Goal: Information Seeking & Learning: Find specific fact

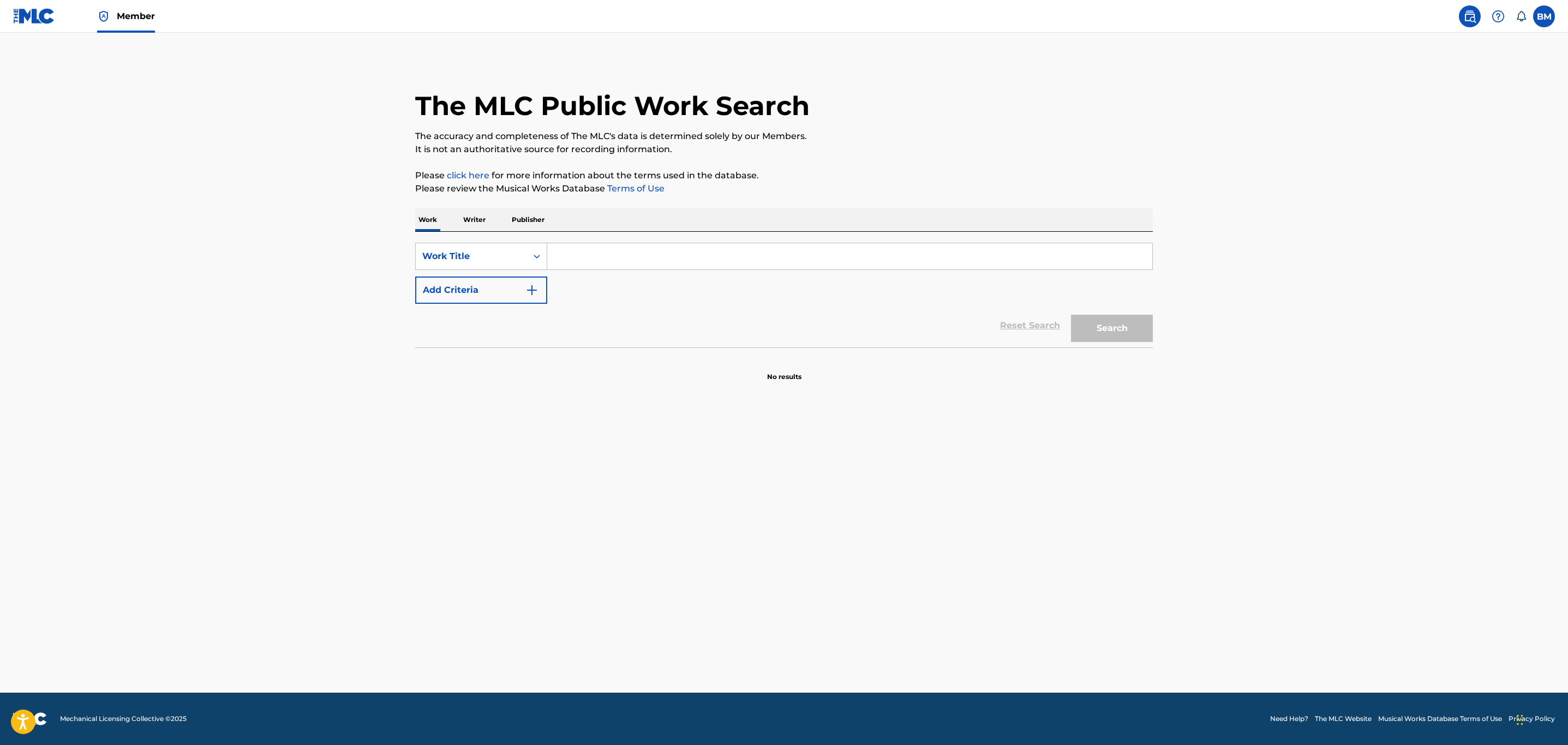
click at [609, 253] on input "Search Form" at bounding box center [849, 256] width 605 height 26
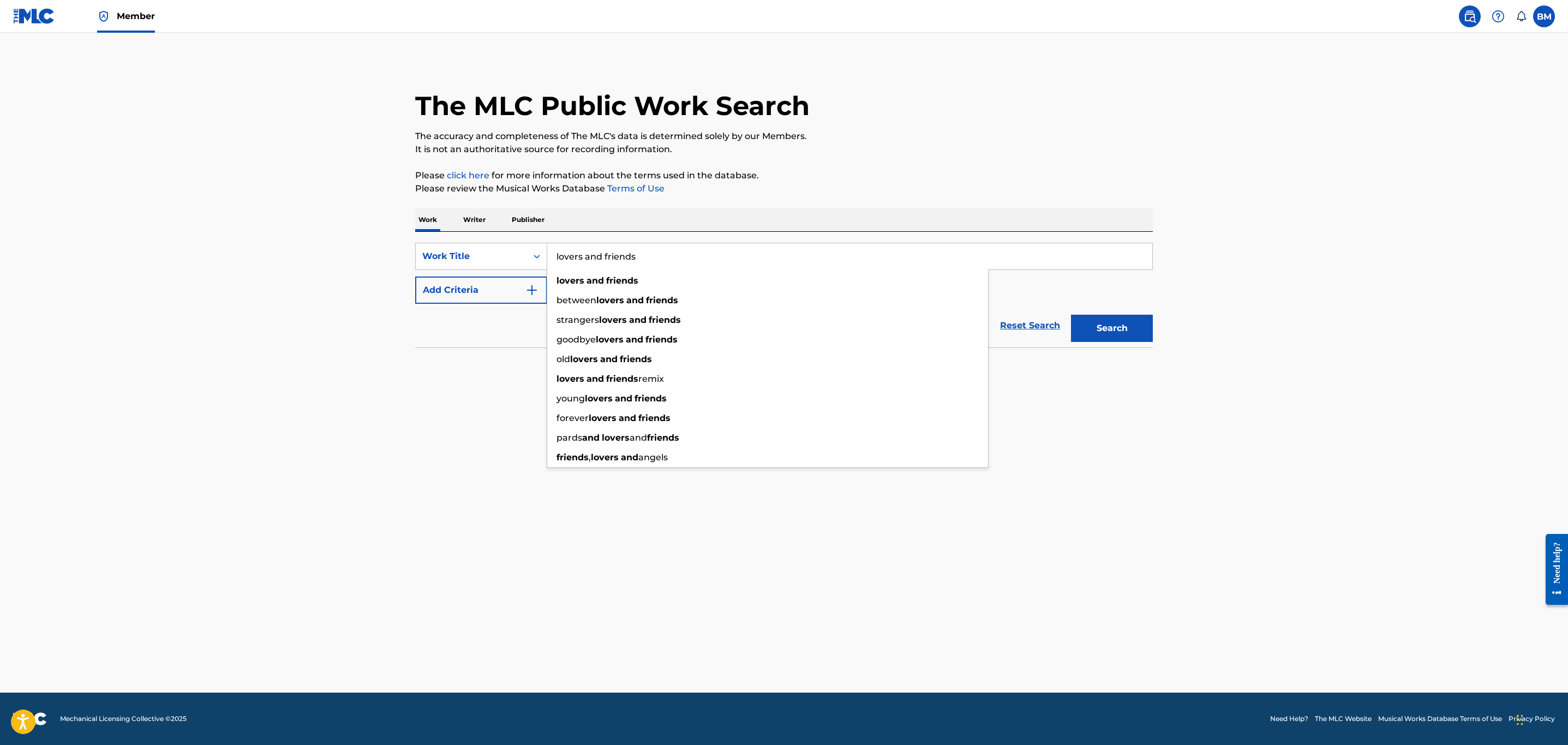
type input "lovers and friends"
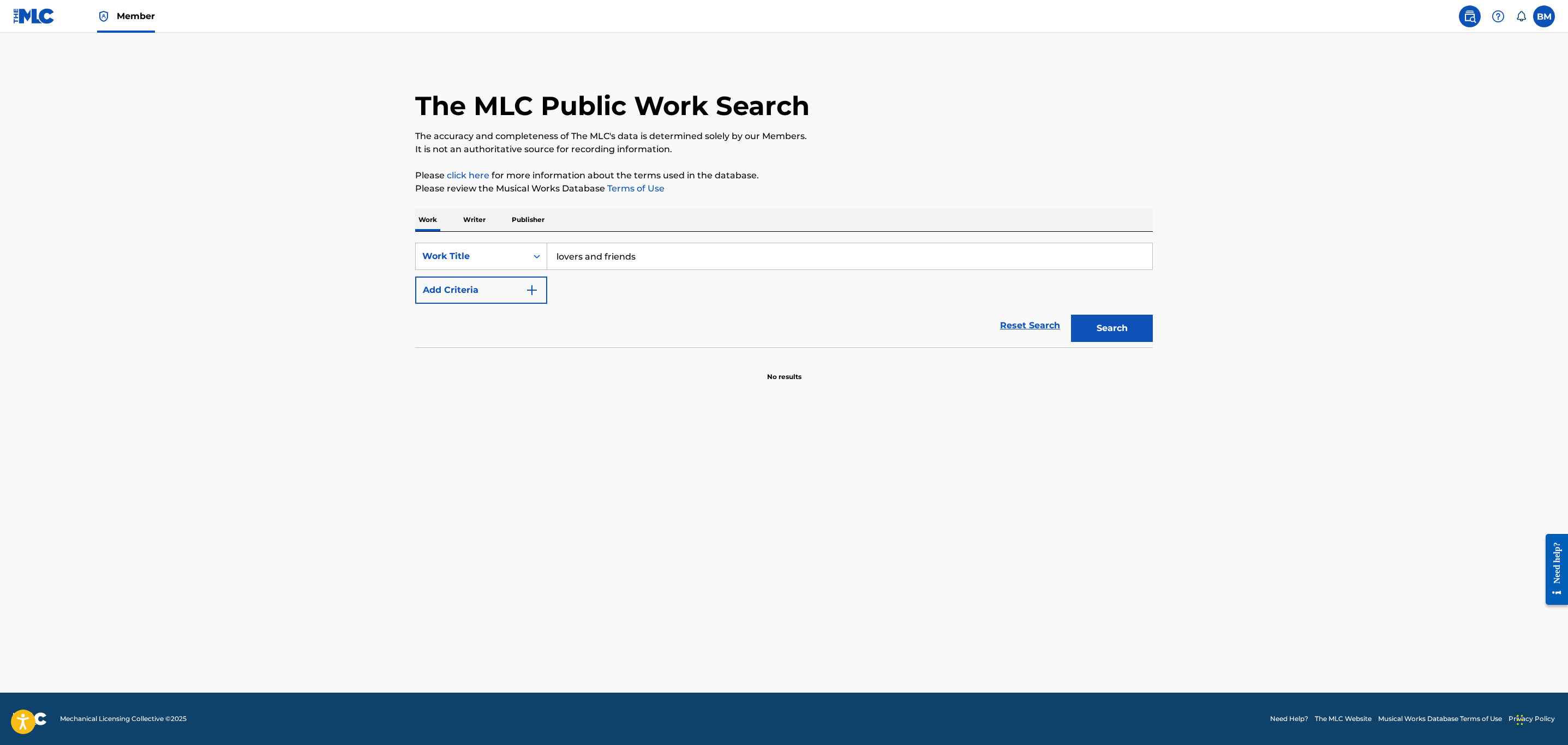
click at [469, 288] on button "Add Criteria" at bounding box center [481, 291] width 132 height 28
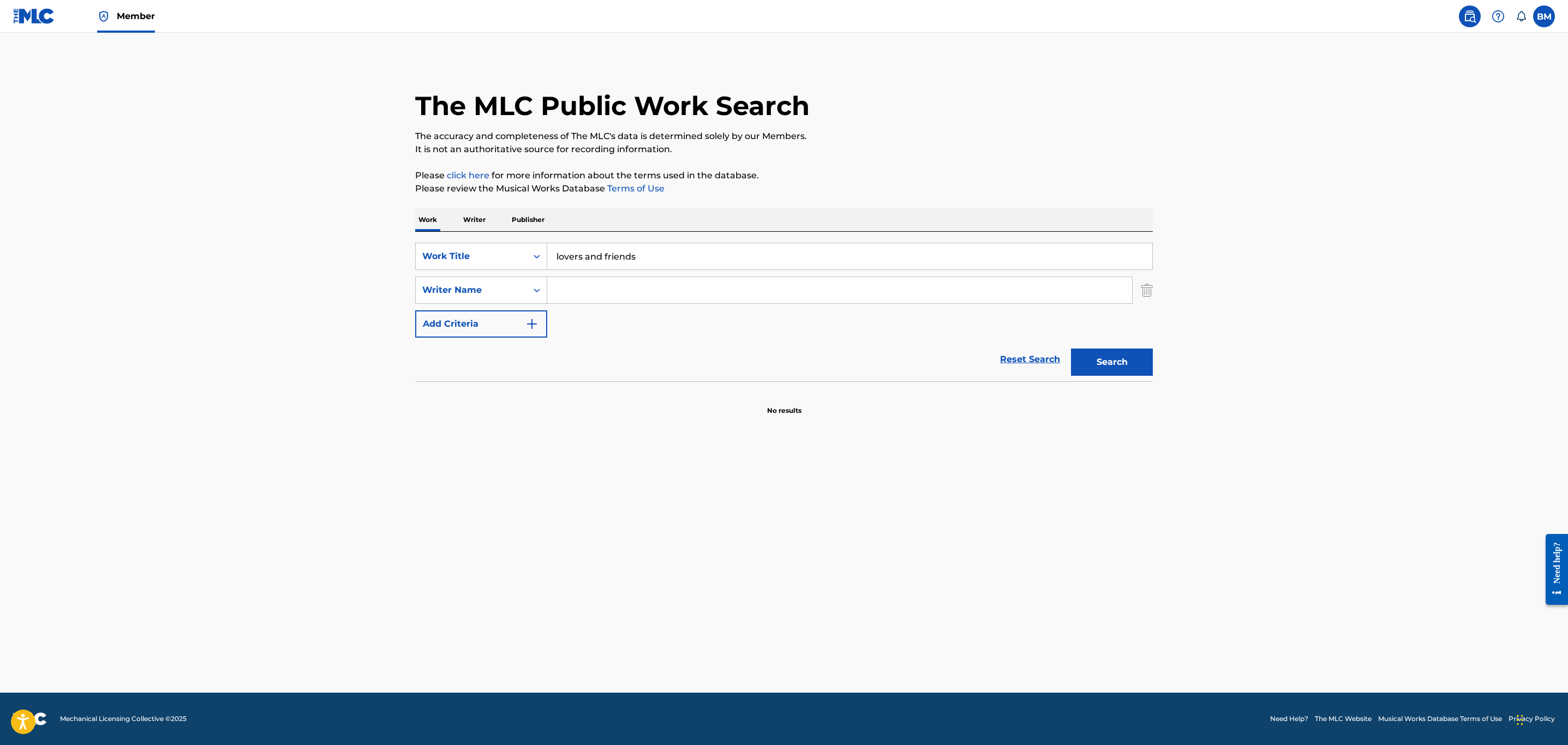
click at [571, 288] on input "Search Form" at bounding box center [840, 290] width 585 height 26
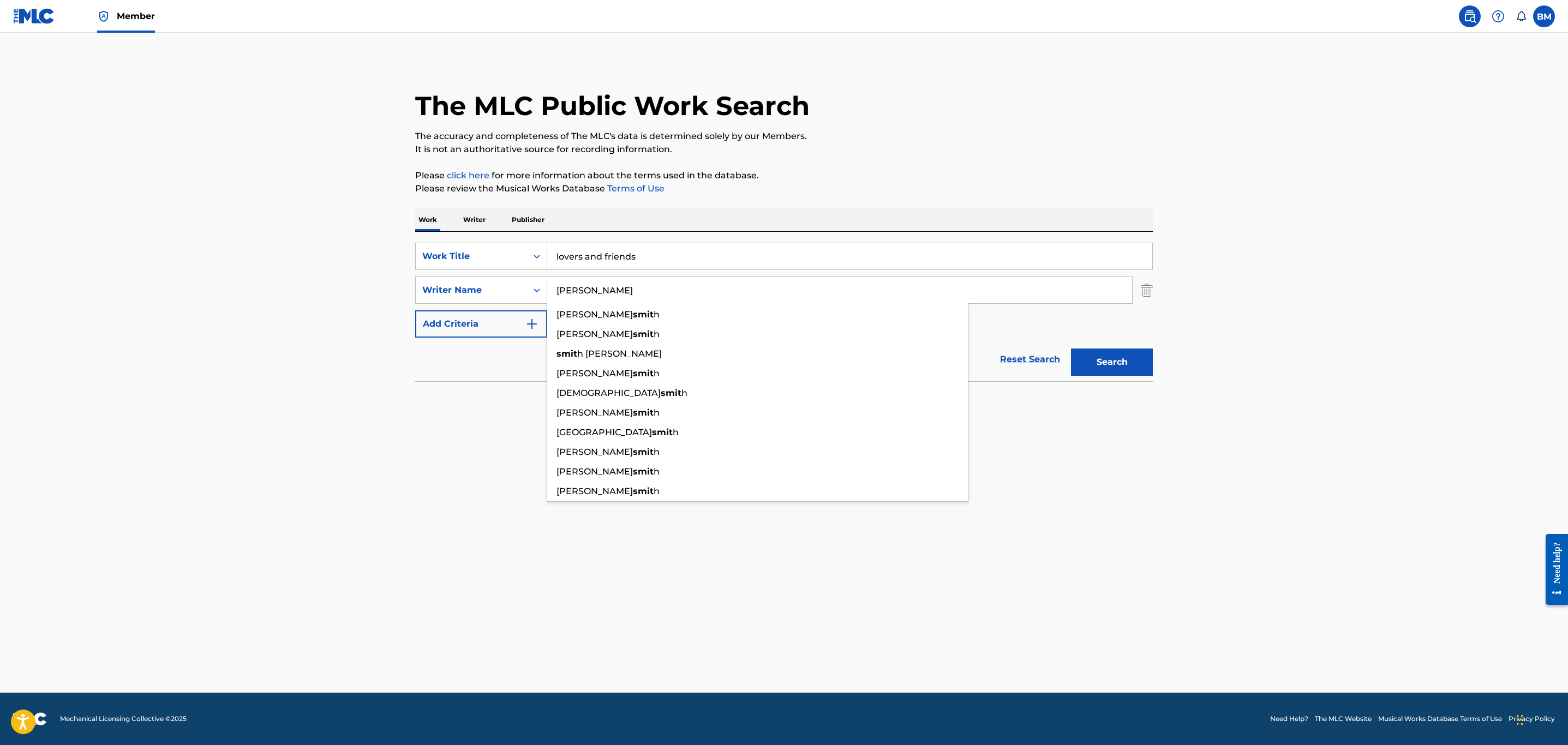
click at [1071, 348] on button "Search" at bounding box center [1112, 362] width 82 height 28
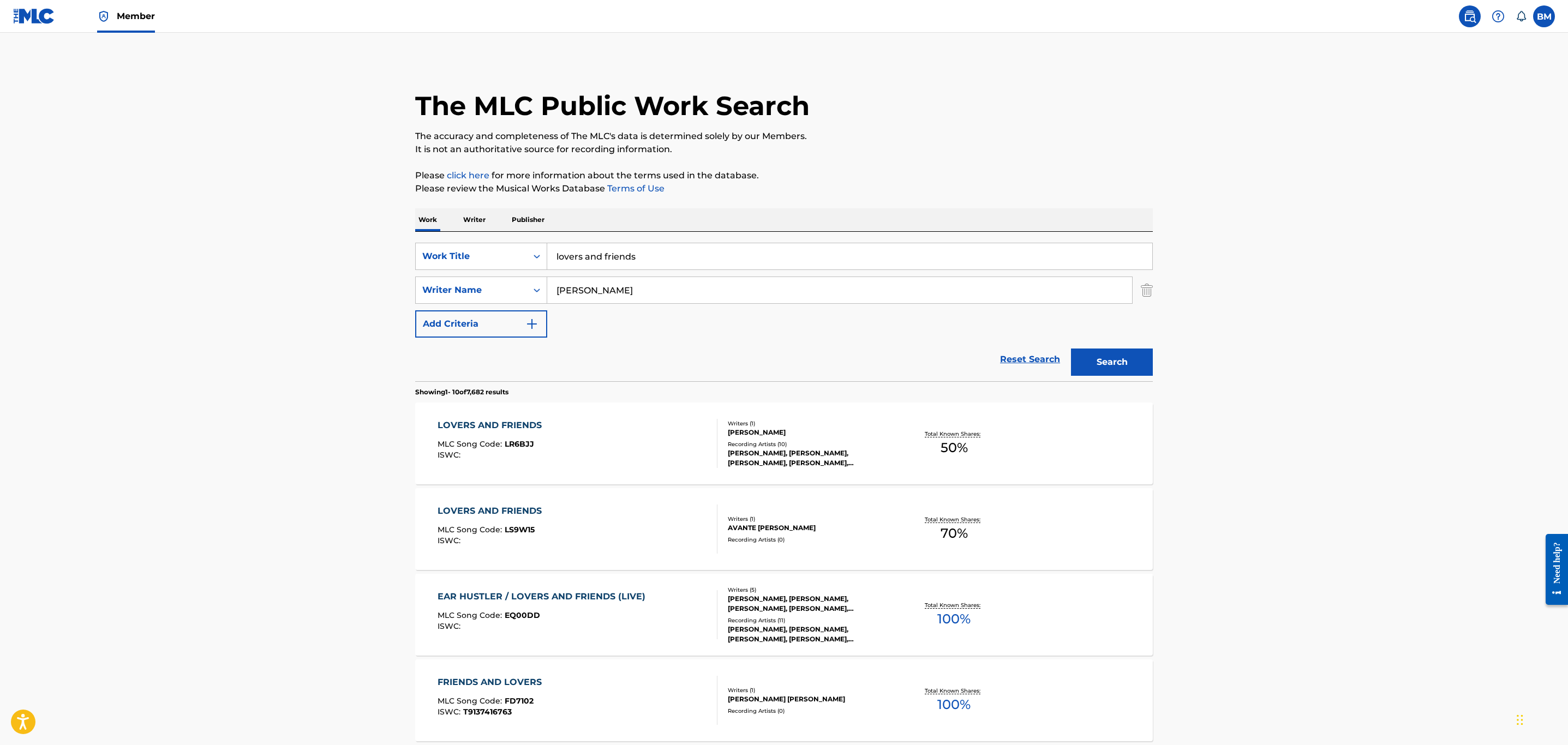
click at [588, 258] on input "lovers and friends" at bounding box center [849, 256] width 605 height 26
drag, startPoint x: 302, startPoint y: 307, endPoint x: 615, endPoint y: 290, distance: 313.5
click at [304, 307] on main "The MLC Public Work Search The accuracy and completeness of The MLC's data is d…" at bounding box center [784, 674] width 1568 height 1284
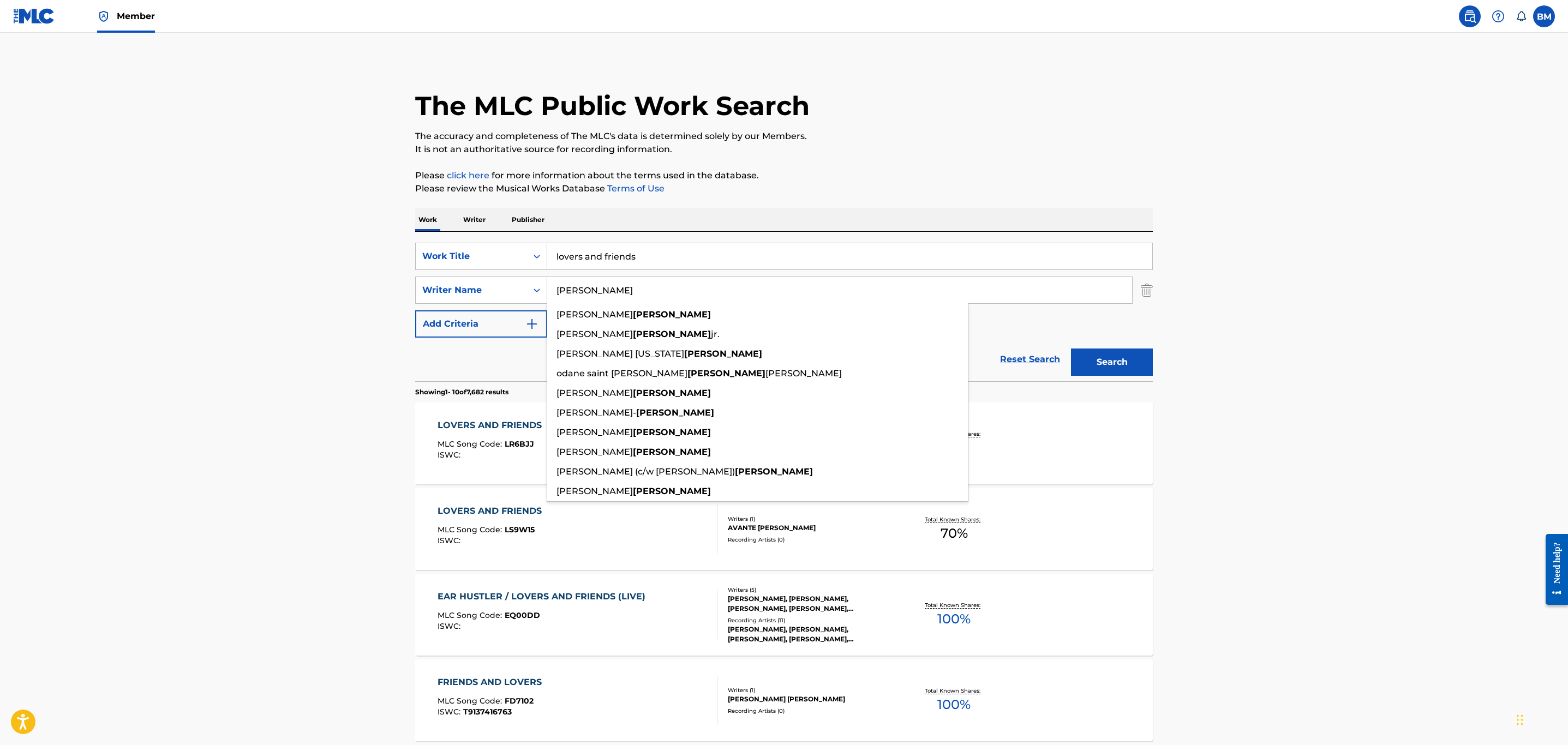
drag, startPoint x: 615, startPoint y: 290, endPoint x: 132, endPoint y: 283, distance: 483.1
click at [130, 285] on main "The MLC Public Work Search The accuracy and completeness of The MLC's data is d…" at bounding box center [784, 674] width 1568 height 1284
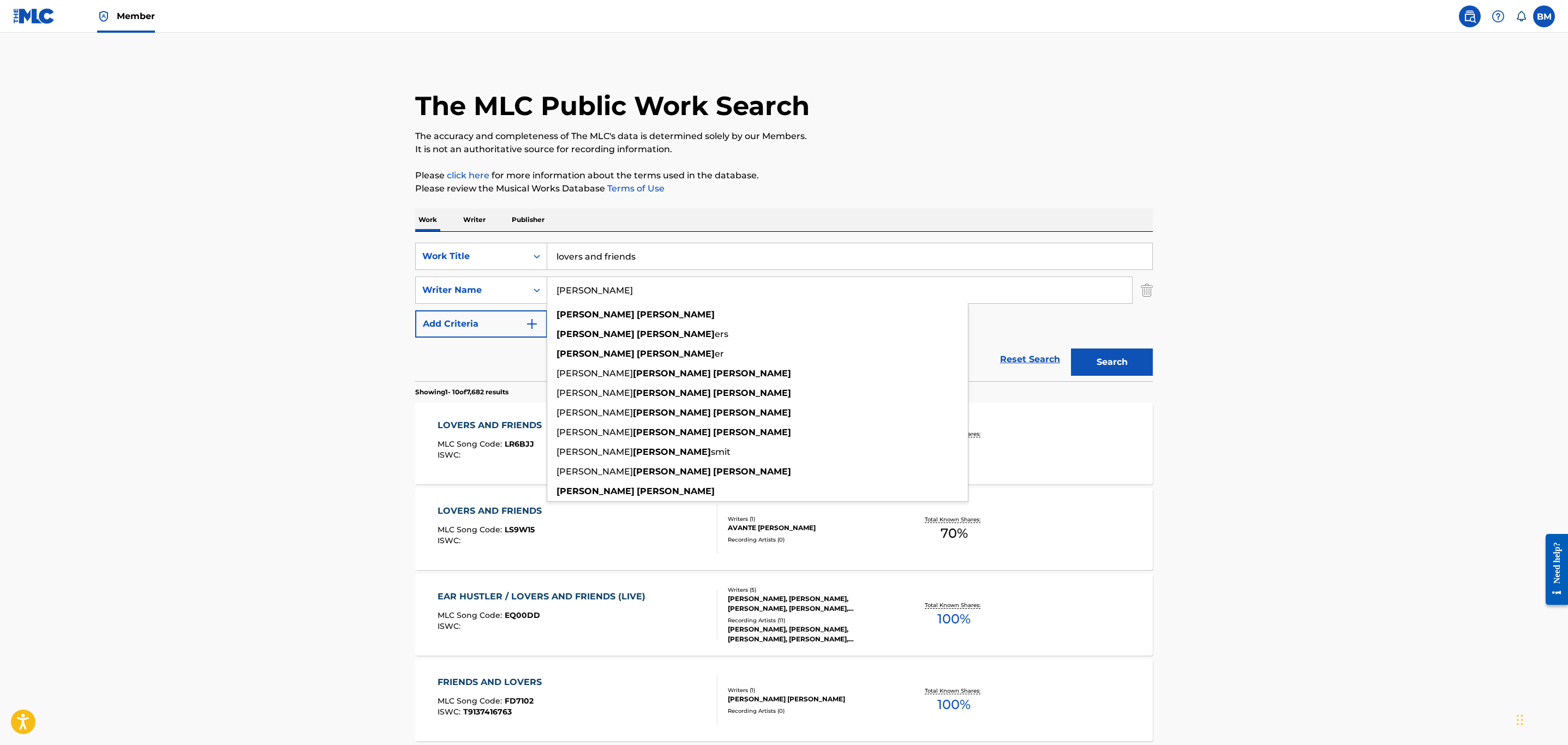
type input "jonathan smith"
click at [1071, 348] on button "Search" at bounding box center [1112, 362] width 82 height 28
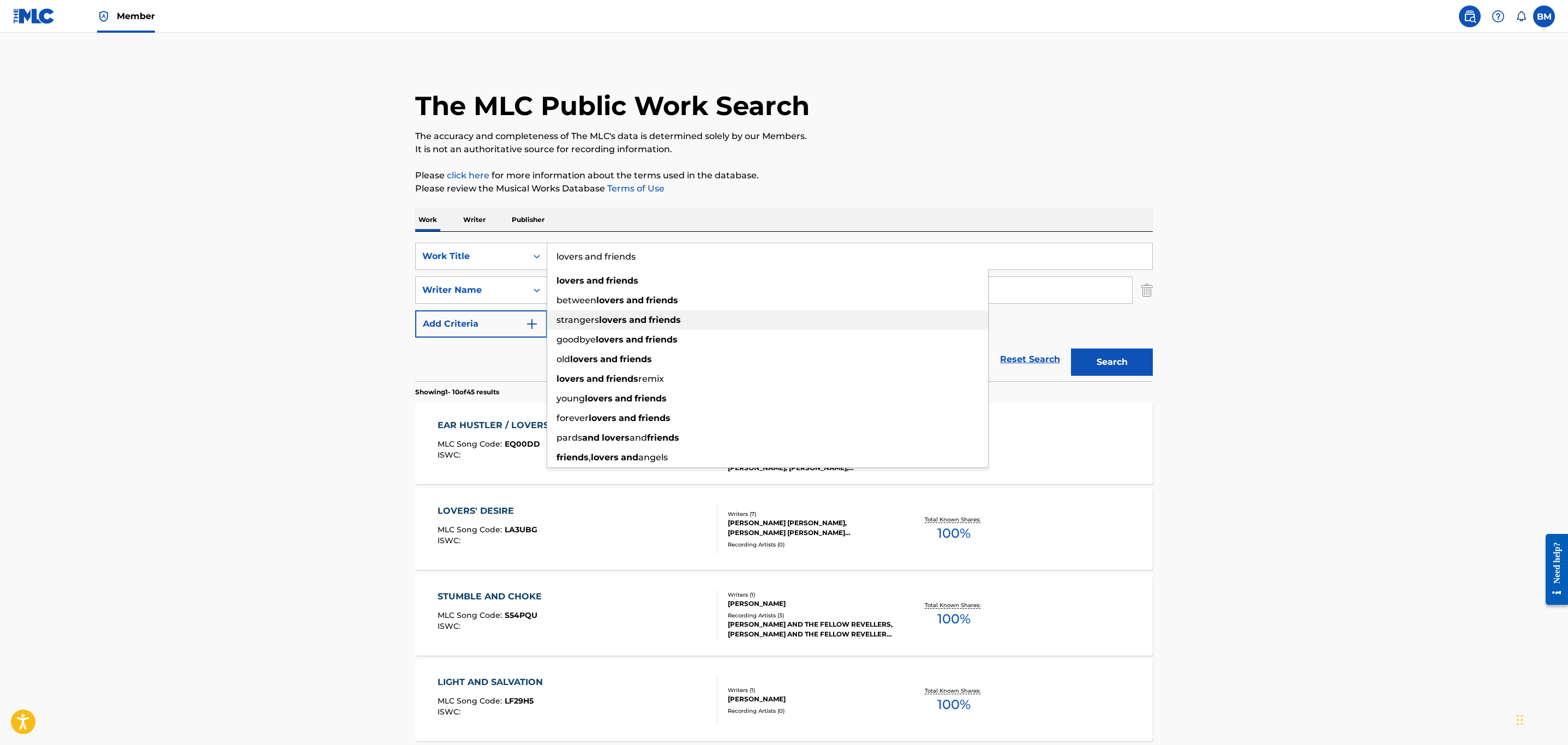
drag, startPoint x: 585, startPoint y: 258, endPoint x: 779, endPoint y: 324, distance: 204.9
click at [779, 269] on div "lovers and friends lovers and friends between lovers and friends strangers love…" at bounding box center [849, 256] width 605 height 26
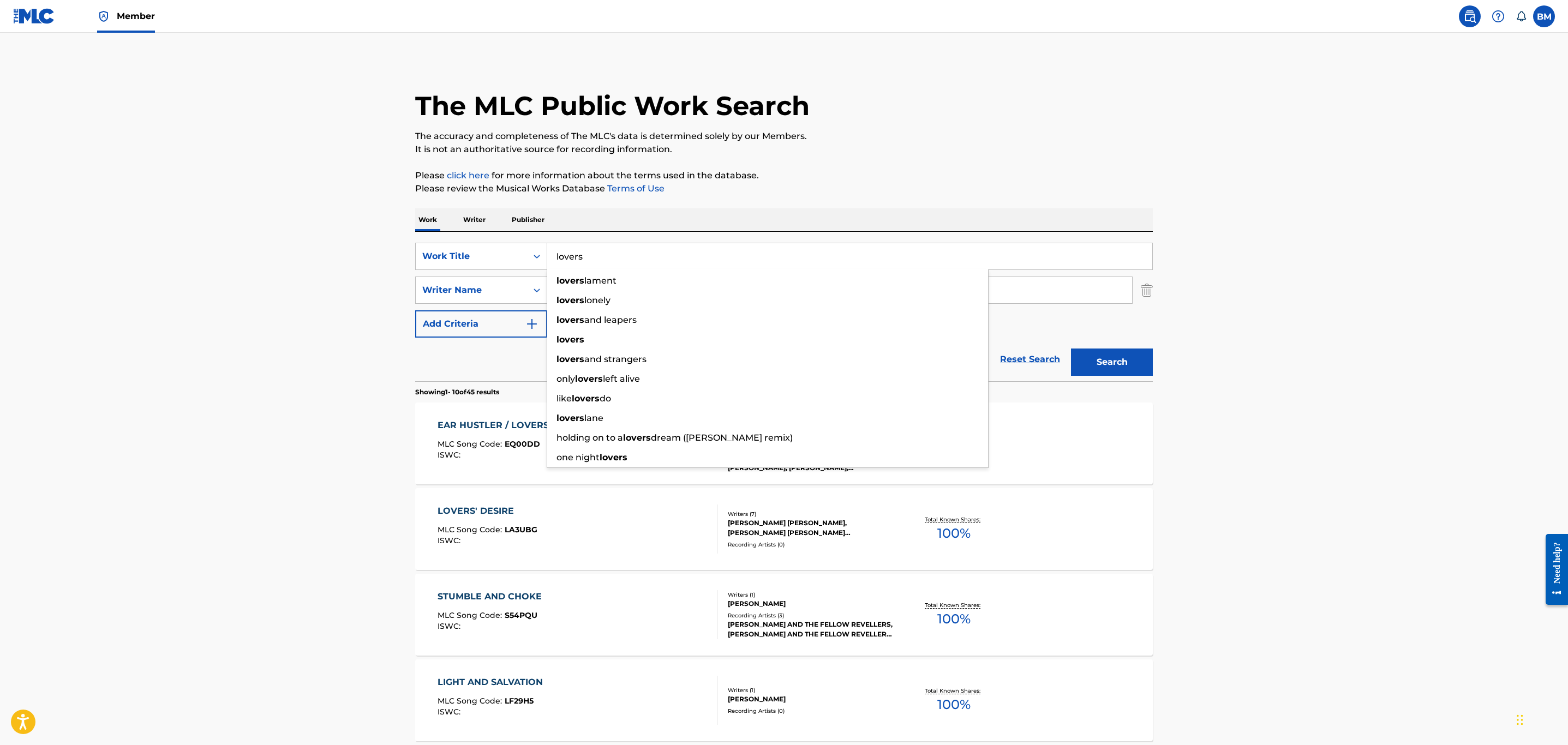
click at [1071, 348] on button "Search" at bounding box center [1112, 362] width 82 height 28
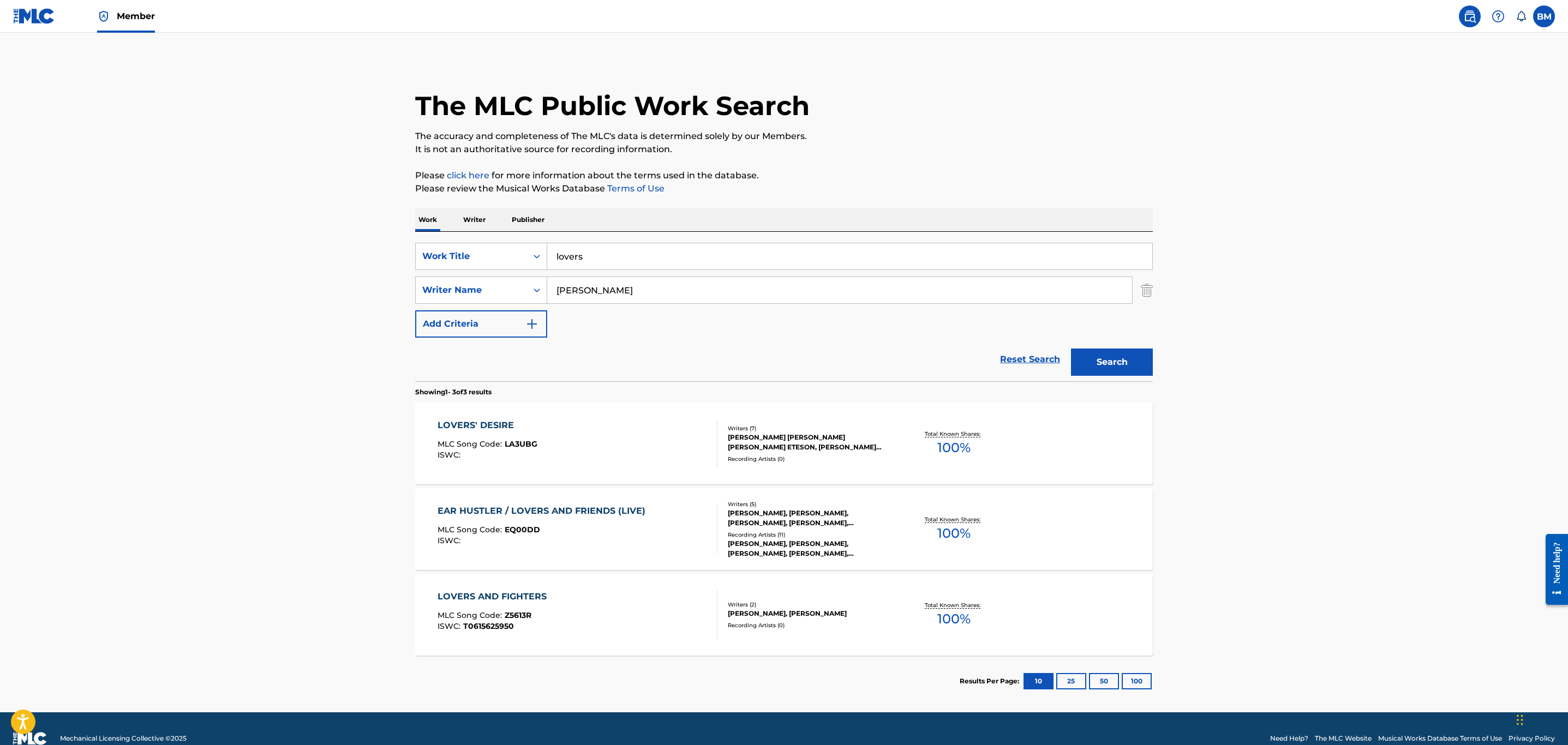
click at [635, 262] on input "lovers" at bounding box center [849, 256] width 605 height 26
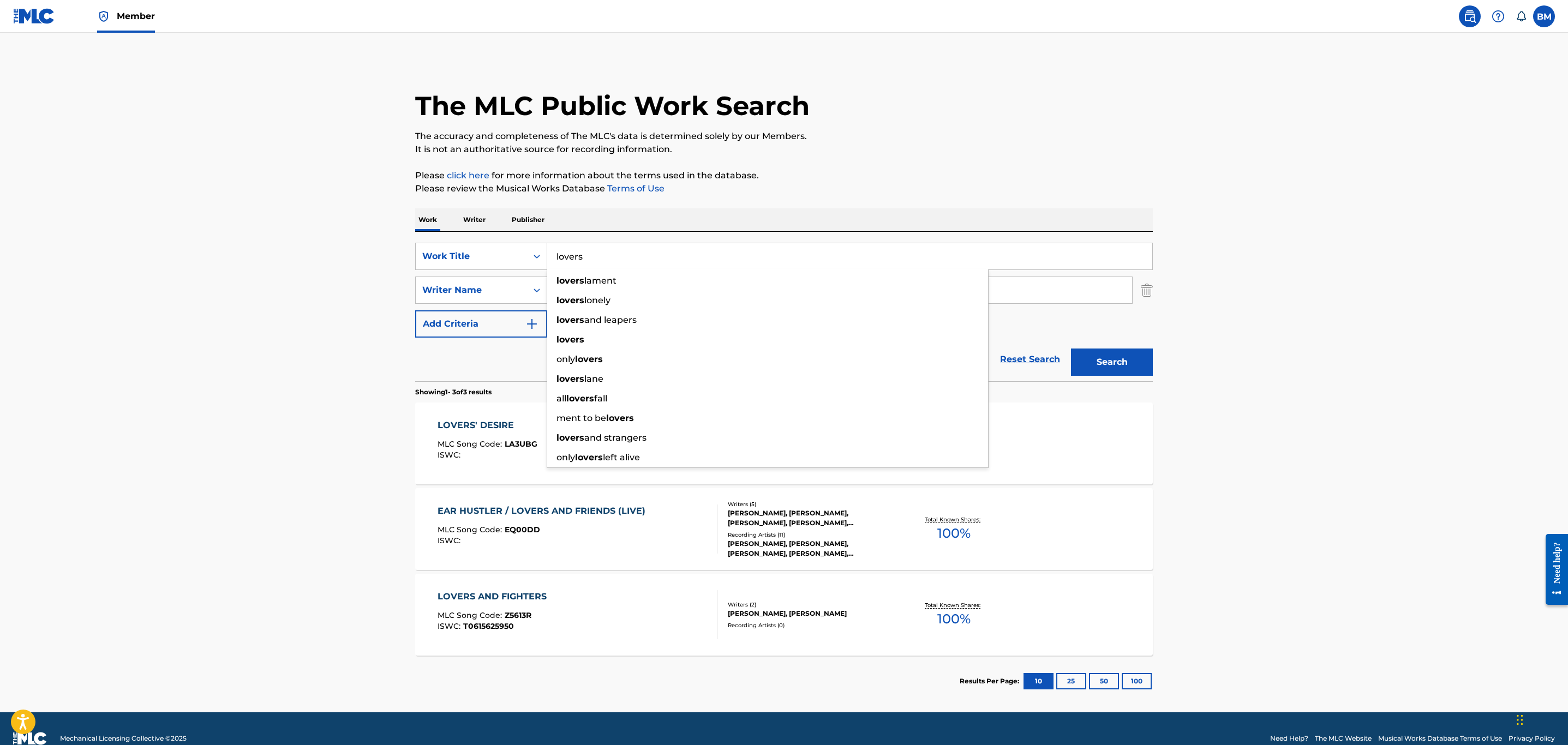
click at [635, 262] on input "lovers" at bounding box center [849, 256] width 605 height 26
type input "friends"
click at [1071, 348] on button "Search" at bounding box center [1112, 362] width 82 height 28
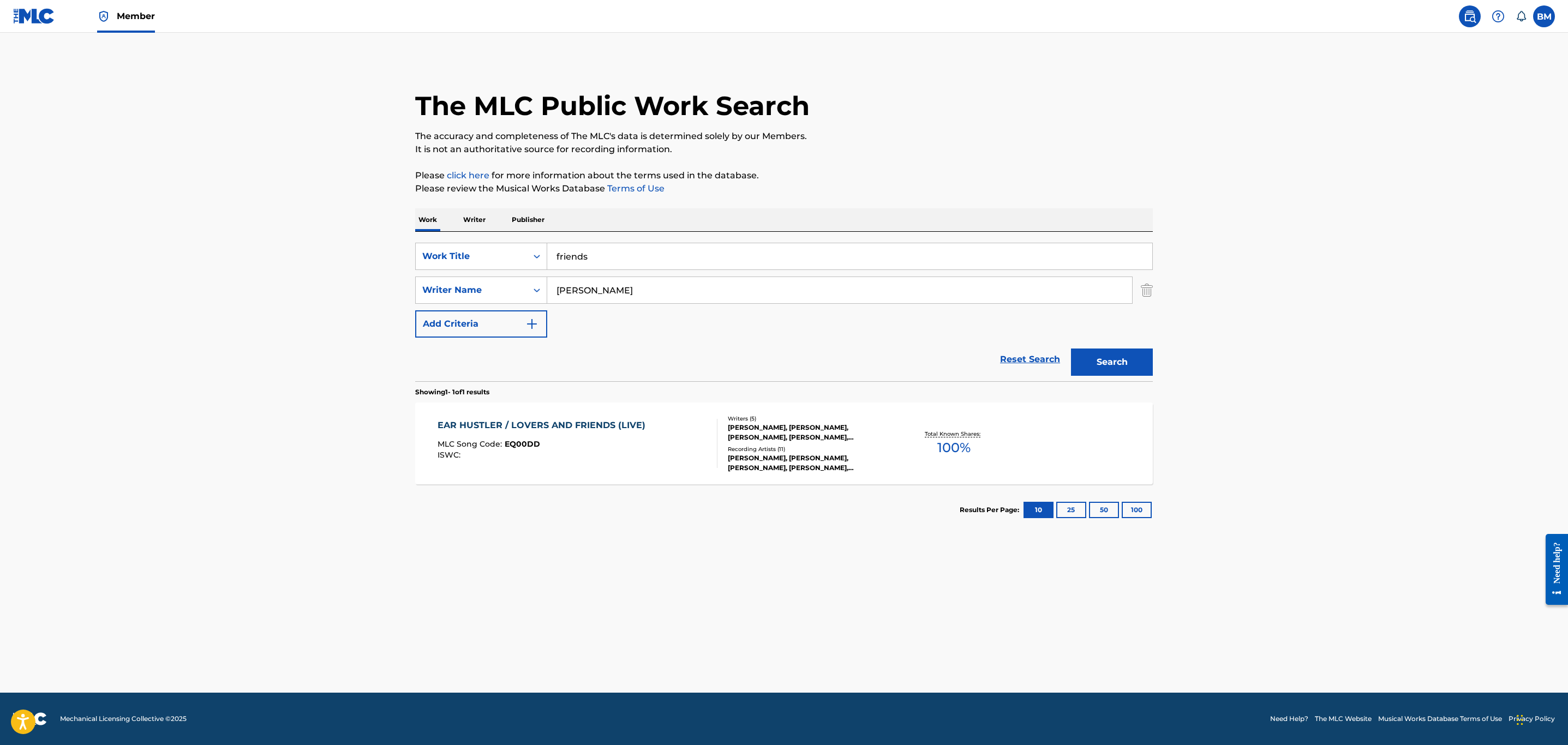
click at [645, 451] on div "ISWC :" at bounding box center [544, 455] width 214 height 8
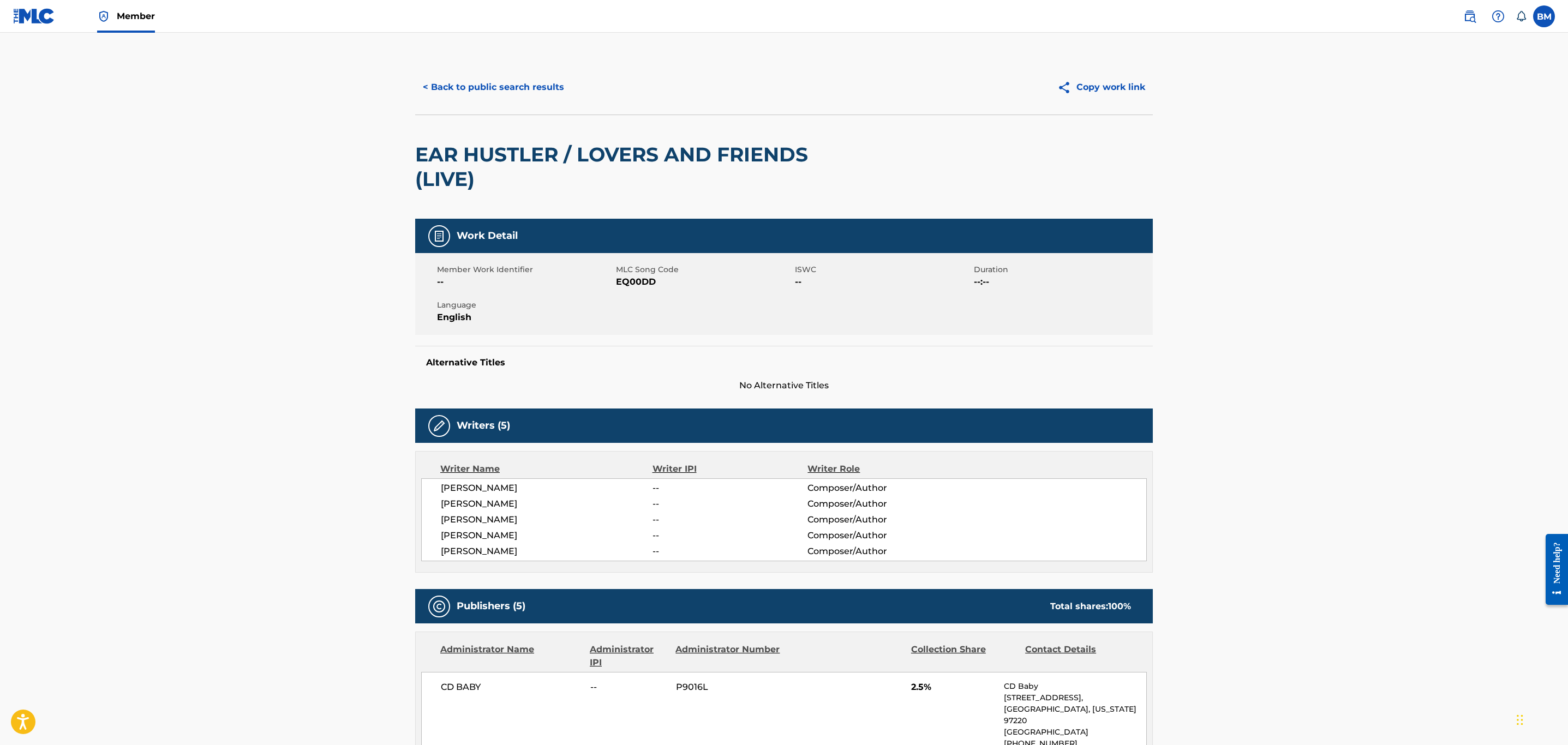
click at [531, 89] on button "< Back to public search results" at bounding box center [493, 88] width 157 height 28
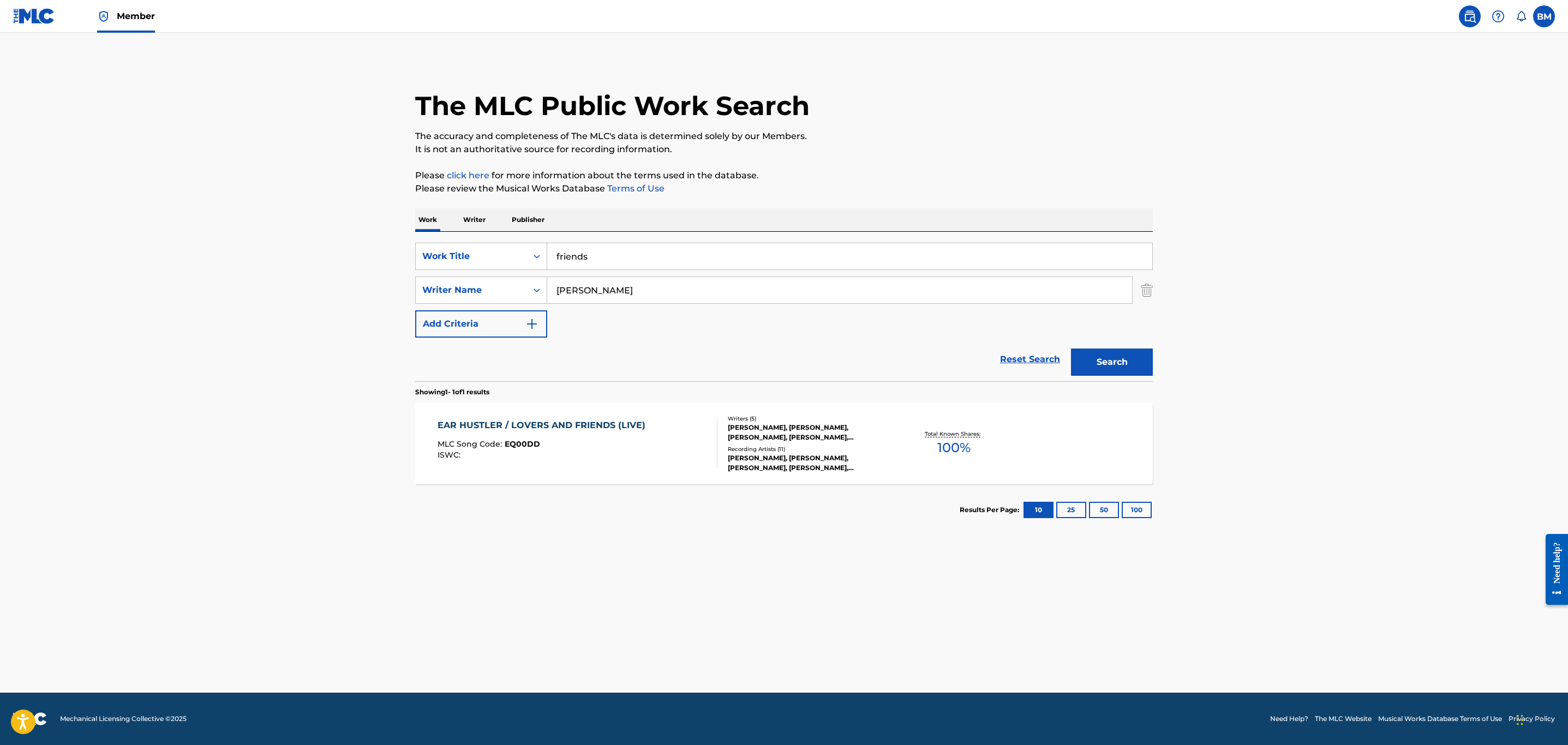
click at [647, 258] on input "friends" at bounding box center [849, 256] width 605 height 26
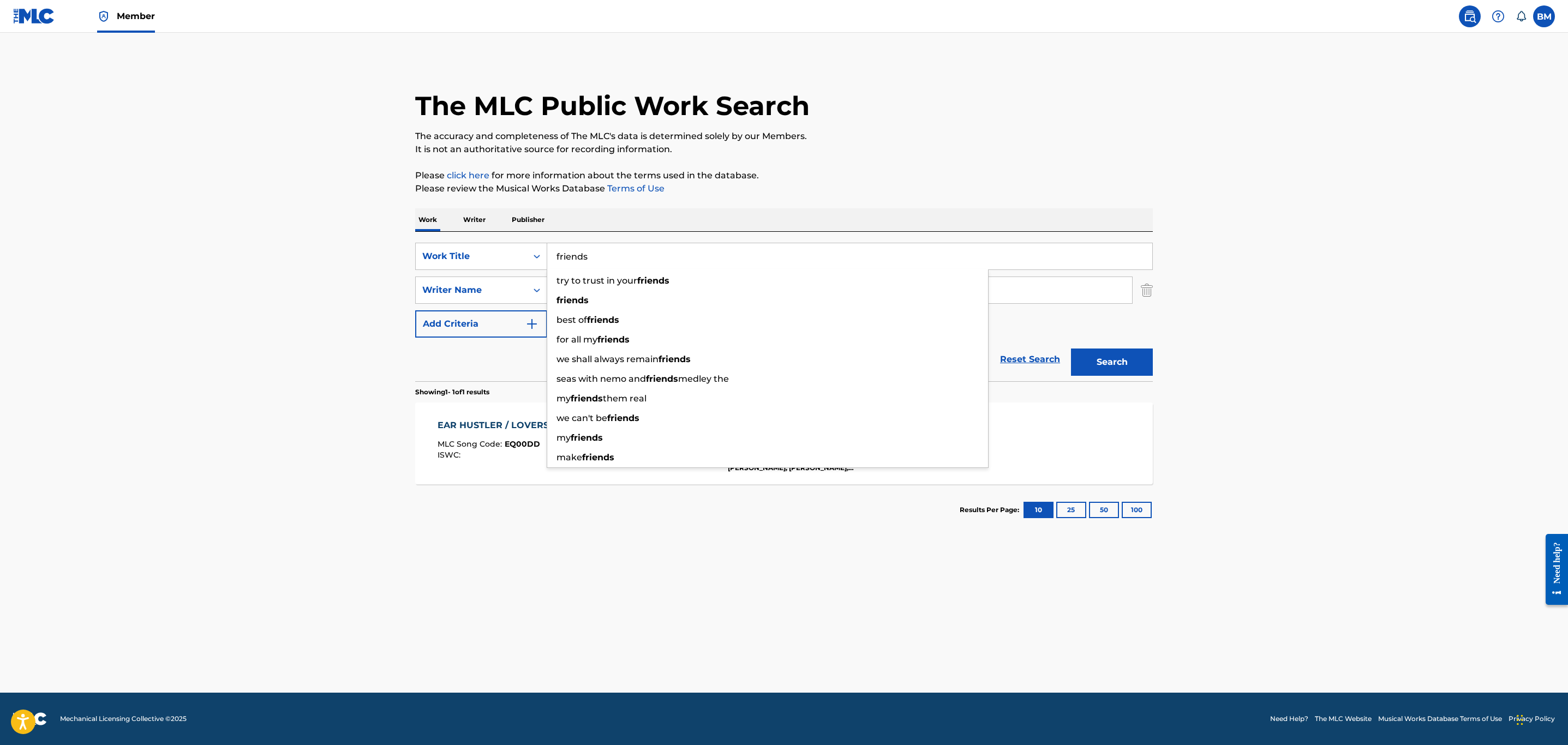
click at [647, 258] on input "friends" at bounding box center [849, 256] width 605 height 26
type input "lovers and friends"
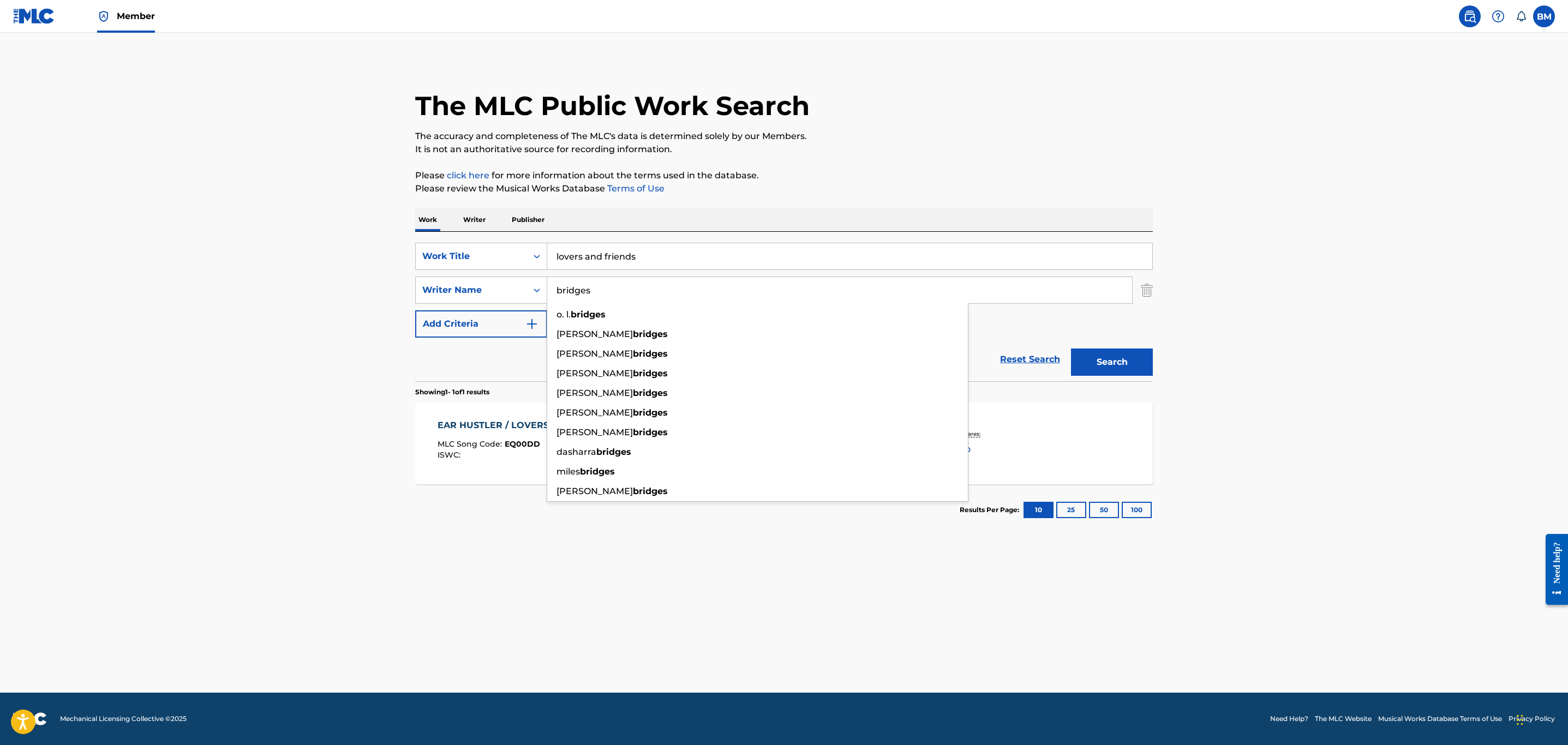
click at [1071, 348] on button "Search" at bounding box center [1112, 362] width 82 height 28
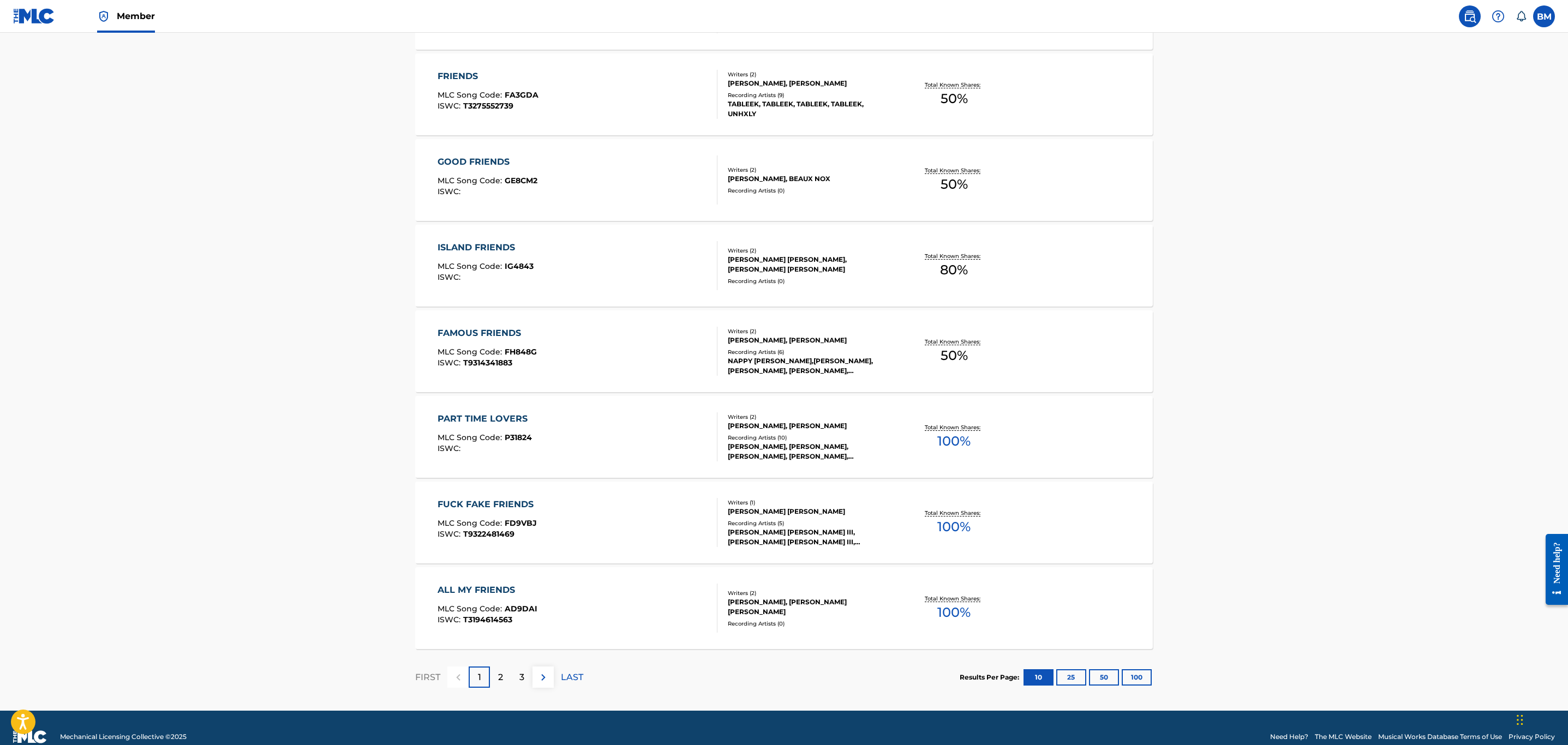
scroll to position [624, 0]
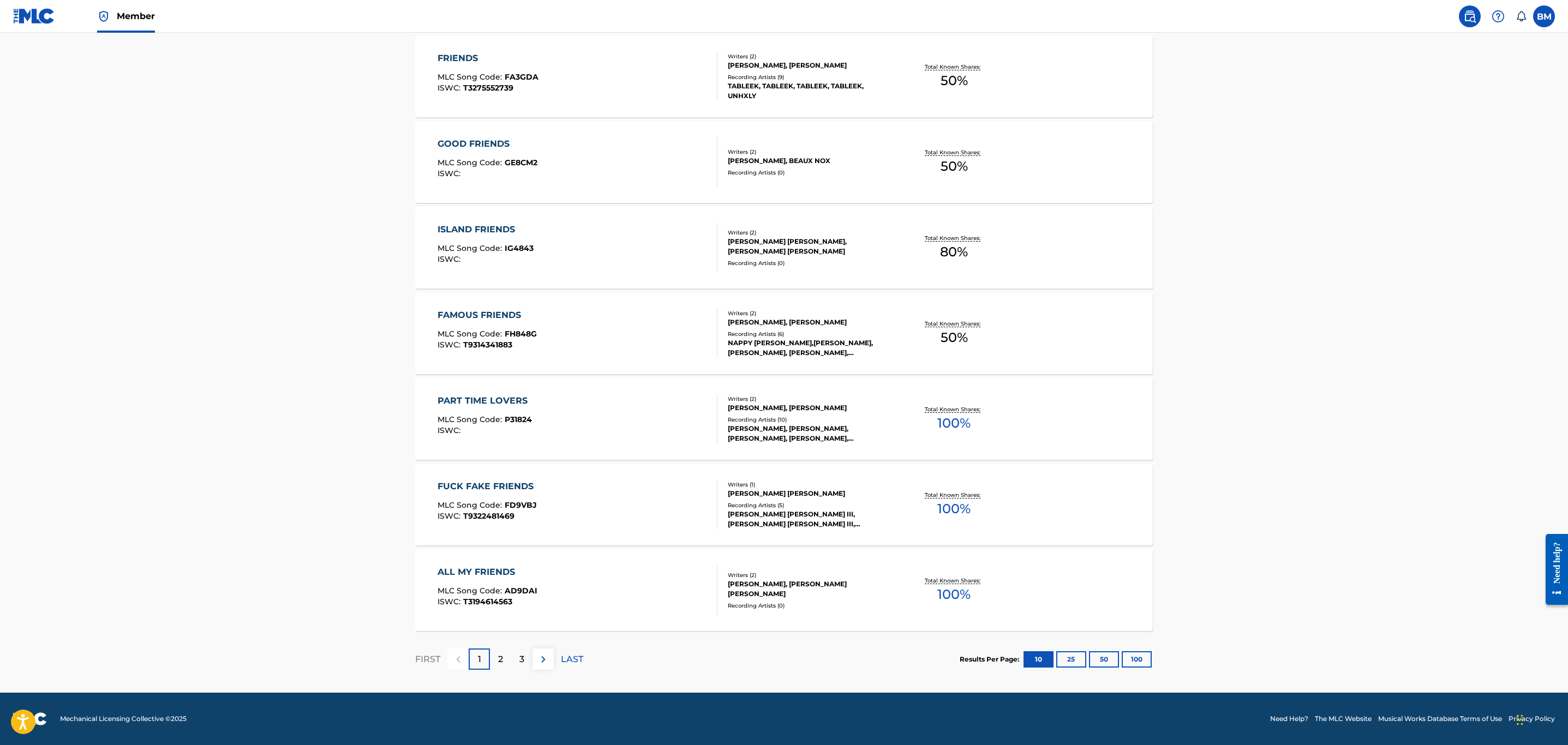
click at [496, 656] on div "2" at bounding box center [500, 659] width 21 height 21
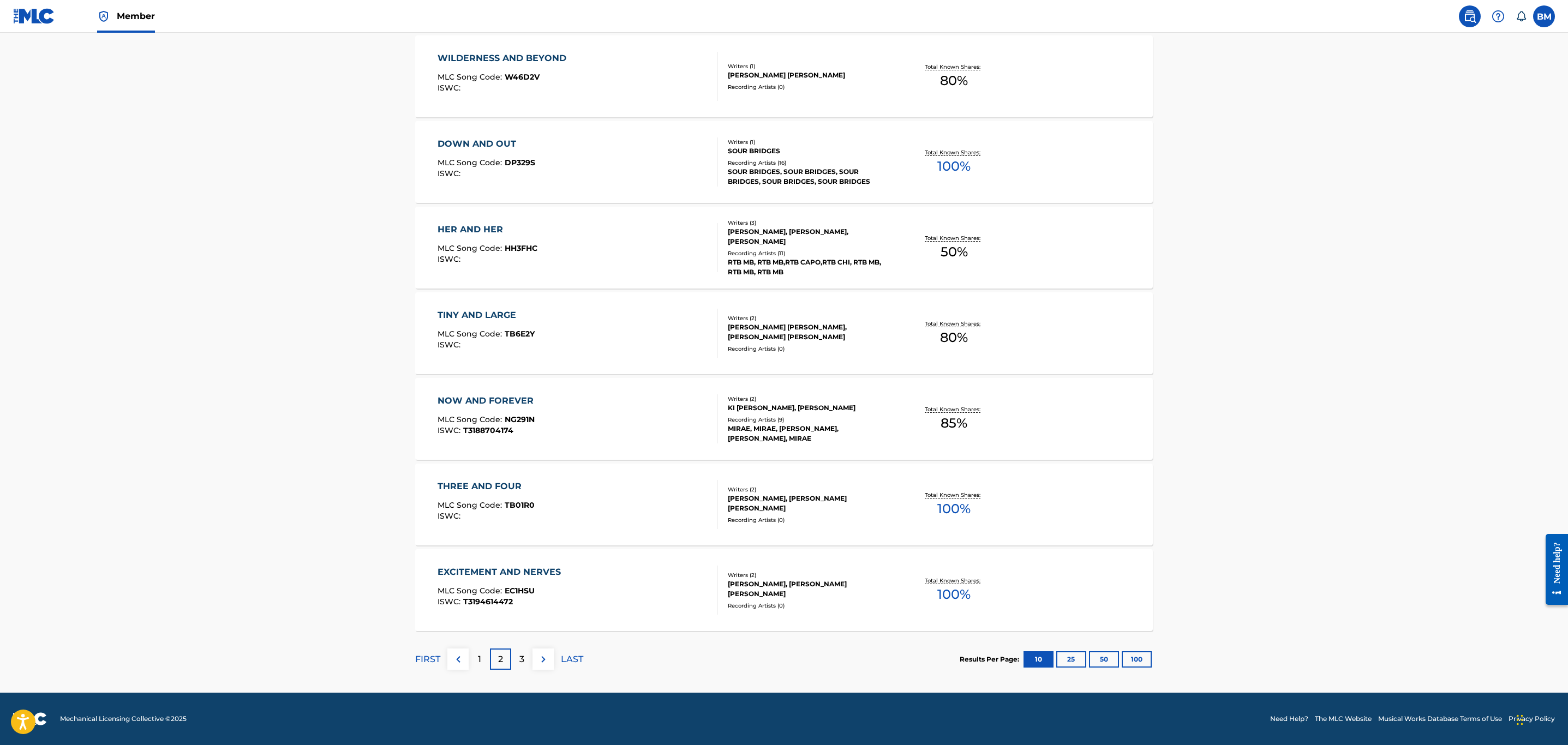
click at [521, 657] on p "3" at bounding box center [522, 659] width 5 height 13
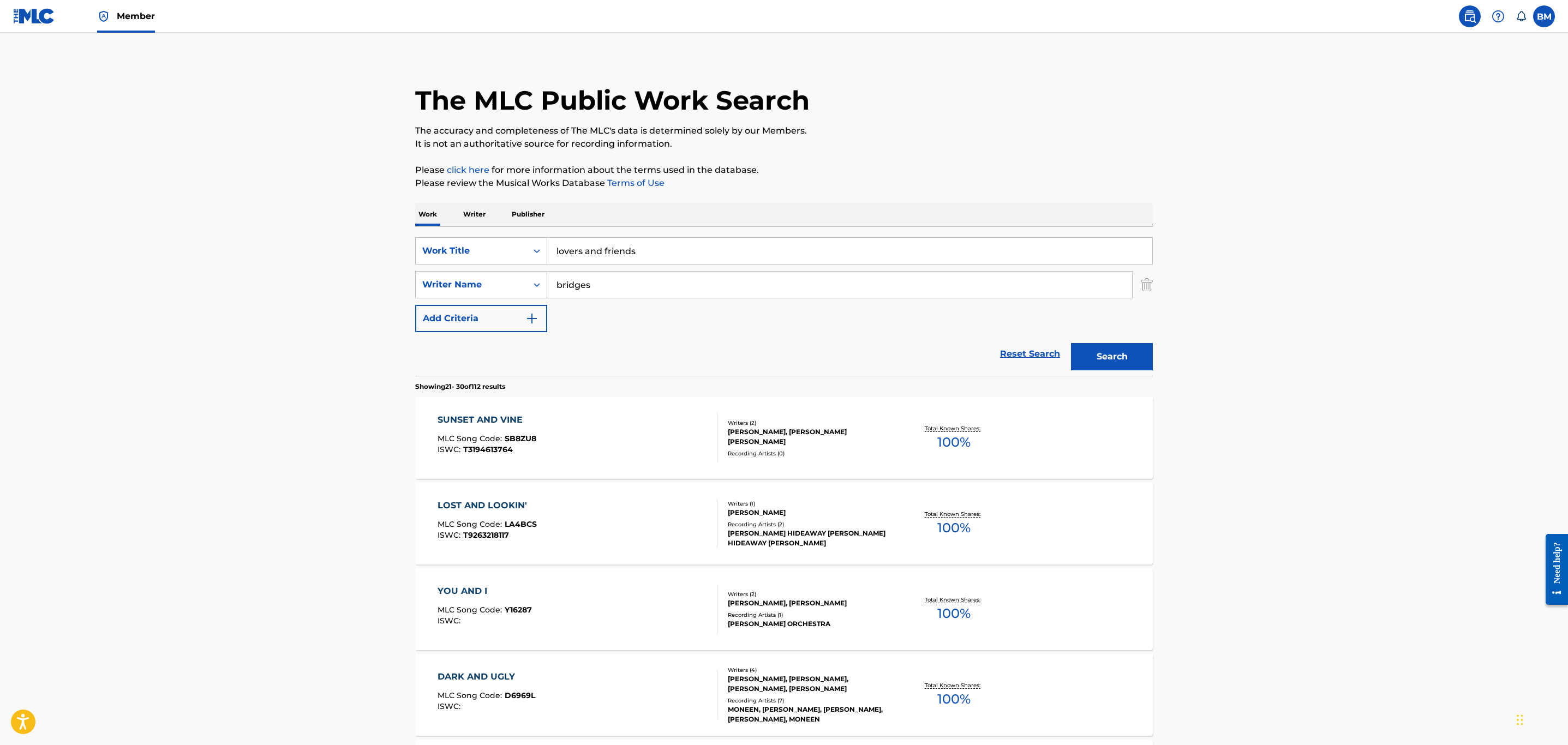
scroll to position [0, 0]
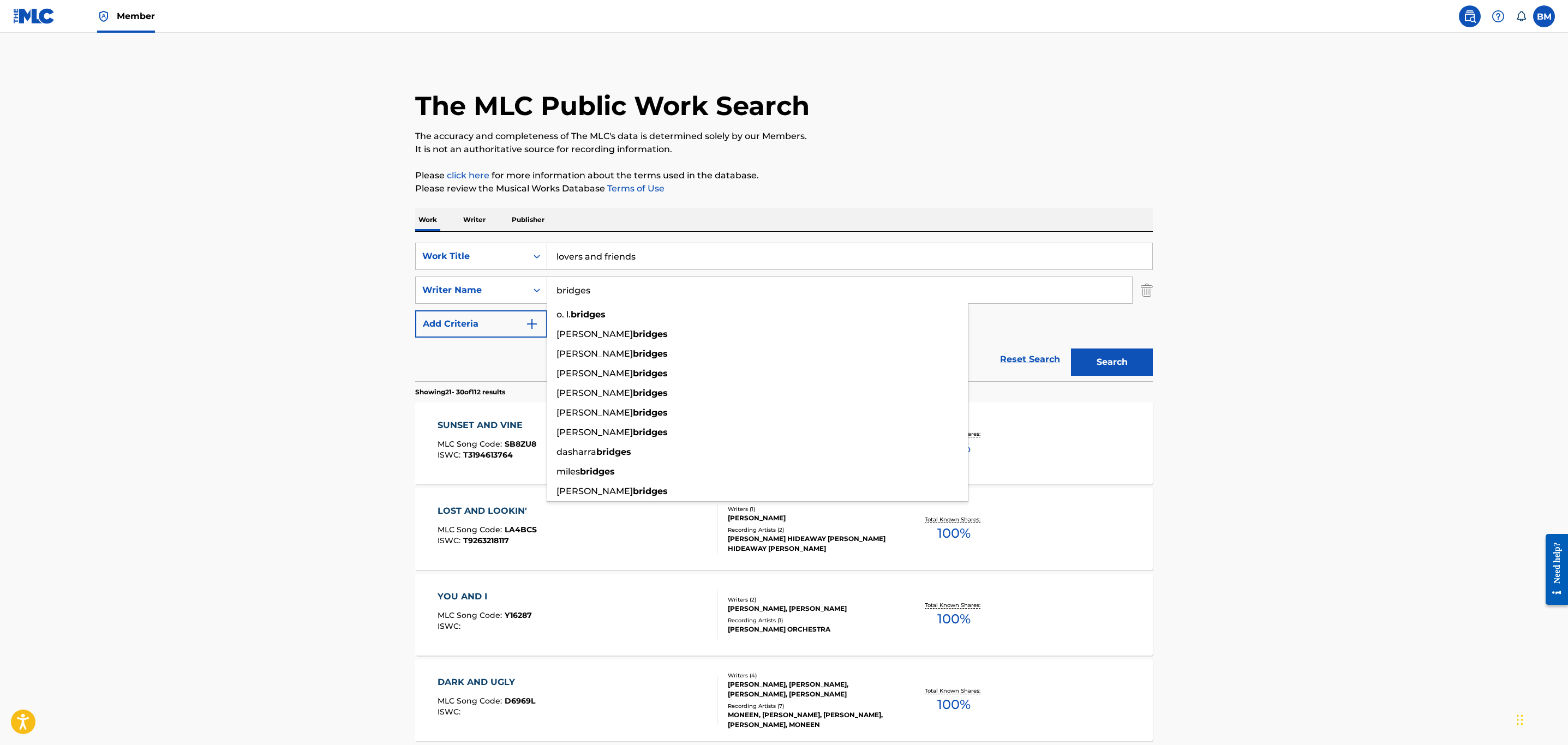
drag, startPoint x: 659, startPoint y: 288, endPoint x: 335, endPoint y: 303, distance: 324.3
click at [335, 303] on main "The MLC Public Work Search The accuracy and completeness of The MLC's data is d…" at bounding box center [784, 674] width 1568 height 1284
type input "sterling"
click at [1071, 348] on button "Search" at bounding box center [1112, 362] width 82 height 28
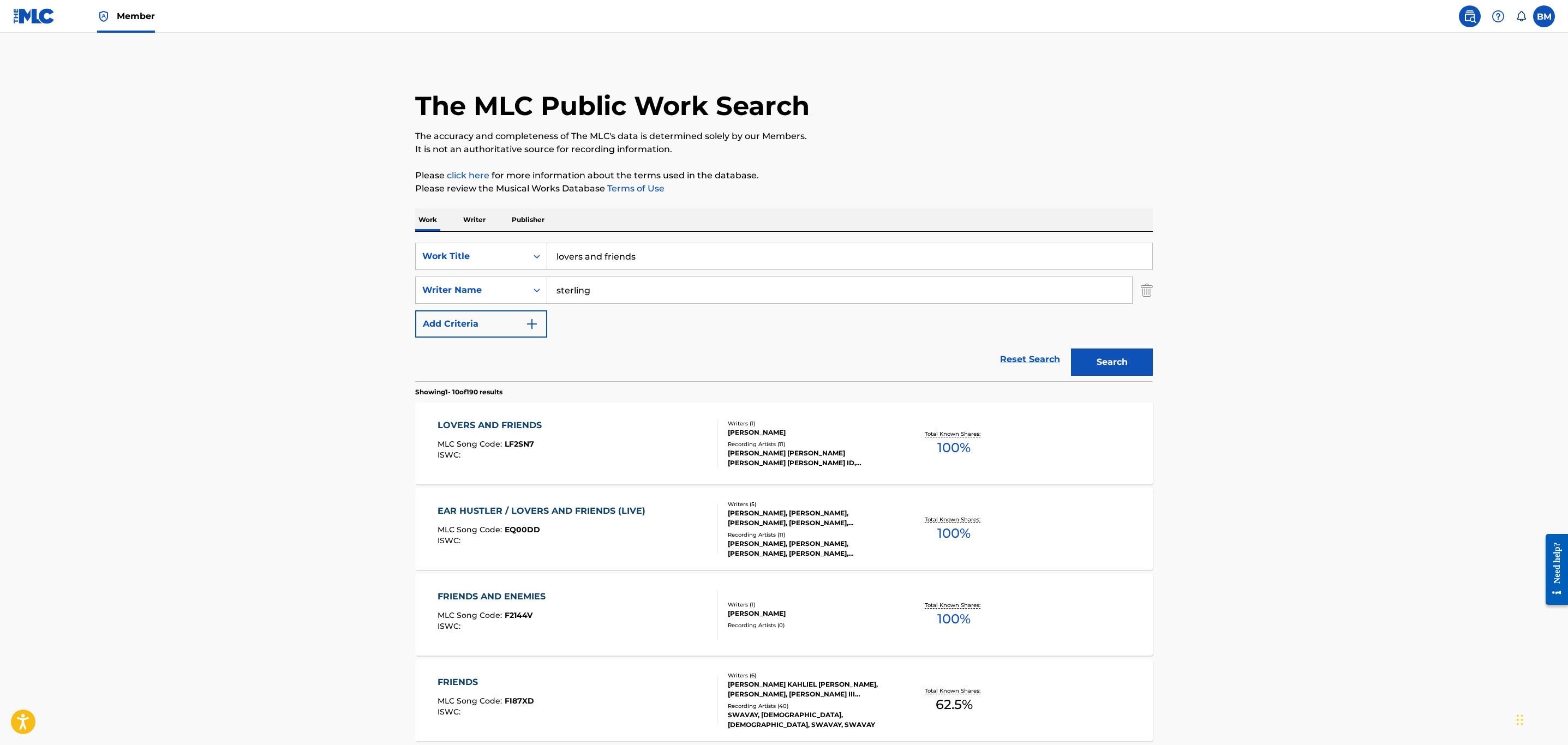
click at [626, 426] on div "LOVERS AND FRIENDS MLC Song Code : LF2SN7 ISWC :" at bounding box center [577, 443] width 280 height 49
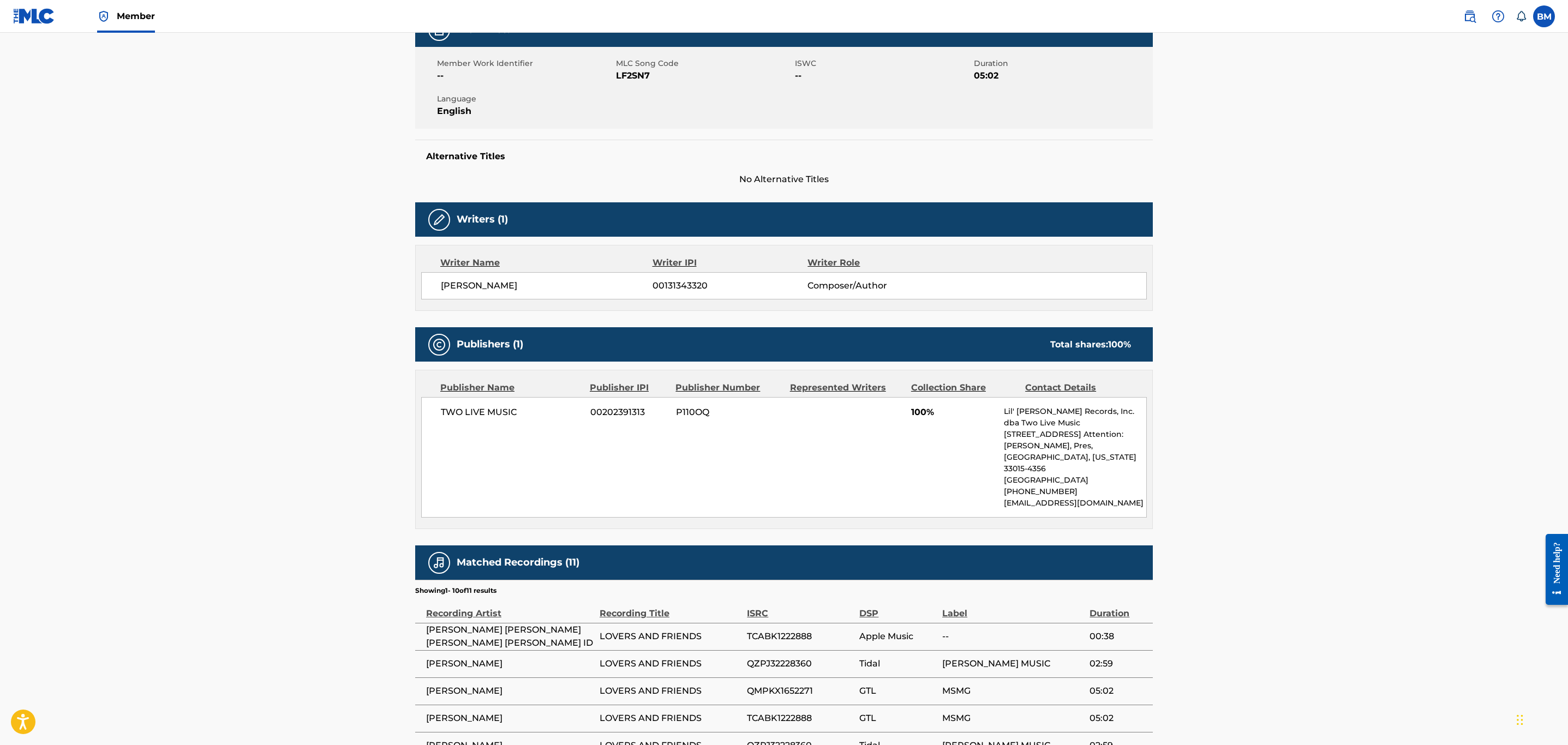
scroll to position [432, 0]
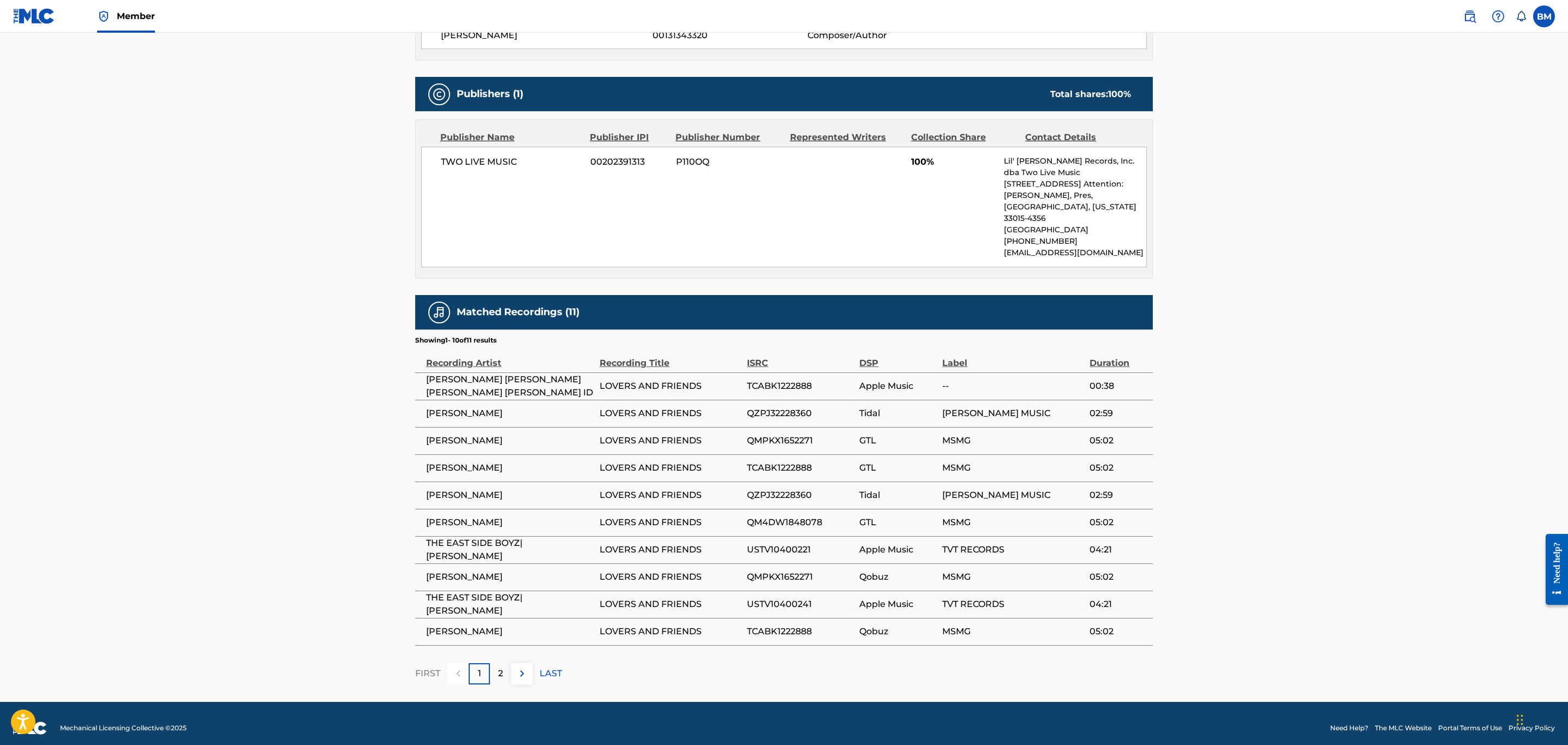
click at [499, 667] on p "2" at bounding box center [500, 674] width 5 height 13
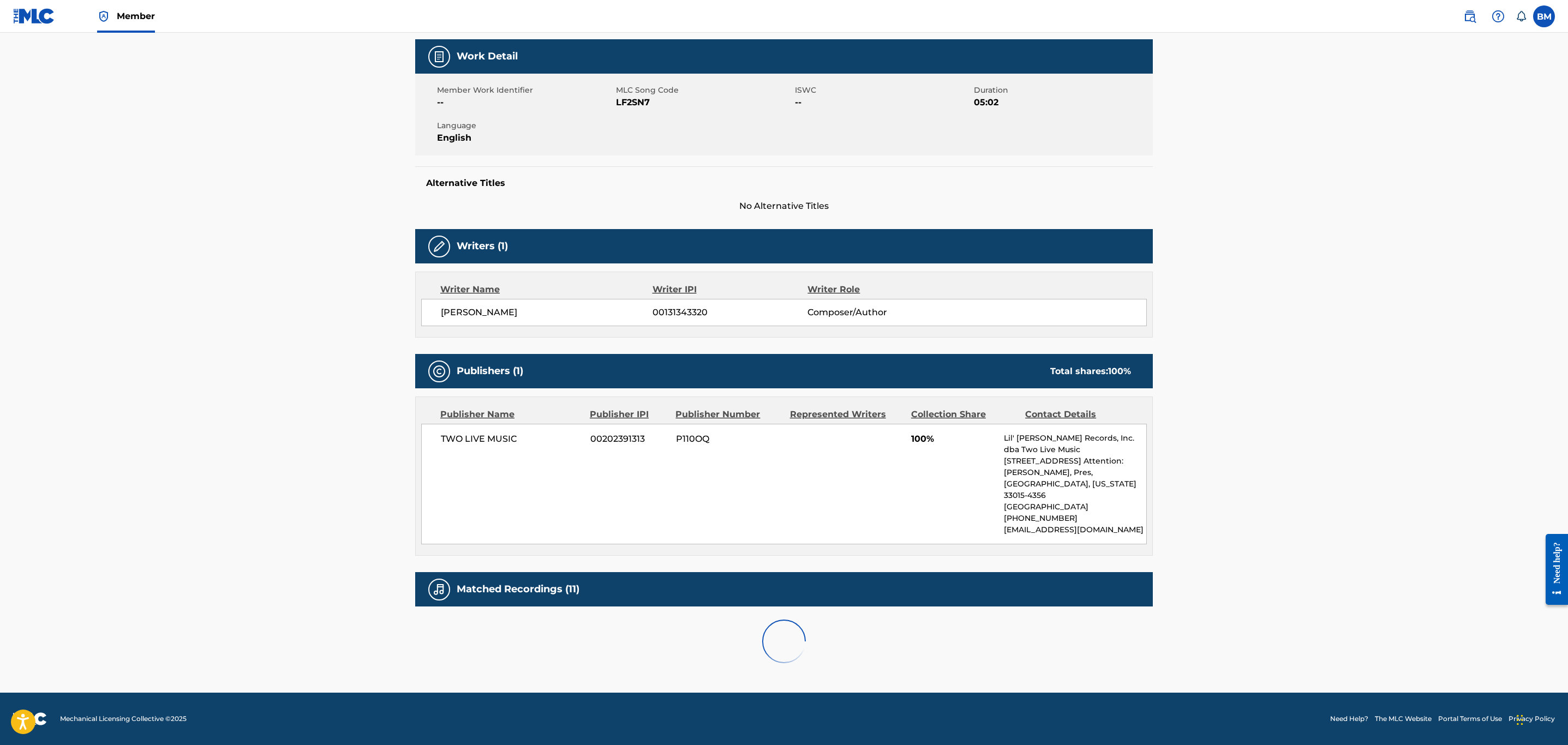
scroll to position [187, 0]
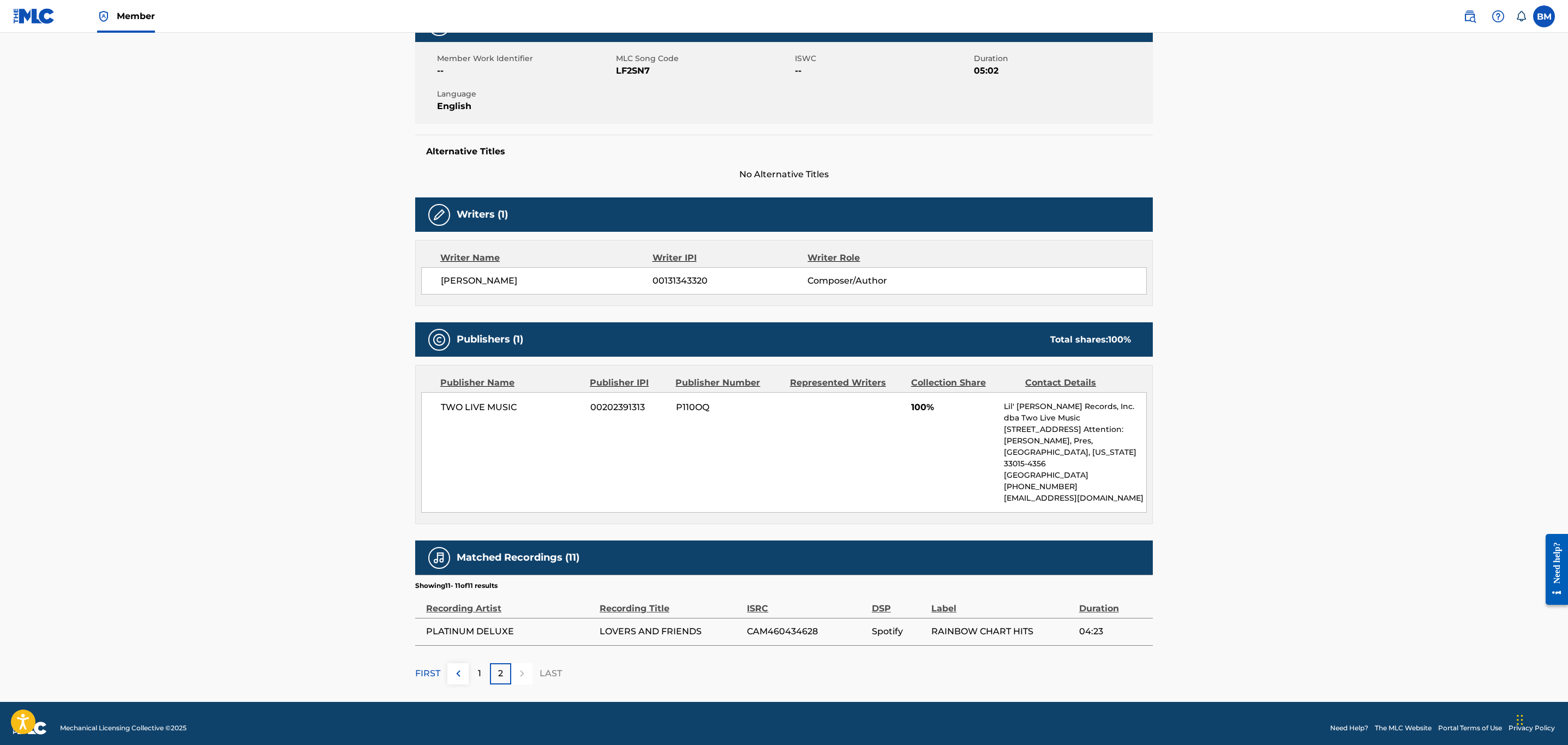
click at [483, 663] on div "1" at bounding box center [479, 674] width 21 height 21
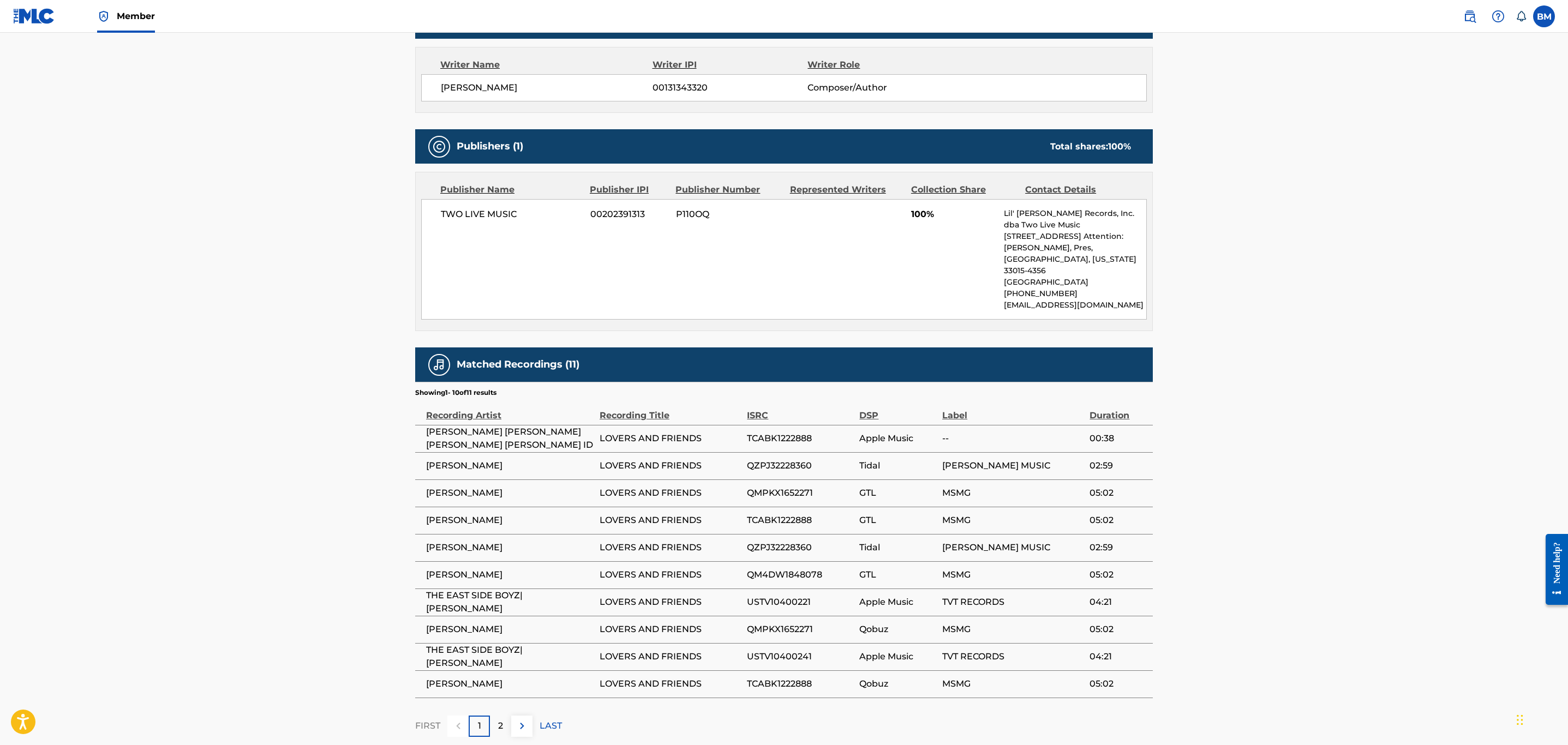
scroll to position [432, 0]
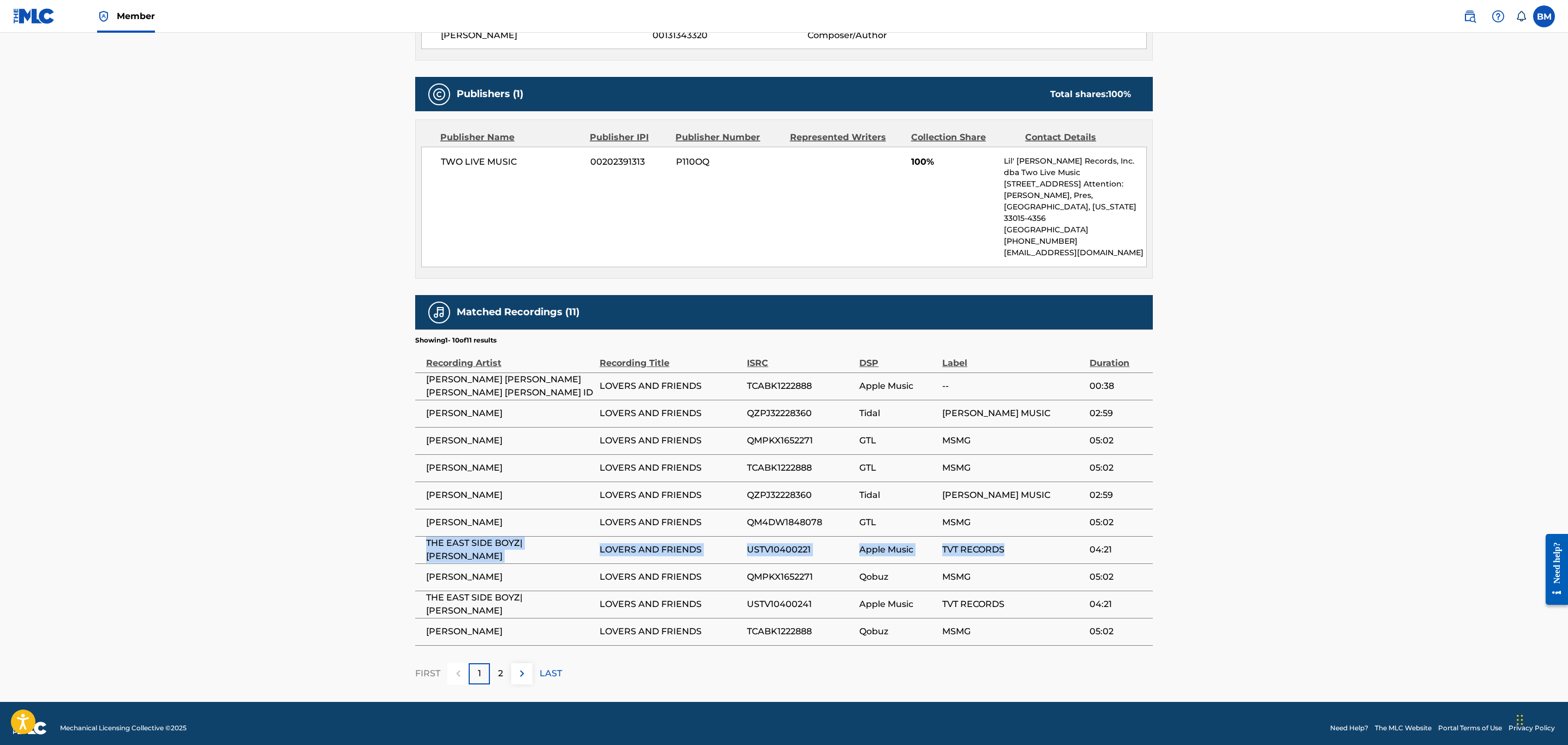
drag, startPoint x: 425, startPoint y: 541, endPoint x: 1007, endPoint y: 547, distance: 582.0
click at [1007, 547] on tr "THE EAST SIDE BOYZ|LIL JON LOVERS AND FRIENDS USTV10400221 Apple Music TVT RECO…" at bounding box center [784, 549] width 737 height 28
click at [496, 663] on div "2" at bounding box center [500, 674] width 21 height 21
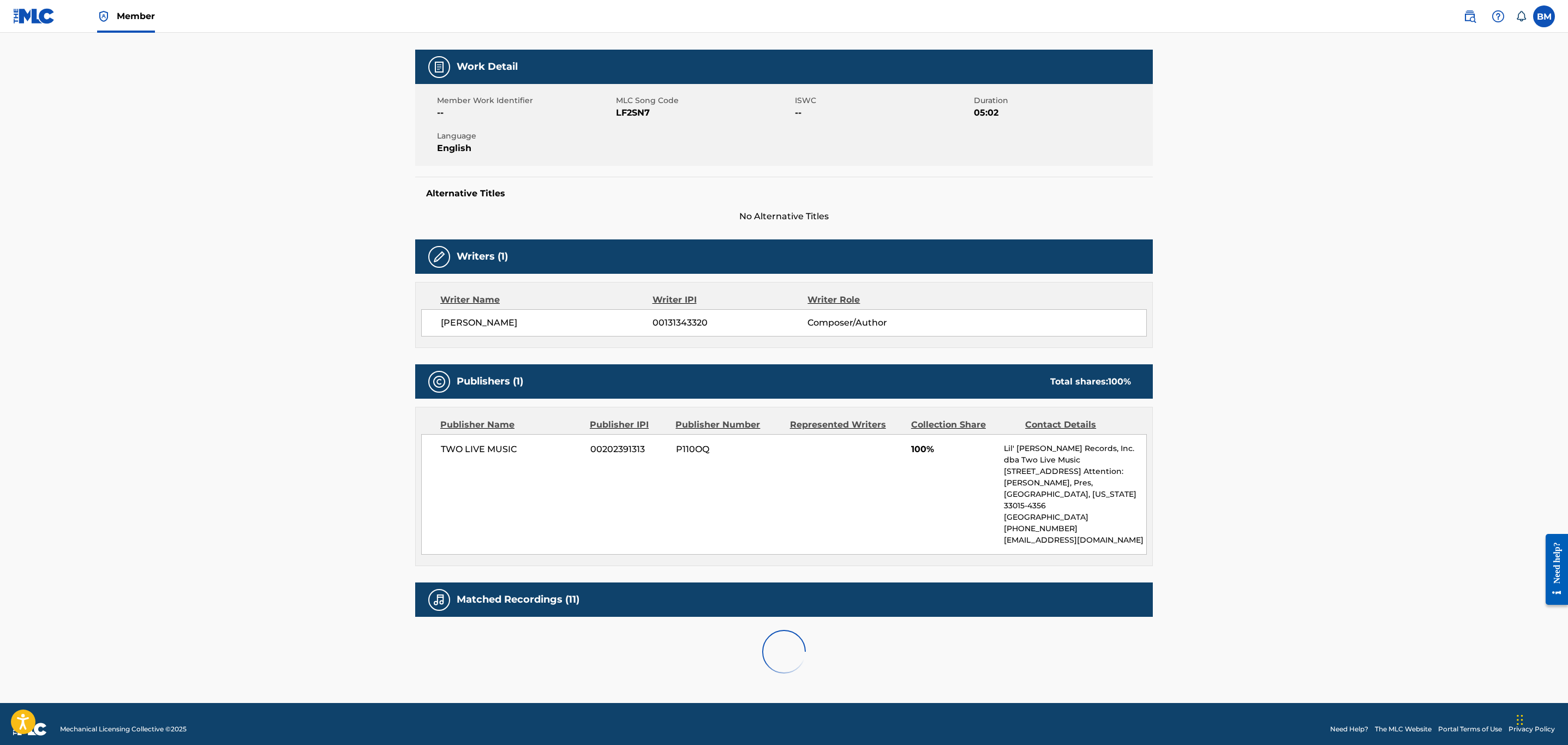
scroll to position [187, 0]
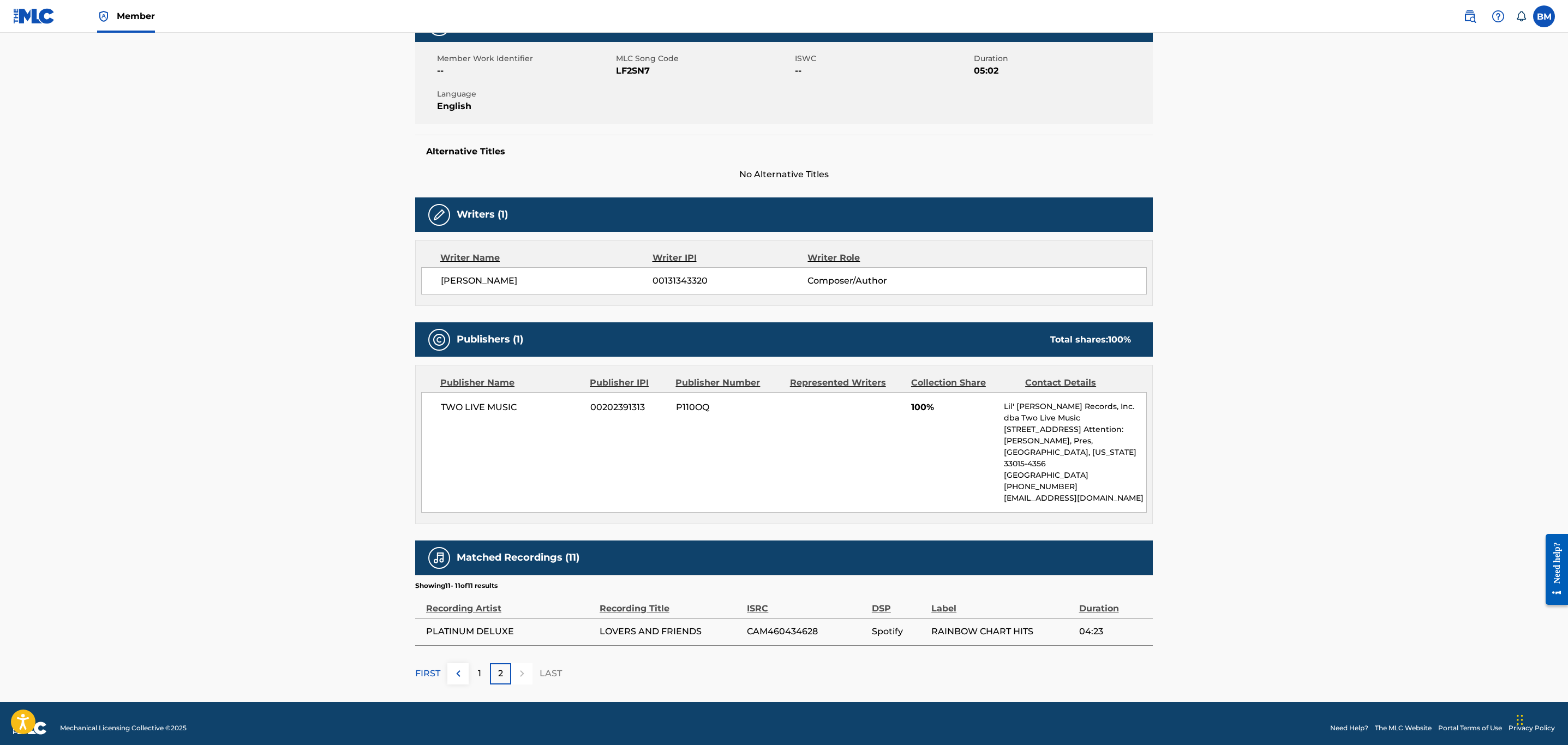
click at [482, 664] on div "1" at bounding box center [479, 674] width 21 height 21
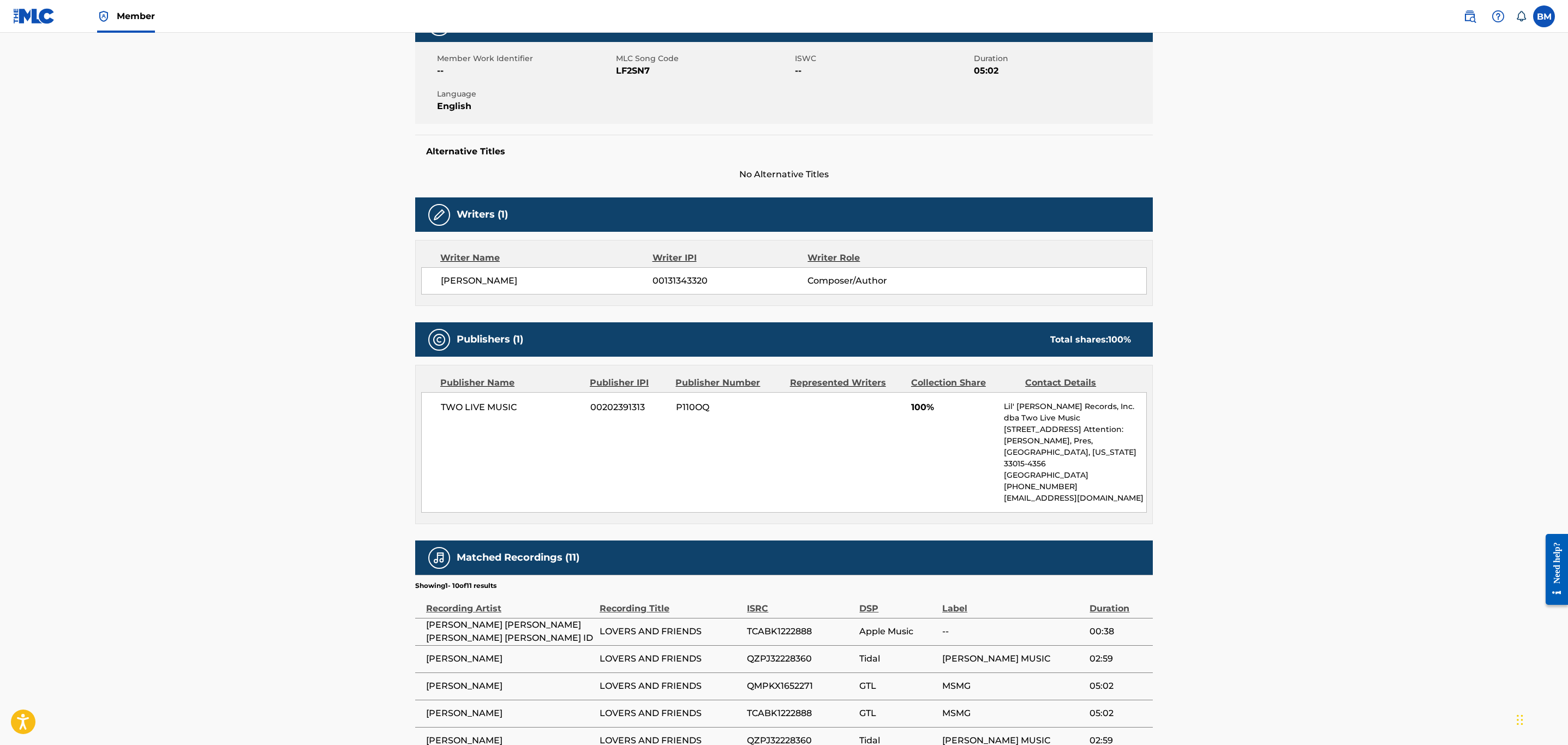
scroll to position [432, 0]
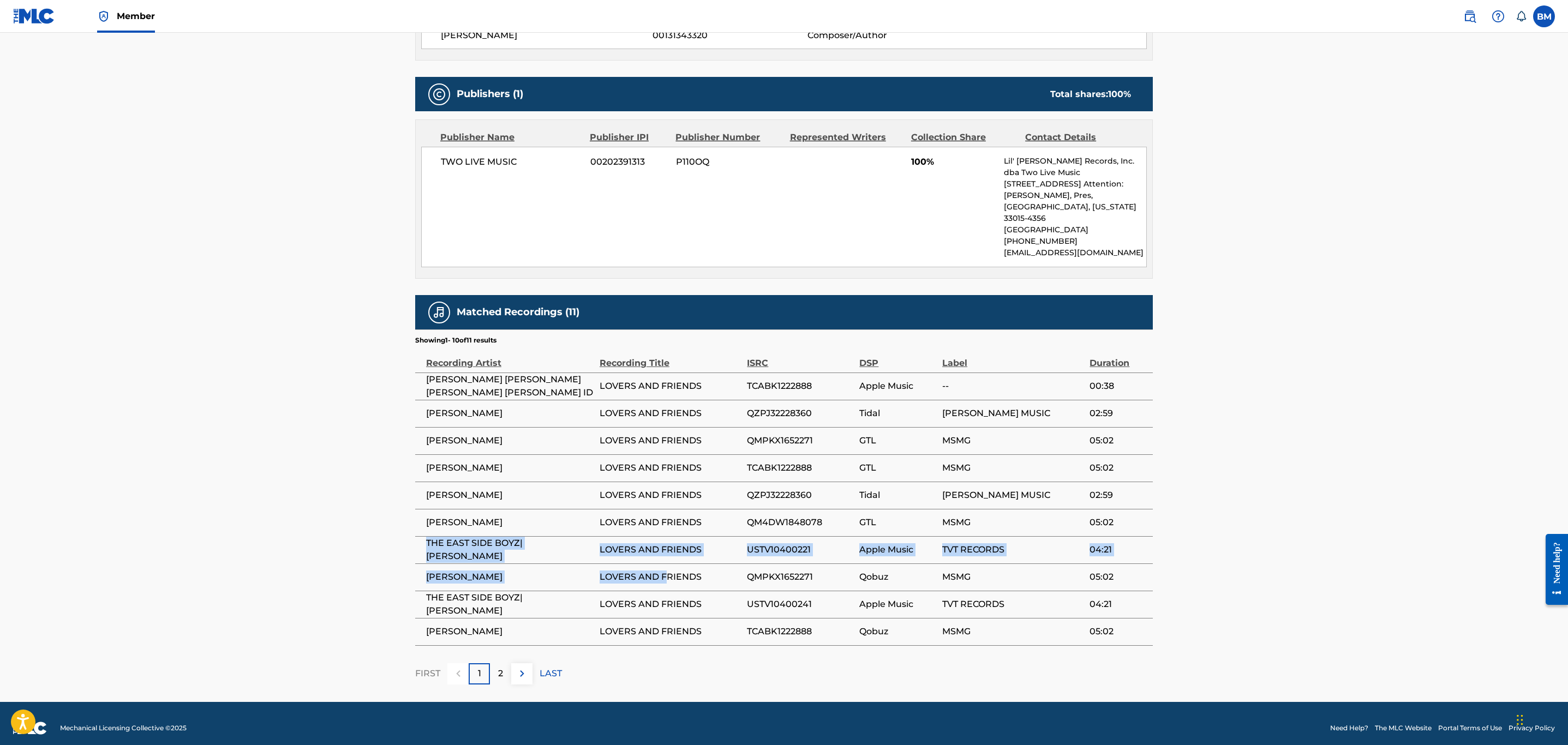
drag, startPoint x: 426, startPoint y: 539, endPoint x: 667, endPoint y: 554, distance: 241.5
click at [667, 554] on tbody "MICHAEL STERLING MAVIS STAPLES JERRY BUTLER WILLIAM BELL ID LOVERS AND FRIENDS …" at bounding box center [784, 509] width 737 height 273
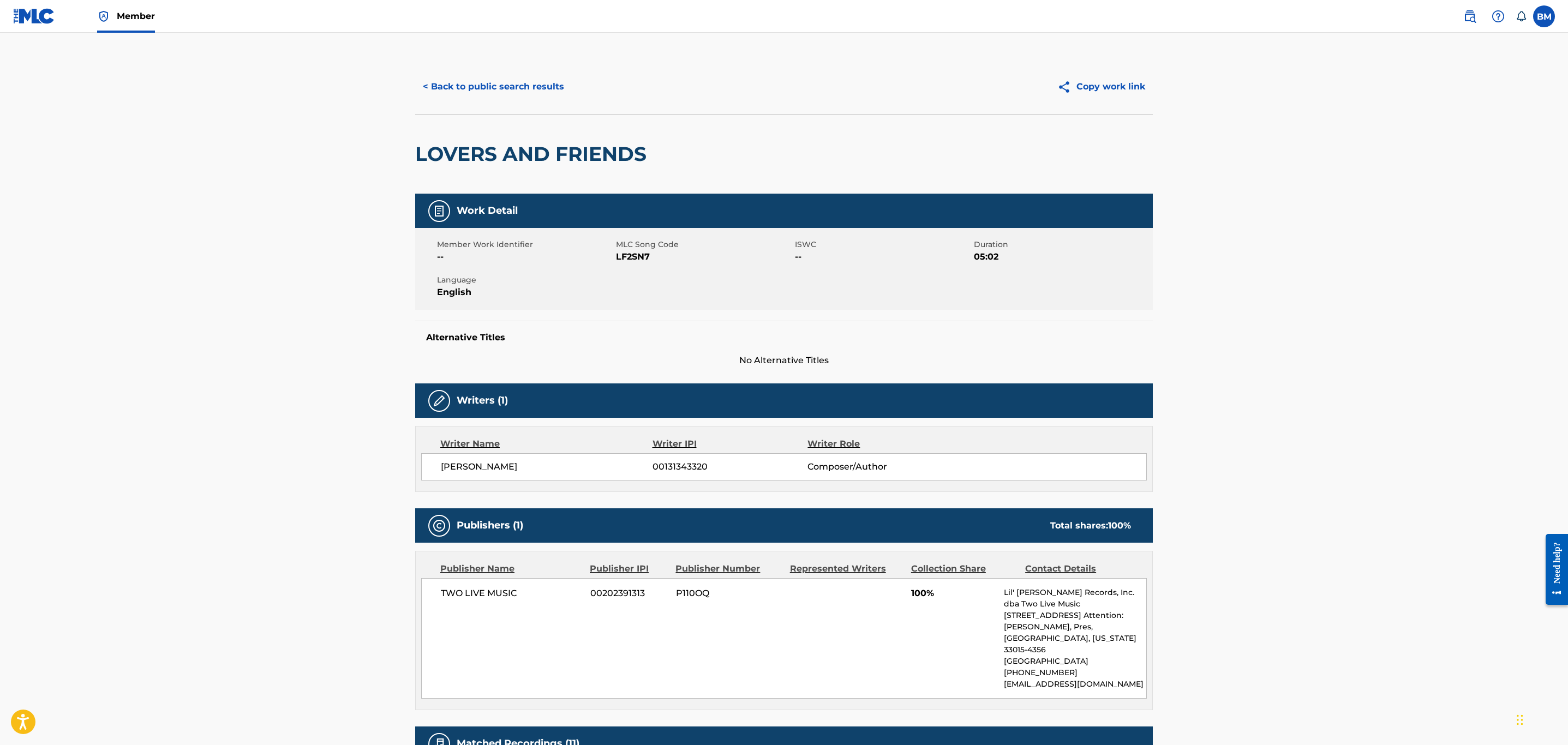
scroll to position [0, 0]
click at [504, 92] on button "< Back to public search results" at bounding box center [493, 88] width 157 height 28
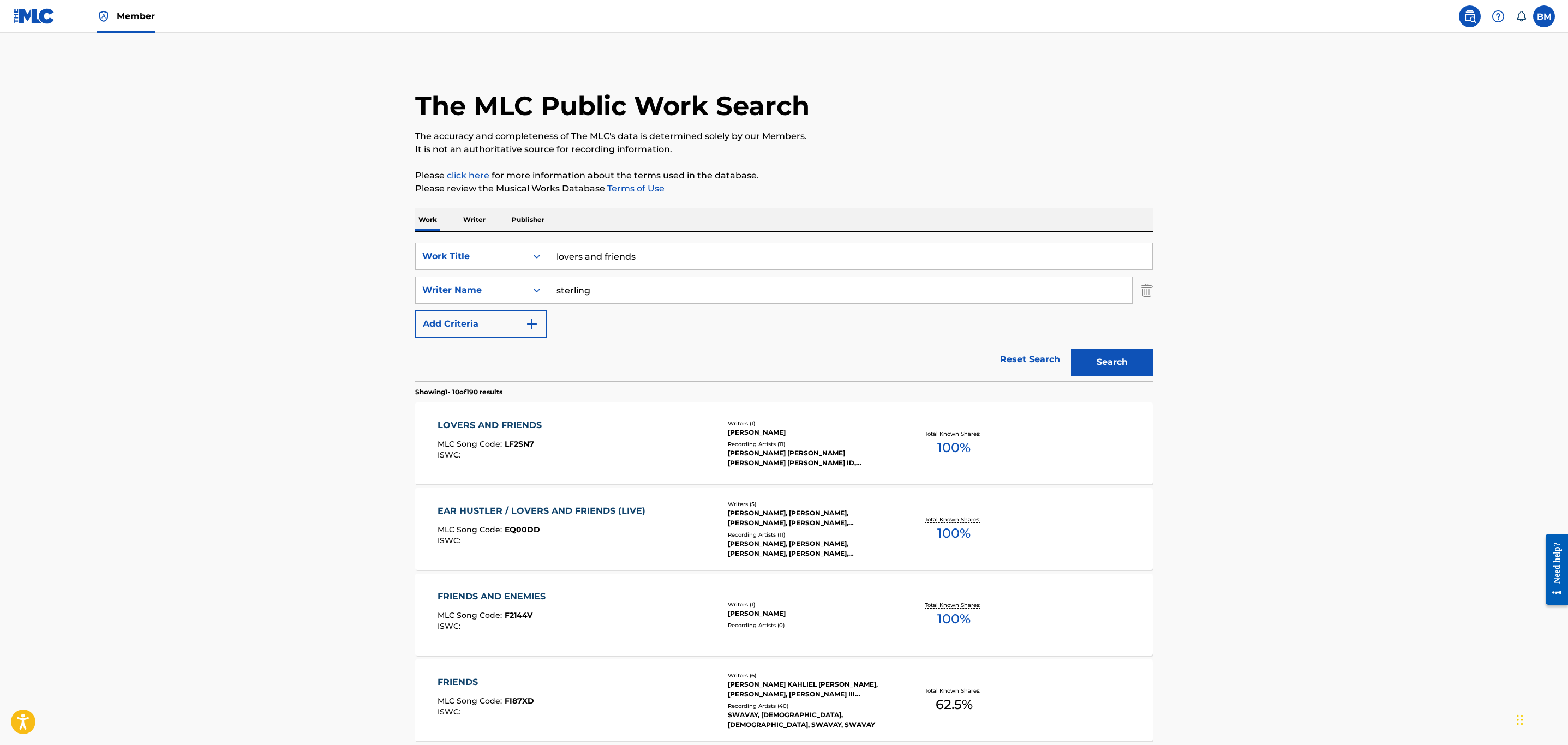
click at [1534, 18] on label at bounding box center [1544, 16] width 22 height 22
click at [1544, 16] on input "BM Ben Muller bm@reservoir-media.com Notification Preferences Profile Log out" at bounding box center [1544, 16] width 0 height 0
click at [24, 19] on img at bounding box center [34, 15] width 42 height 15
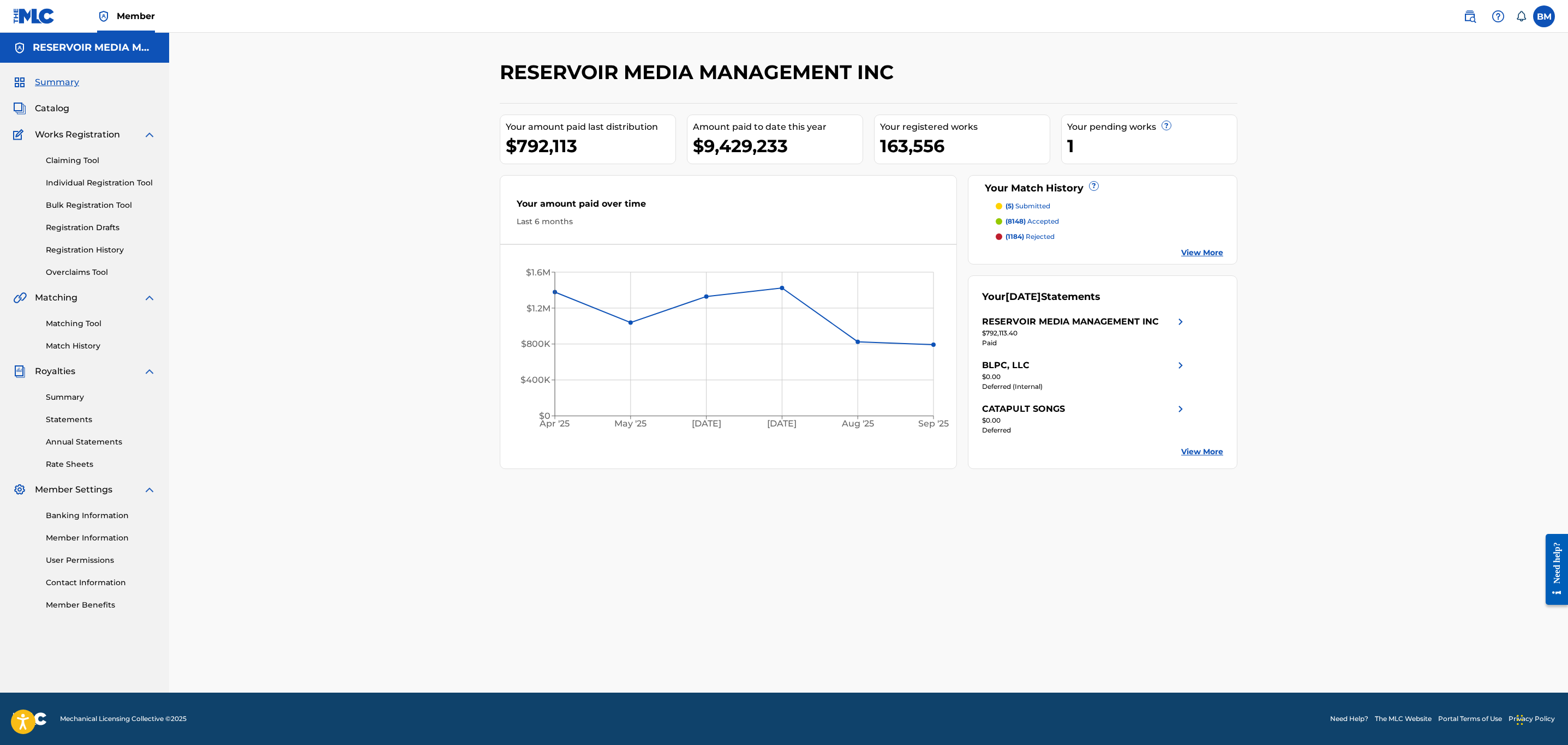
drag, startPoint x: 77, startPoint y: 319, endPoint x: 185, endPoint y: 315, distance: 108.1
click at [77, 319] on link "Matching Tool" at bounding box center [101, 324] width 110 height 11
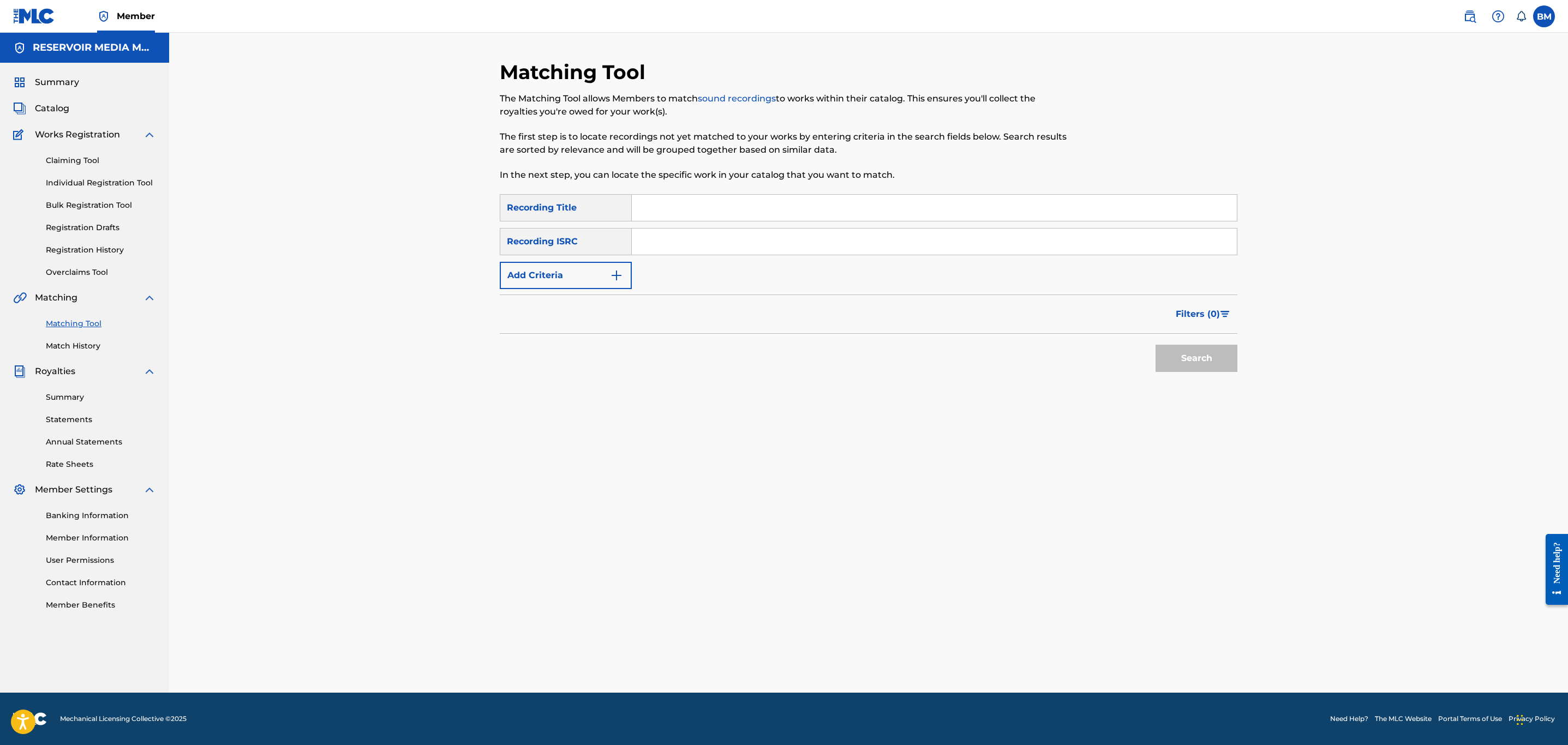
click at [719, 210] on input "Search Form" at bounding box center [934, 208] width 605 height 26
click at [665, 234] on input "Search Form" at bounding box center [934, 242] width 605 height 26
paste input "USTV10400221"
type input "USTV10400221"
click at [1199, 365] on button "Search" at bounding box center [1196, 359] width 82 height 28
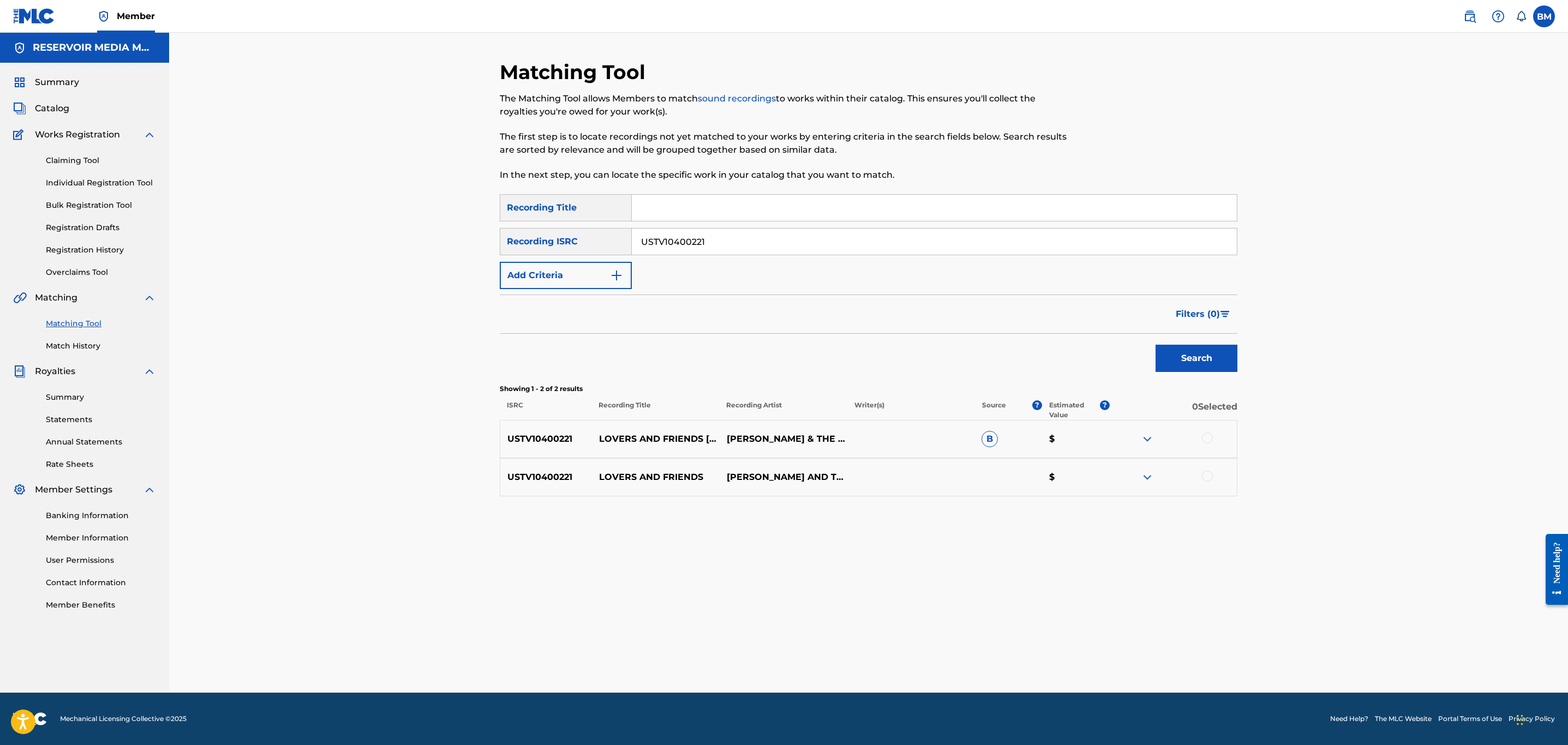
click at [987, 440] on span "B" at bounding box center [990, 439] width 16 height 16
click at [1028, 556] on div "Matching Tool The Matching Tool allows Members to match sound recordings to wor…" at bounding box center [868, 376] width 737 height 632
click at [1146, 437] on img at bounding box center [1147, 439] width 13 height 13
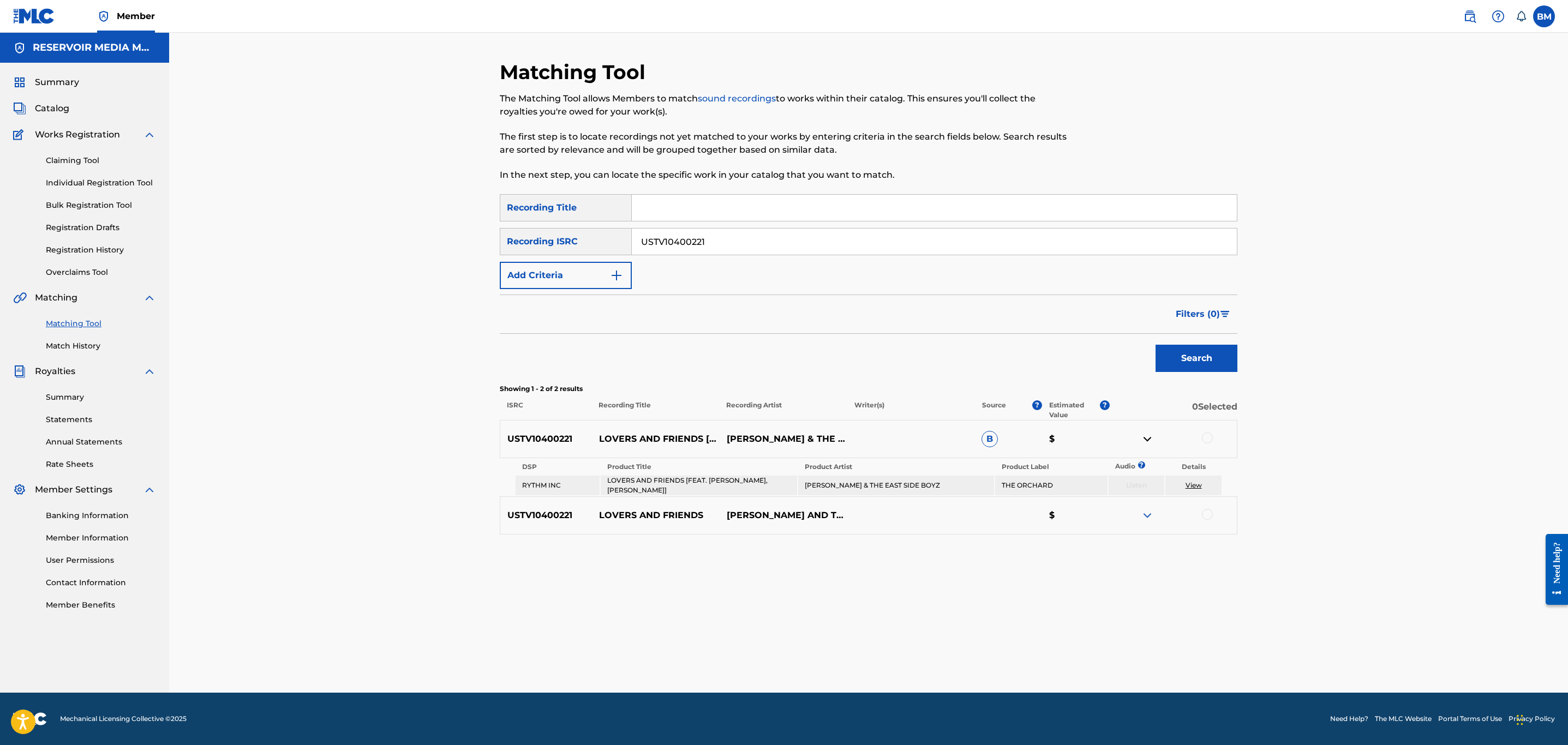
click at [1146, 509] on img at bounding box center [1147, 515] width 13 height 13
drag, startPoint x: 49, startPoint y: 123, endPoint x: 46, endPoint y: 116, distance: 7.6
click at [48, 120] on div "Summary Catalog Works Registration Claiming Tool Individual Registration Tool B…" at bounding box center [84, 342] width 169 height 561
click at [46, 116] on div "Summary Catalog Works Registration Claiming Tool Individual Registration Tool B…" at bounding box center [84, 342] width 169 height 561
drag, startPoint x: 47, startPoint y: 106, endPoint x: 89, endPoint y: 115, distance: 43.0
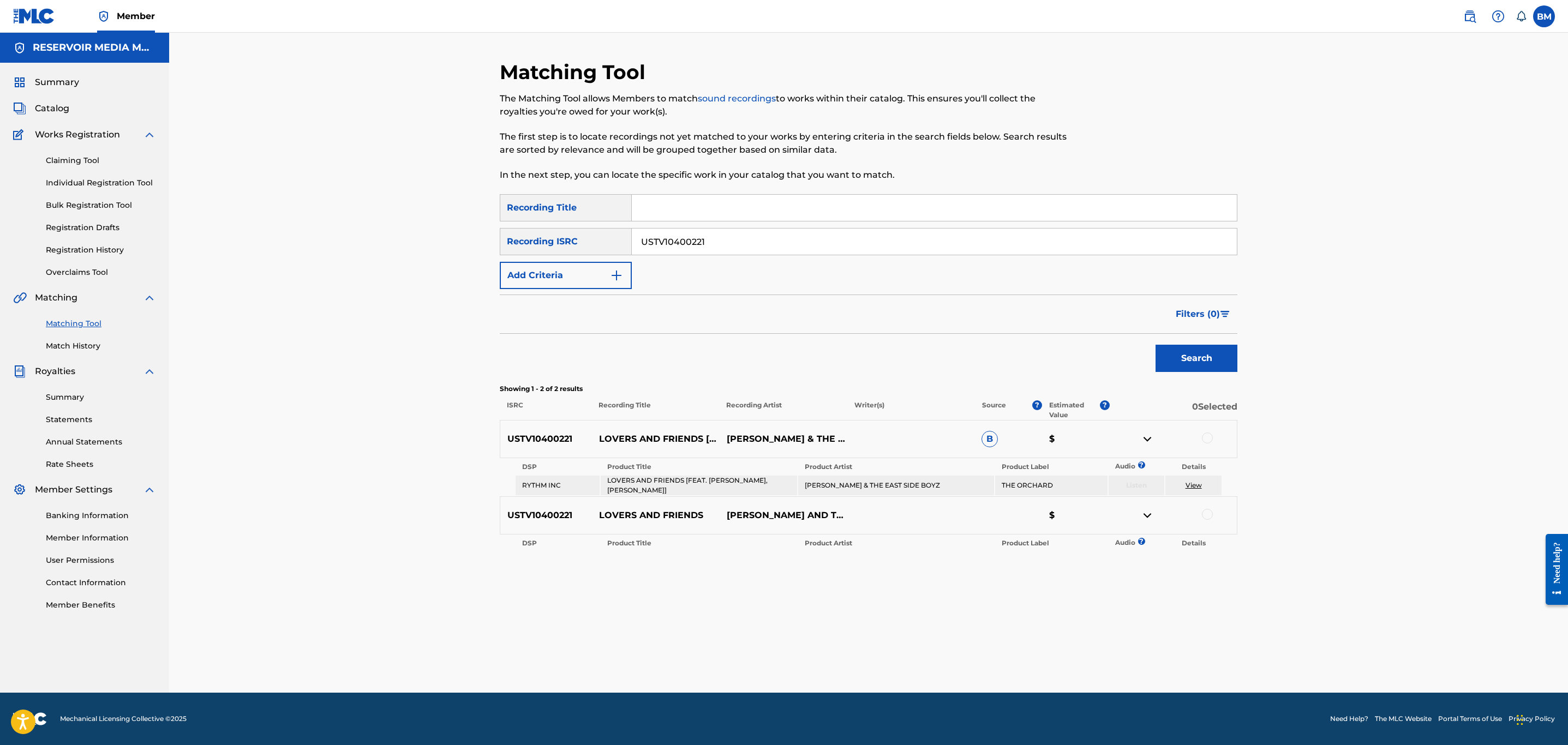
click at [48, 106] on span "Catalog" at bounding box center [52, 109] width 34 height 13
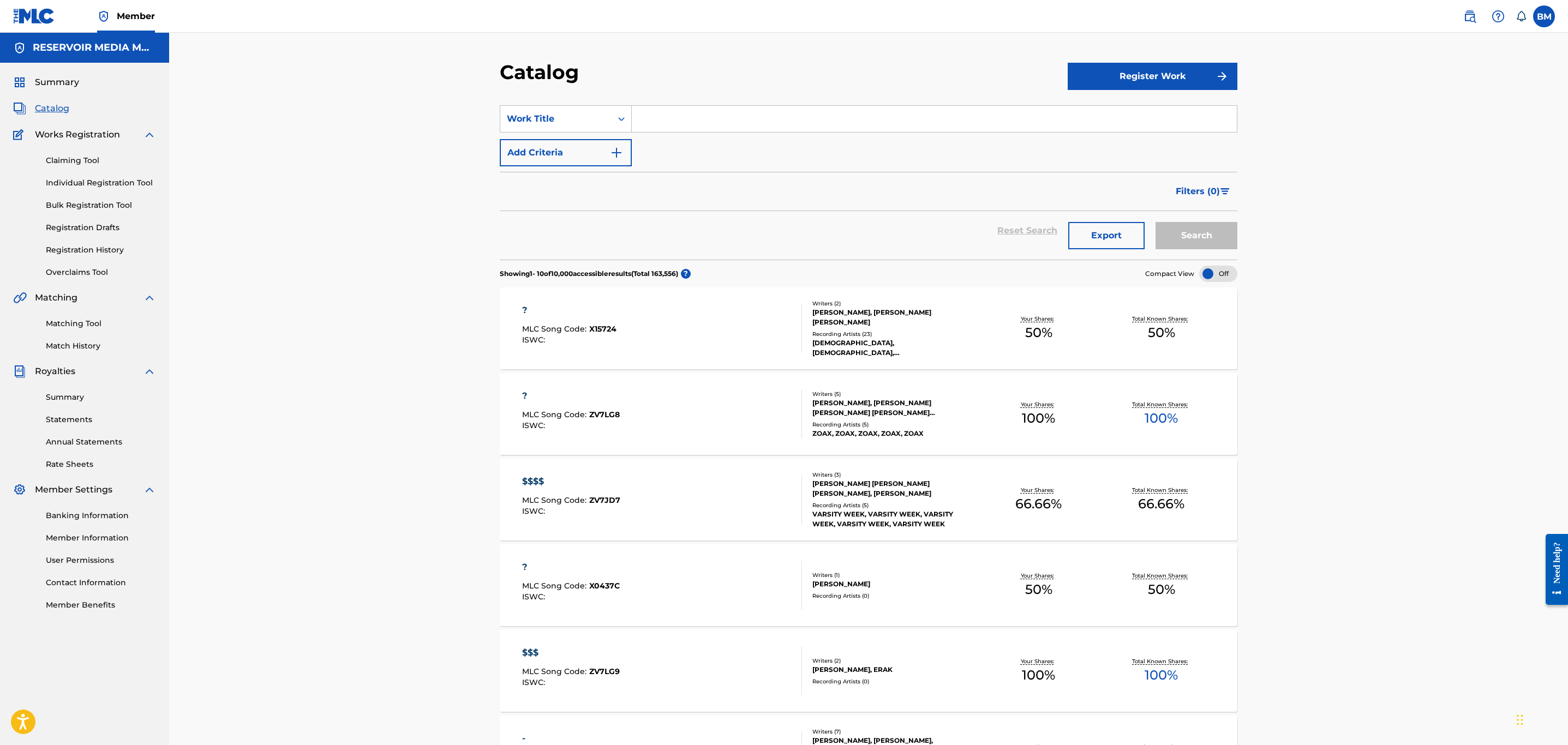
click at [583, 102] on section "SearchWithCriteriafe482d13-a5d8-4c88-9c2c-6ffe4674bd3d Work Title Add Criteria …" at bounding box center [868, 176] width 737 height 167
click at [585, 117] on div "Work Title" at bounding box center [555, 118] width 98 height 13
click at [547, 262] on div "ISRC" at bounding box center [565, 256] width 131 height 28
click at [905, 123] on input "Search Form" at bounding box center [934, 118] width 605 height 26
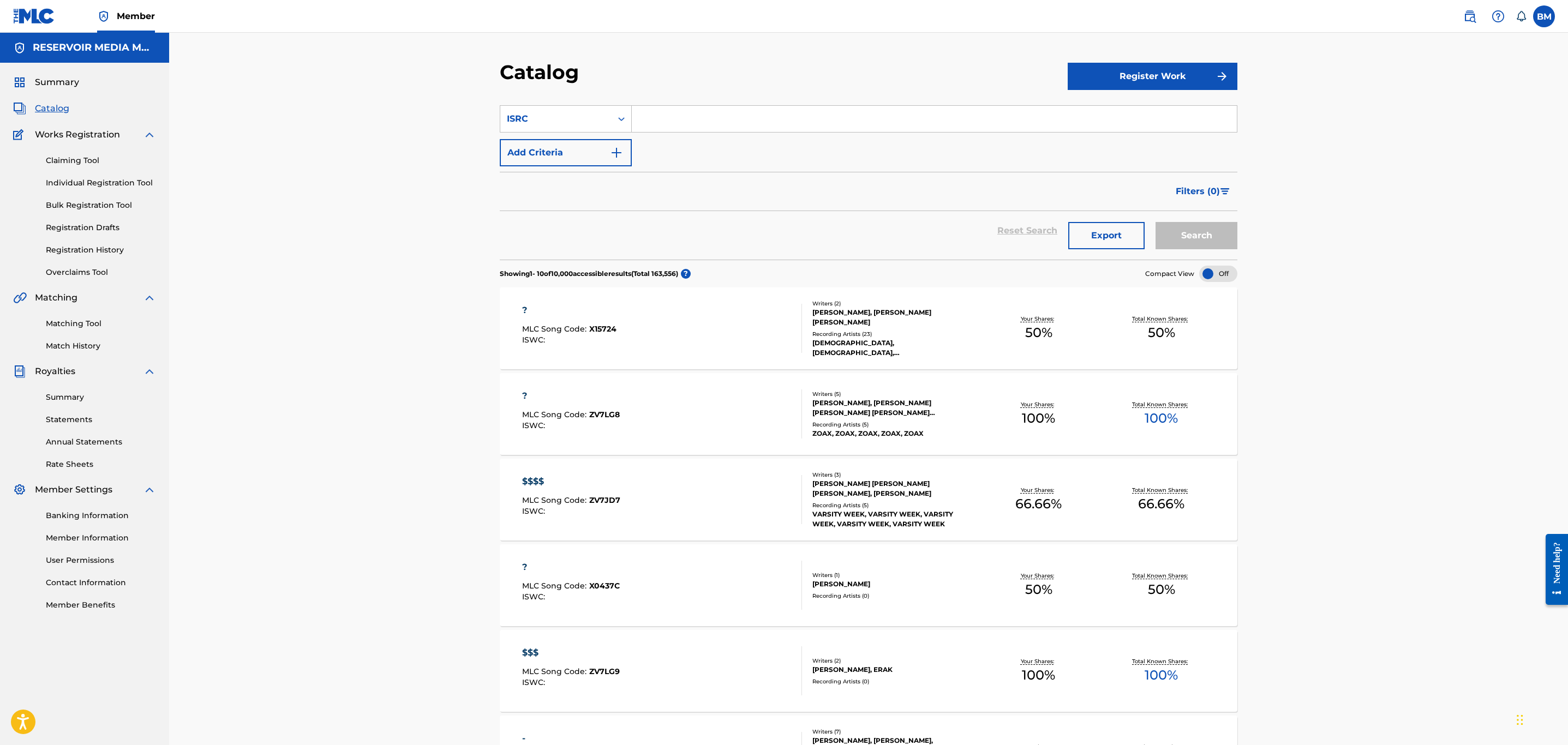
paste input "USTV10400221"
type input "USTV10400221"
click at [1180, 230] on button "Search" at bounding box center [1196, 235] width 82 height 28
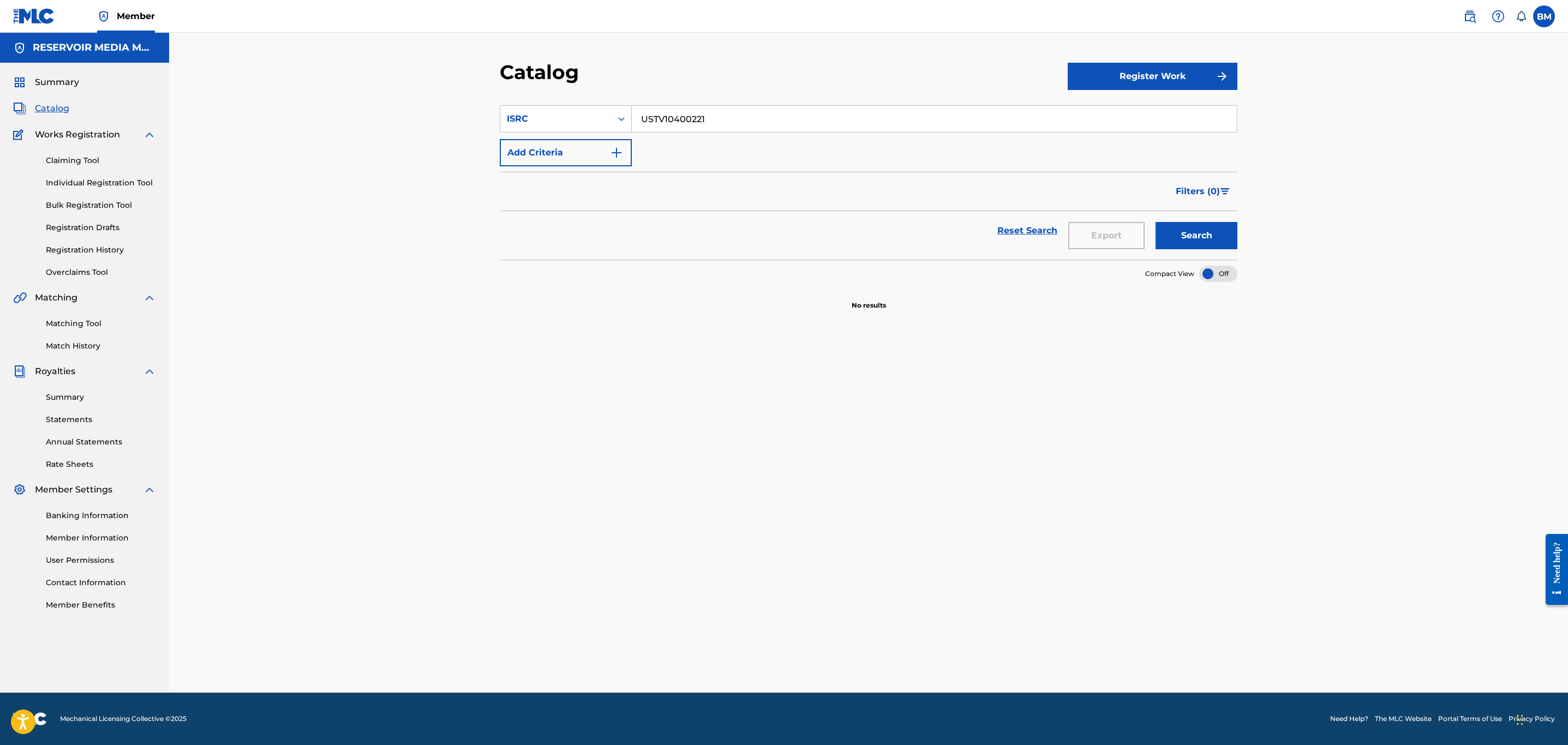
click at [1555, 17] on nav "Member BM BM Ben Muller bm@reservoir-media.com Notification Preferences Profile…" at bounding box center [784, 16] width 1568 height 32
click at [1553, 17] on label at bounding box center [1544, 16] width 22 height 22
click at [1544, 16] on input "BM Ben Muller bm@reservoir-media.com Notification Preferences Profile Log out" at bounding box center [1544, 16] width 0 height 0
click at [33, 13] on img at bounding box center [34, 15] width 42 height 15
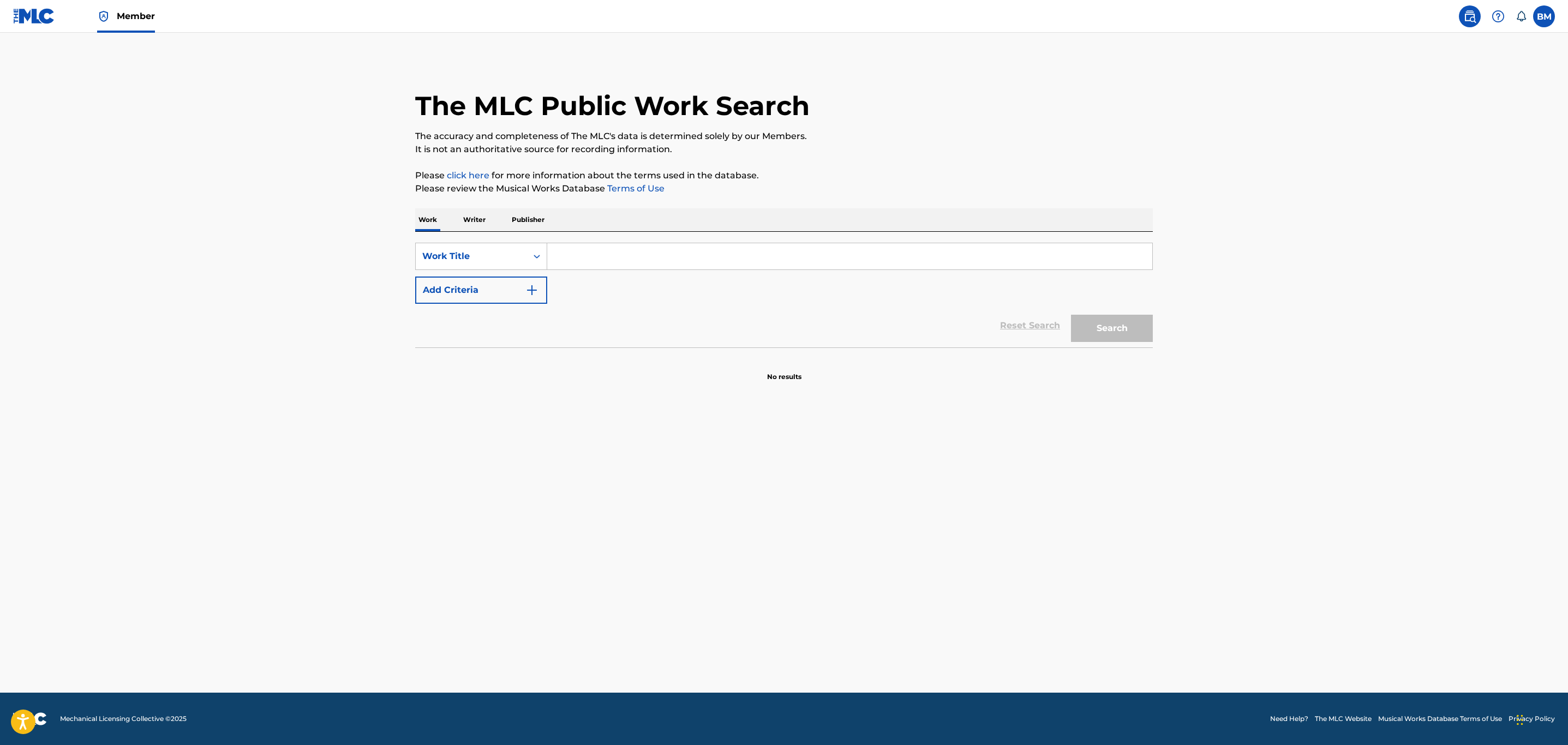
click at [738, 235] on div "SearchWithCriteria792d01ab-30ee-4398-a65c-d07e11308dbe Work Title Add Criteria …" at bounding box center [784, 290] width 737 height 115
click at [738, 238] on div "SearchWithCriteria792d01ab-30ee-4398-a65c-d07e11308dbe Work Title Add Criteria …" at bounding box center [784, 290] width 737 height 115
click at [737, 257] on input "Search Form" at bounding box center [849, 256] width 605 height 26
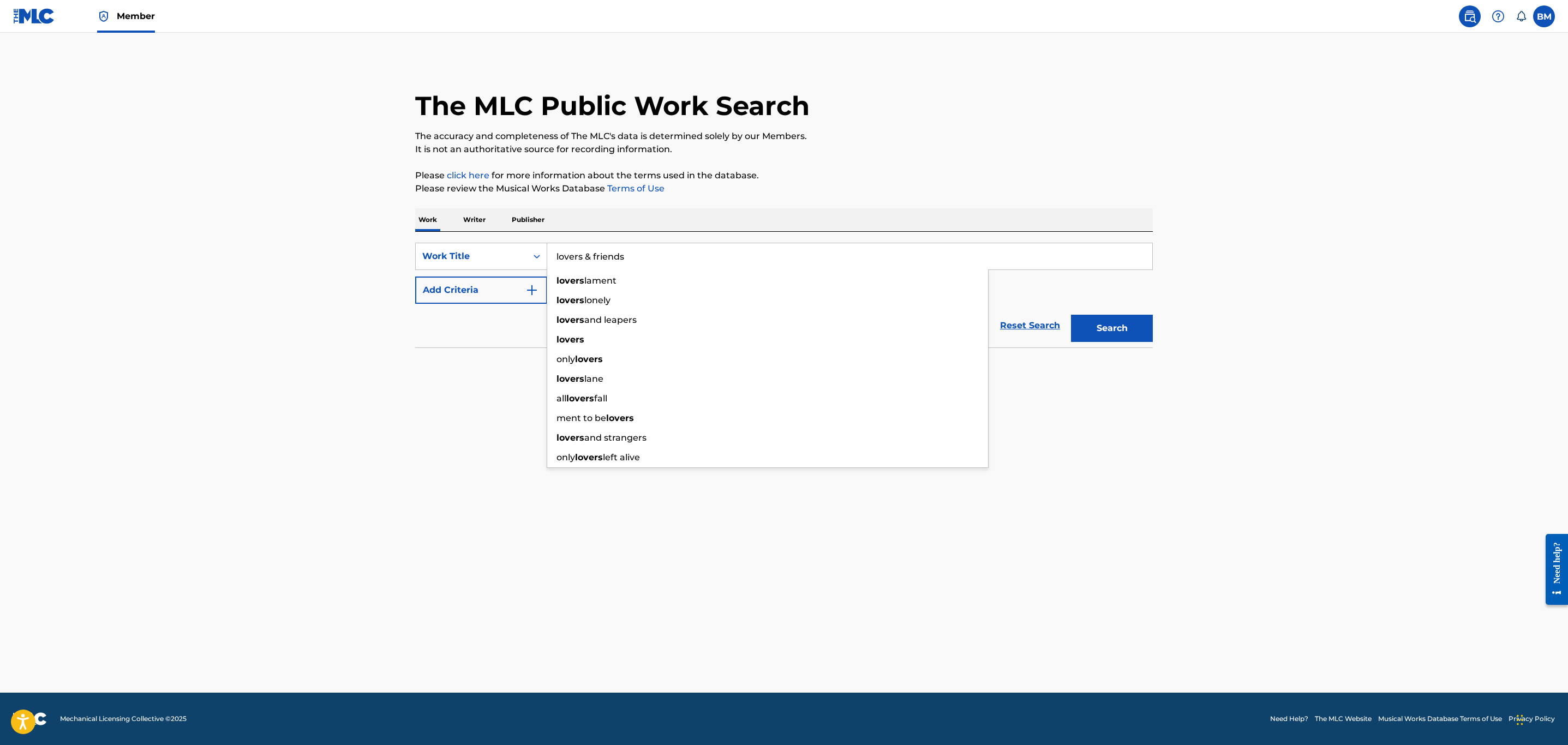
type input "lovers & friends"
click at [1071, 315] on button "Search" at bounding box center [1112, 329] width 82 height 28
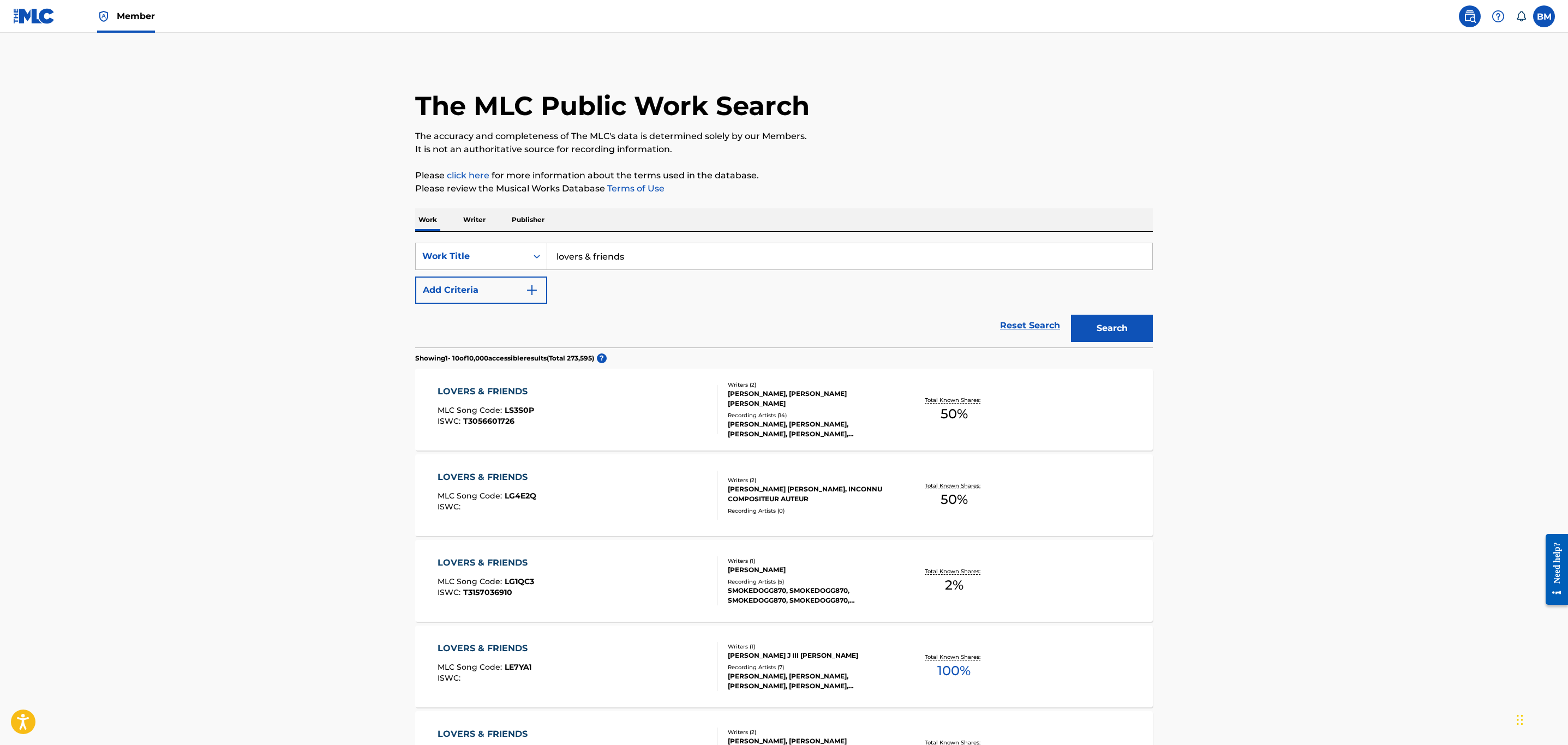
click at [495, 291] on button "Add Criteria" at bounding box center [481, 291] width 132 height 28
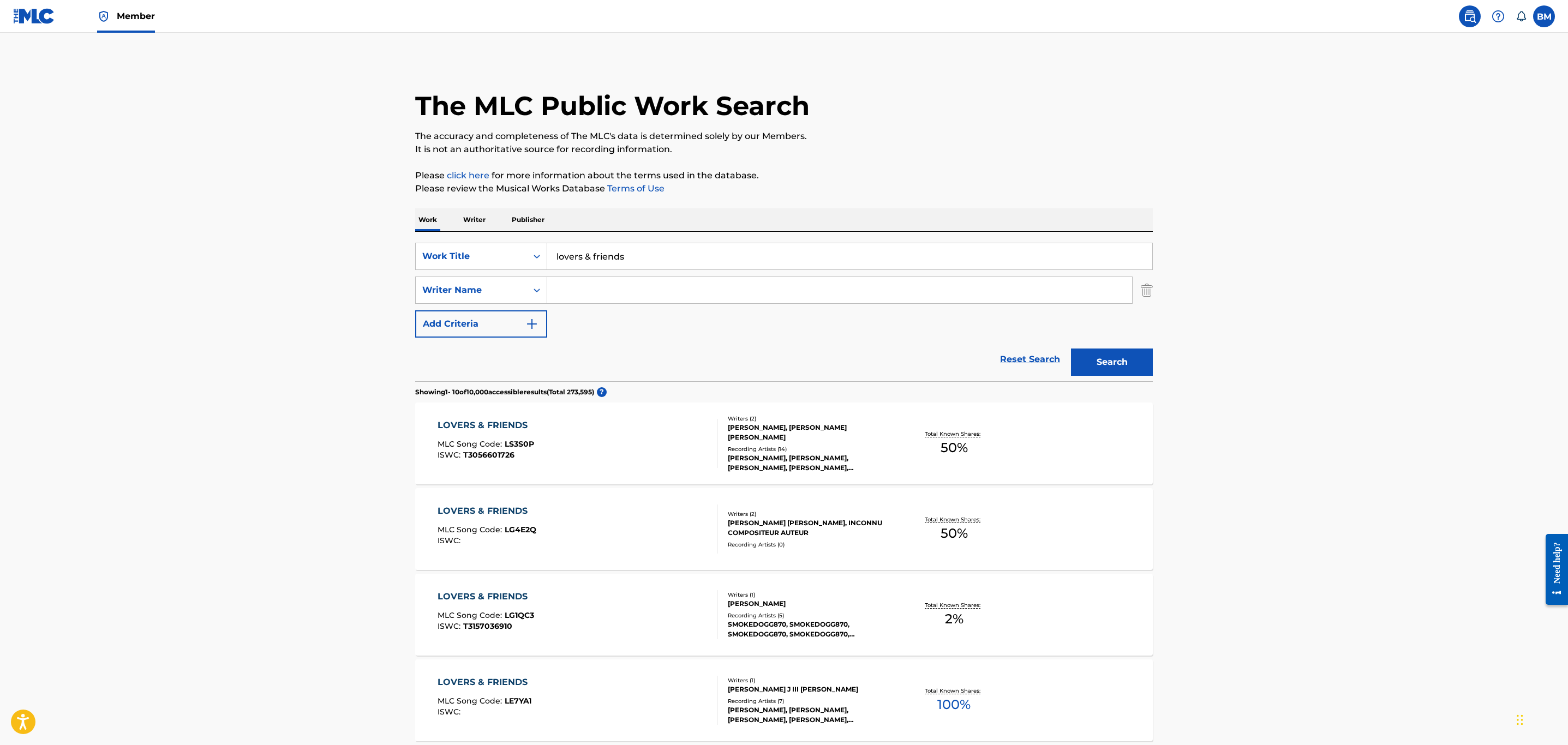
click at [611, 290] on input "Search Form" at bounding box center [840, 290] width 585 height 26
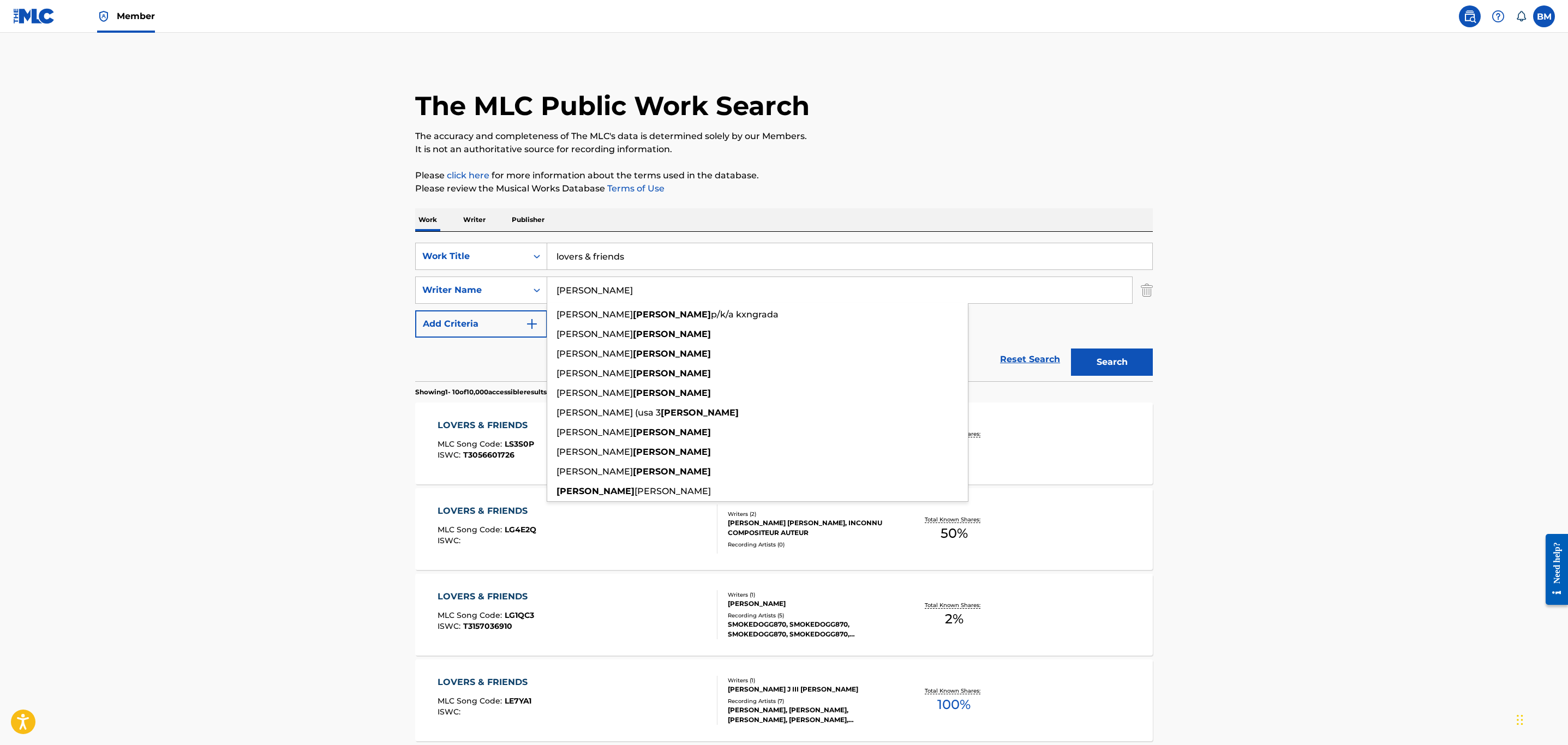
click at [1071, 348] on button "Search" at bounding box center [1112, 362] width 82 height 28
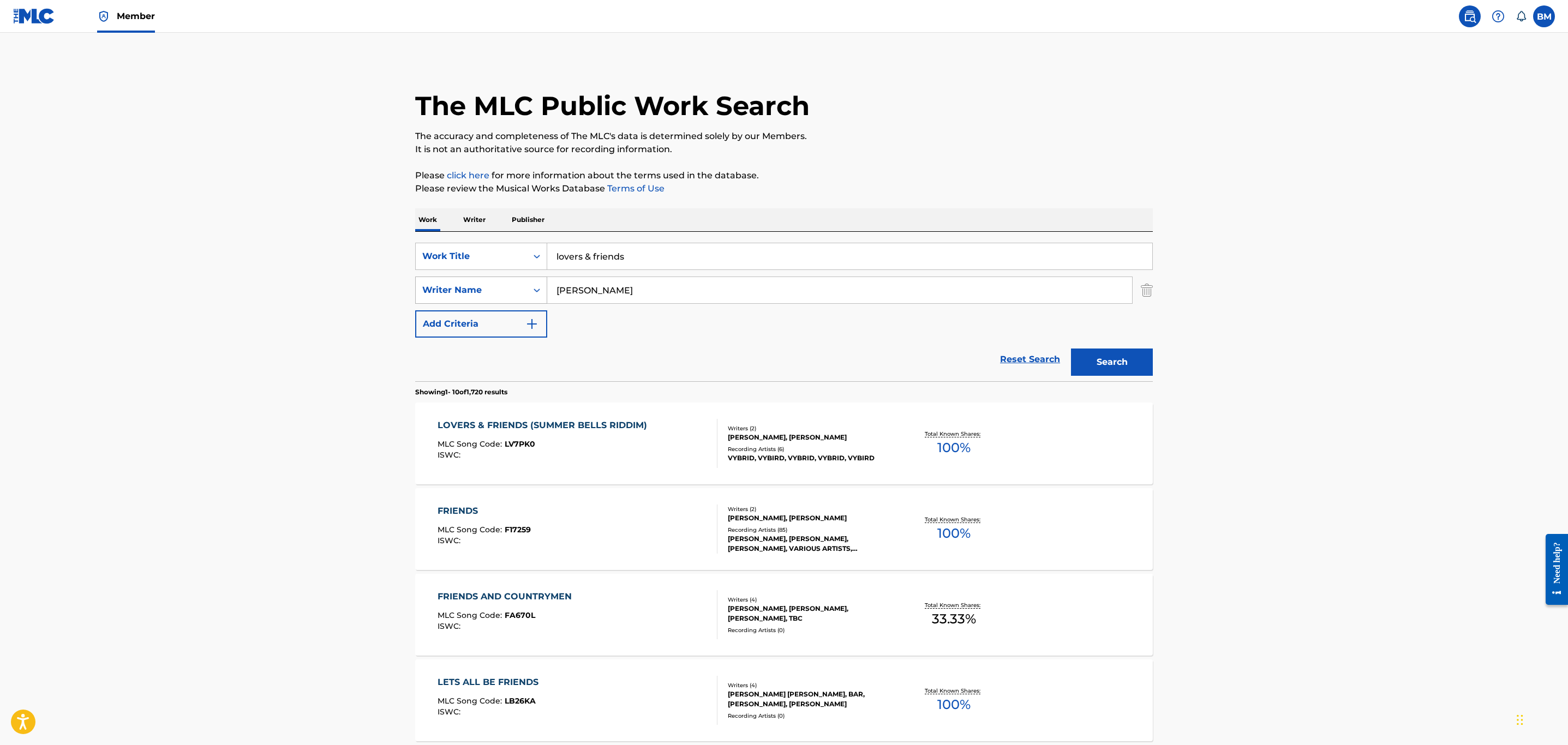
drag, startPoint x: 634, startPoint y: 288, endPoint x: 461, endPoint y: 282, distance: 173.1
click at [461, 282] on div "SearchWithCriteria98848fa6-7681-4869-bf57-198395094e3a Writer Name johnson" at bounding box center [784, 291] width 737 height 28
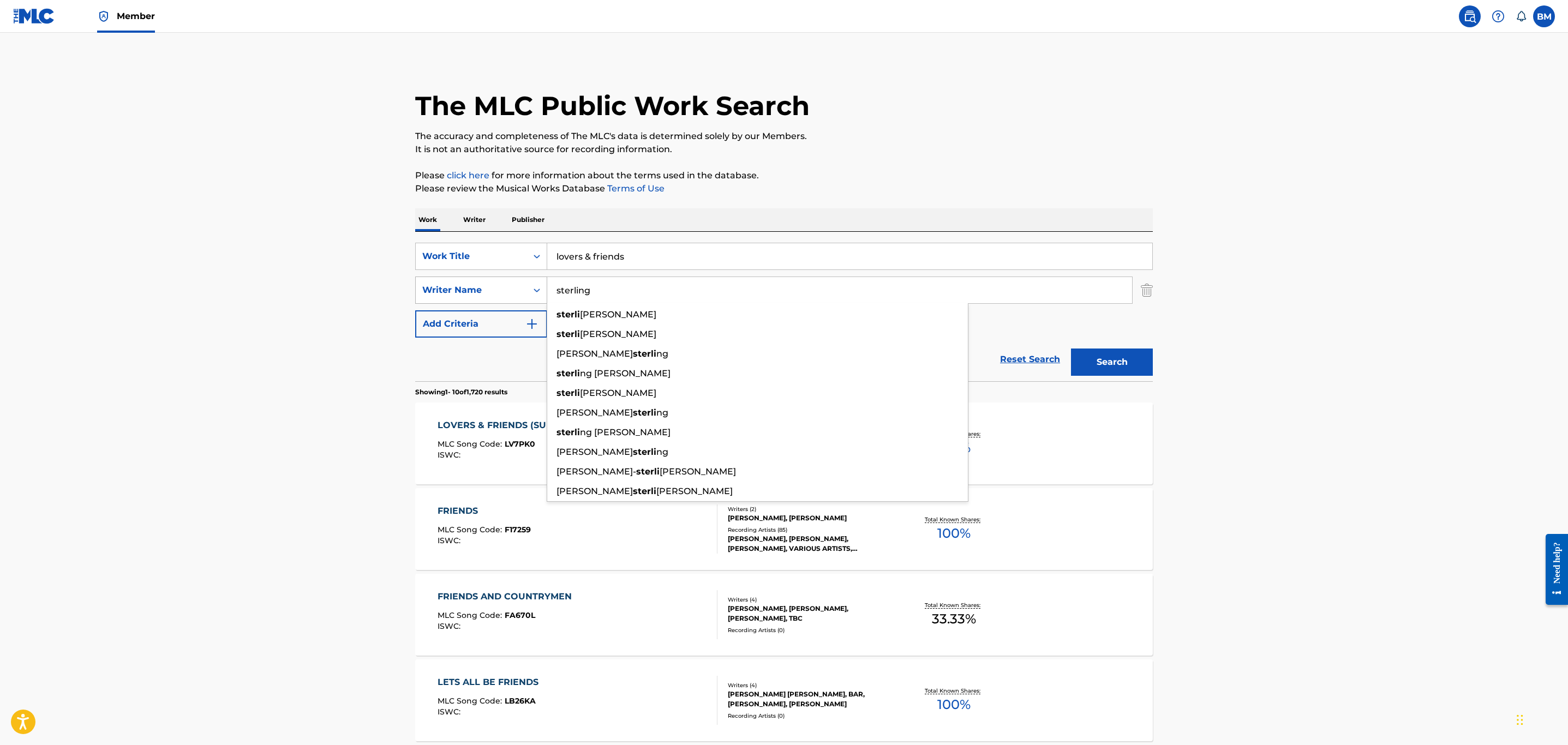
type input "sterling"
click at [1071, 348] on button "Search" at bounding box center [1112, 362] width 82 height 28
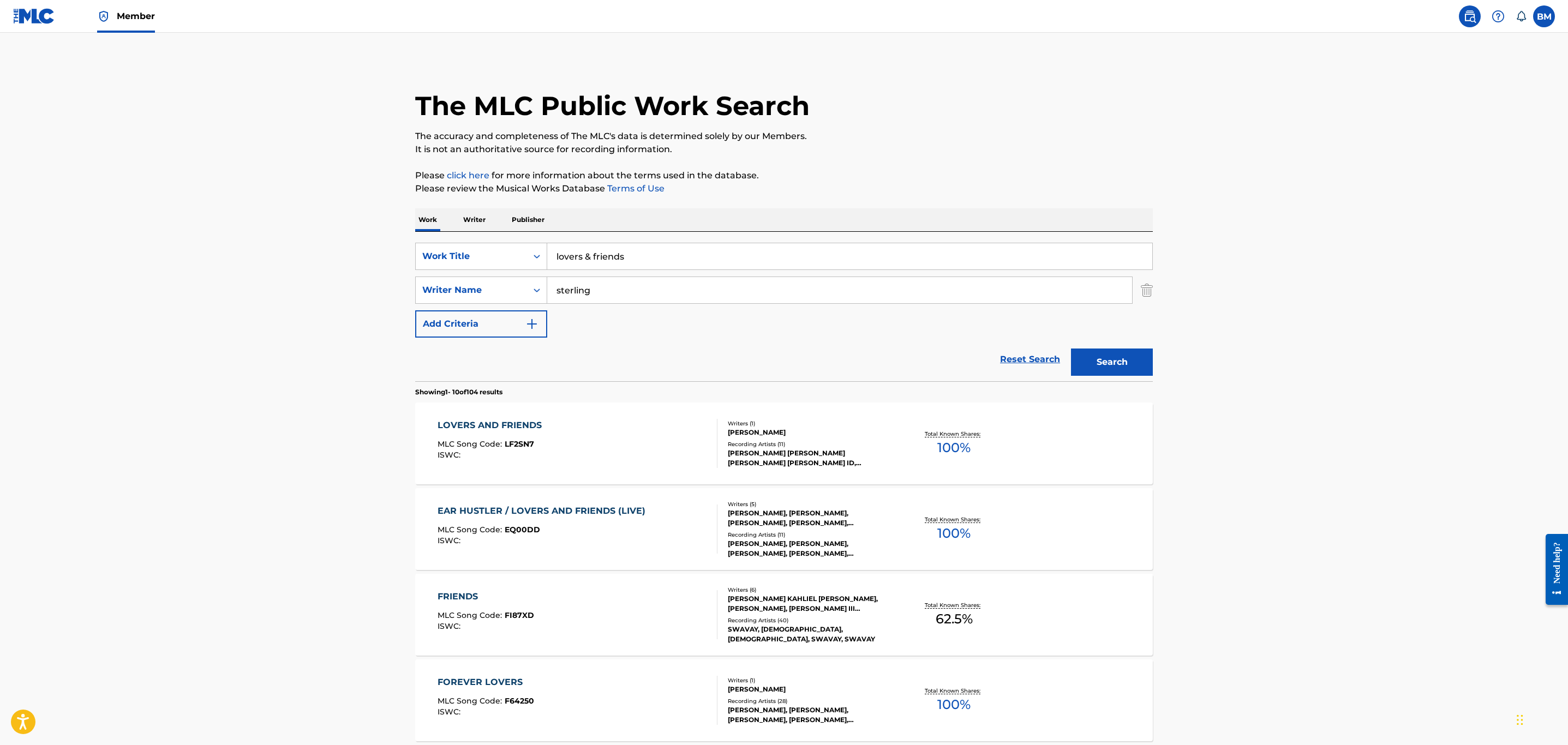
click at [628, 442] on div "LOVERS AND FRIENDS MLC Song Code : LF2SN7 ISWC :" at bounding box center [577, 443] width 280 height 49
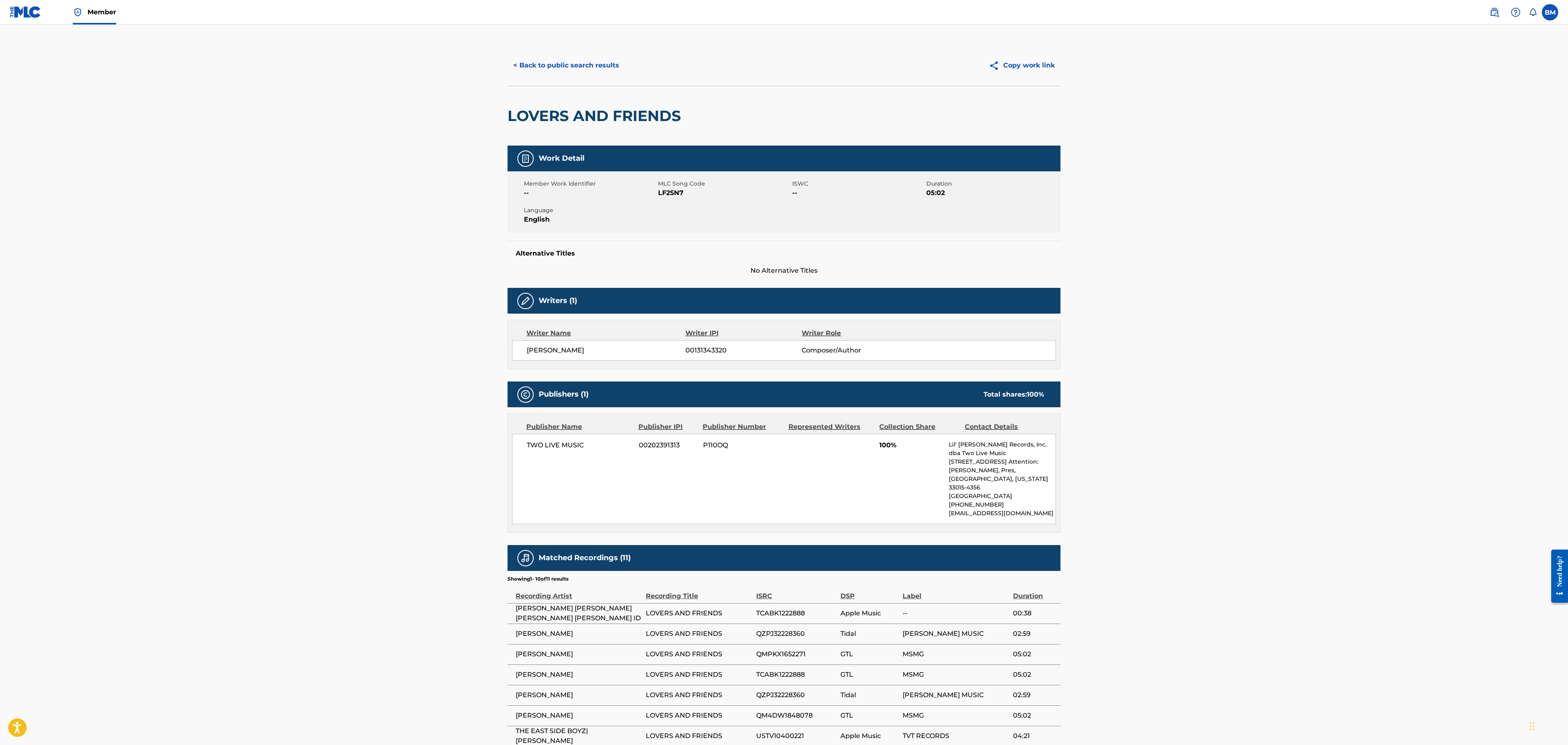
click at [536, 63] on button "< Back to public search results" at bounding box center [566, 66] width 117 height 21
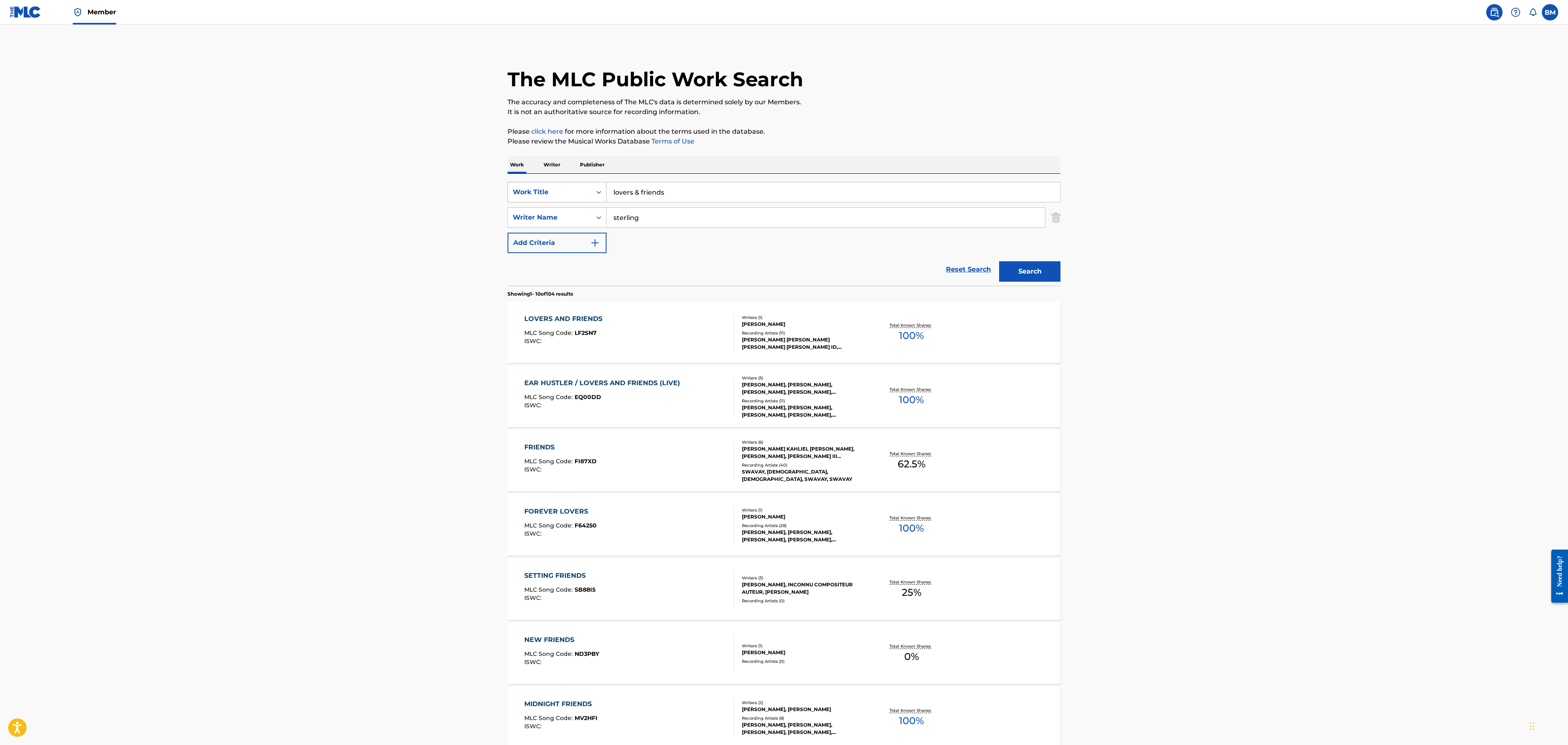
click at [569, 185] on div "Work Title" at bounding box center [549, 192] width 83 height 16
click at [562, 216] on div "ISWC" at bounding box center [556, 213] width 98 height 21
click at [647, 193] on input "Search Form" at bounding box center [833, 192] width 453 height 19
paste input "T-072.525.146-6"
type input "T-072.525.146-6"
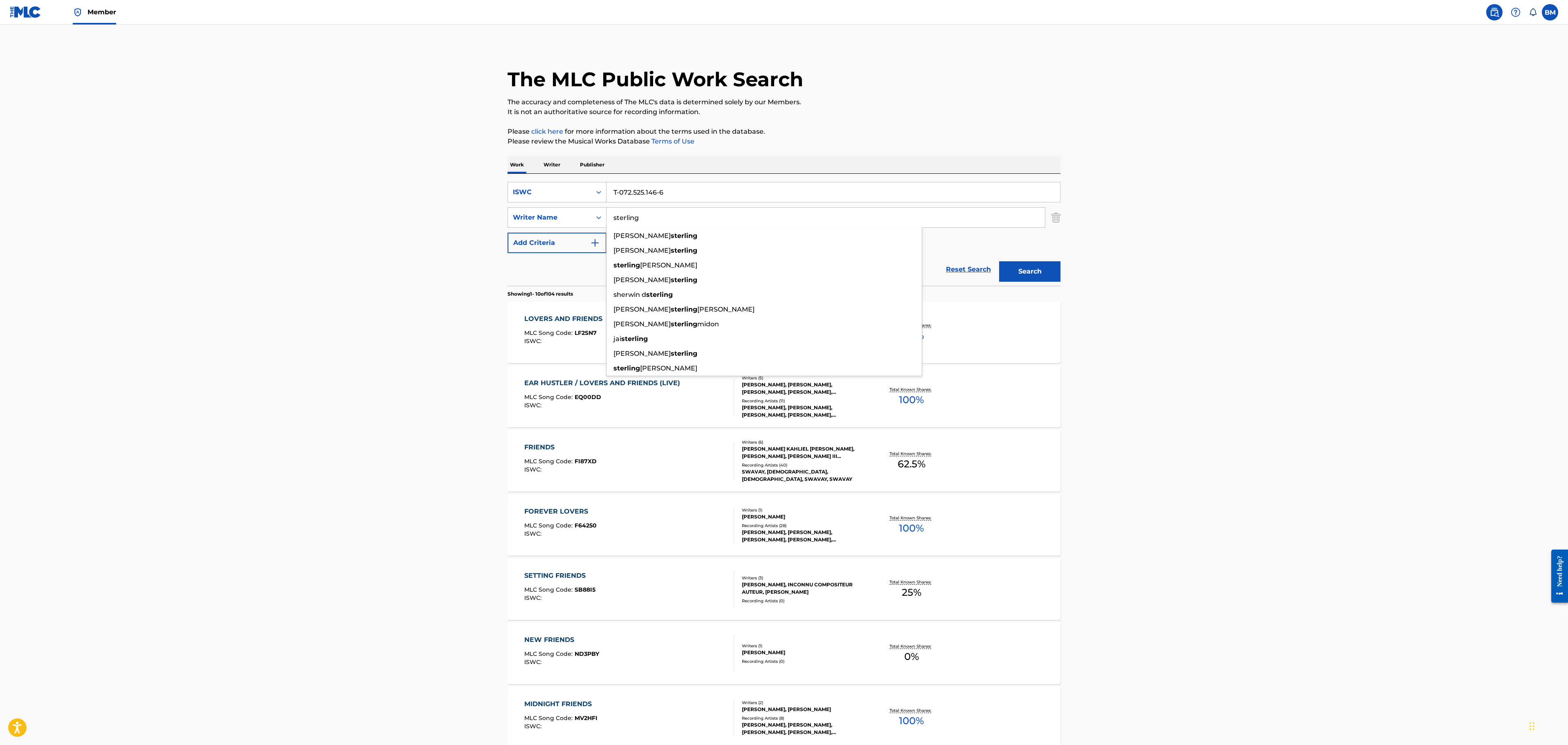
drag, startPoint x: 659, startPoint y: 215, endPoint x: 421, endPoint y: 215, distance: 238.0
click at [421, 215] on main "The MLC Public Work Search The accuracy and completeness of The MLC's data is d…" at bounding box center [784, 506] width 1568 height 963
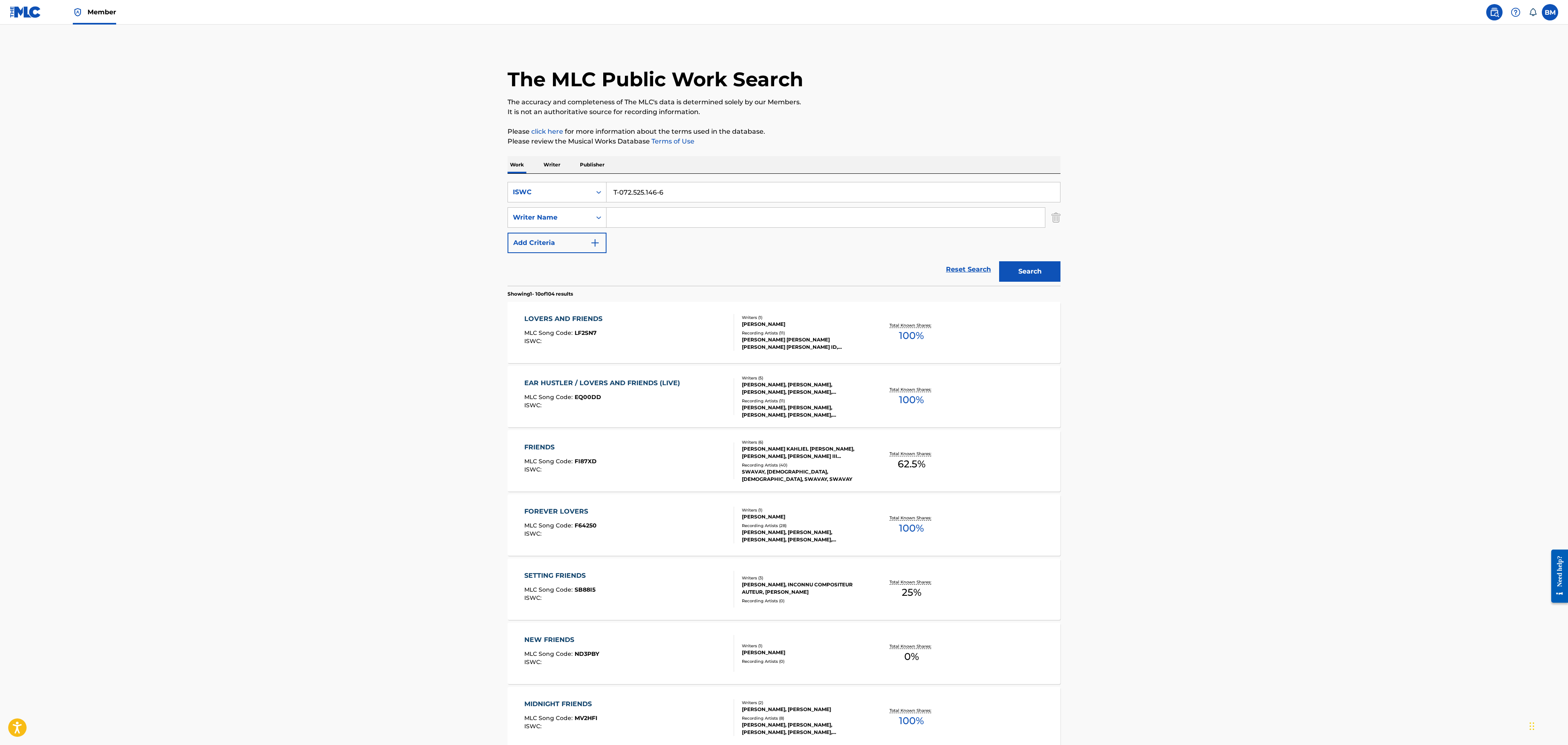
click at [999, 261] on button "Search" at bounding box center [1029, 271] width 61 height 21
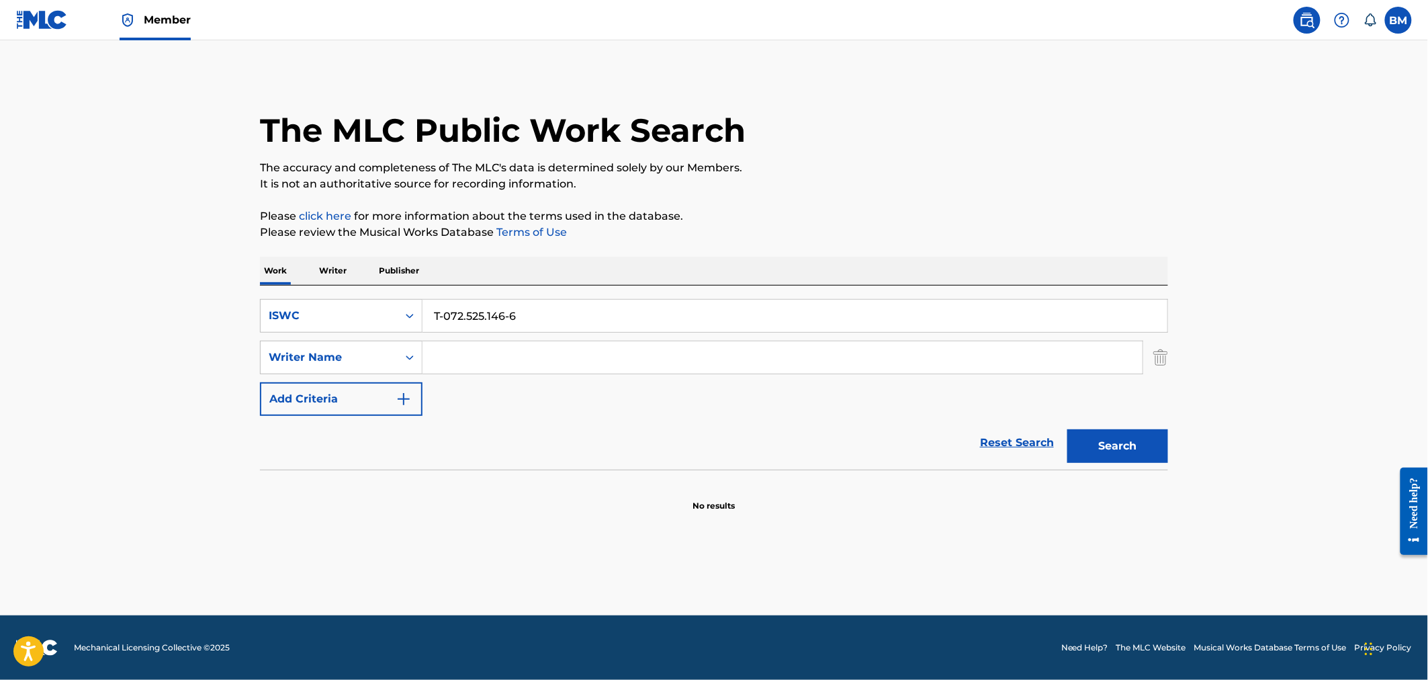
click at [511, 323] on input "T-072.525.146-6" at bounding box center [795, 316] width 745 height 32
type input "T0725251466"
click at [1068, 429] on button "Search" at bounding box center [1118, 446] width 101 height 34
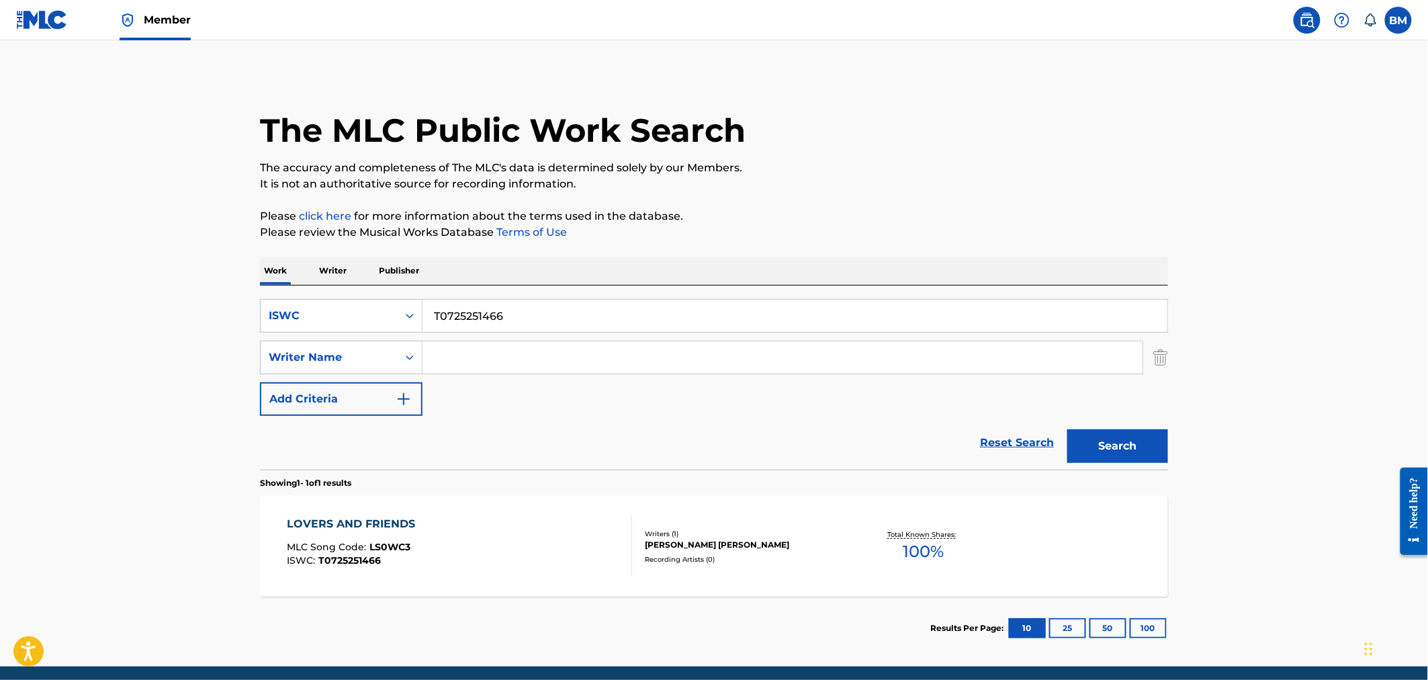
click at [554, 523] on div "LOVERS AND FRIENDS MLC Song Code : LS0WC3 ISWC : T0725251466" at bounding box center [460, 546] width 345 height 60
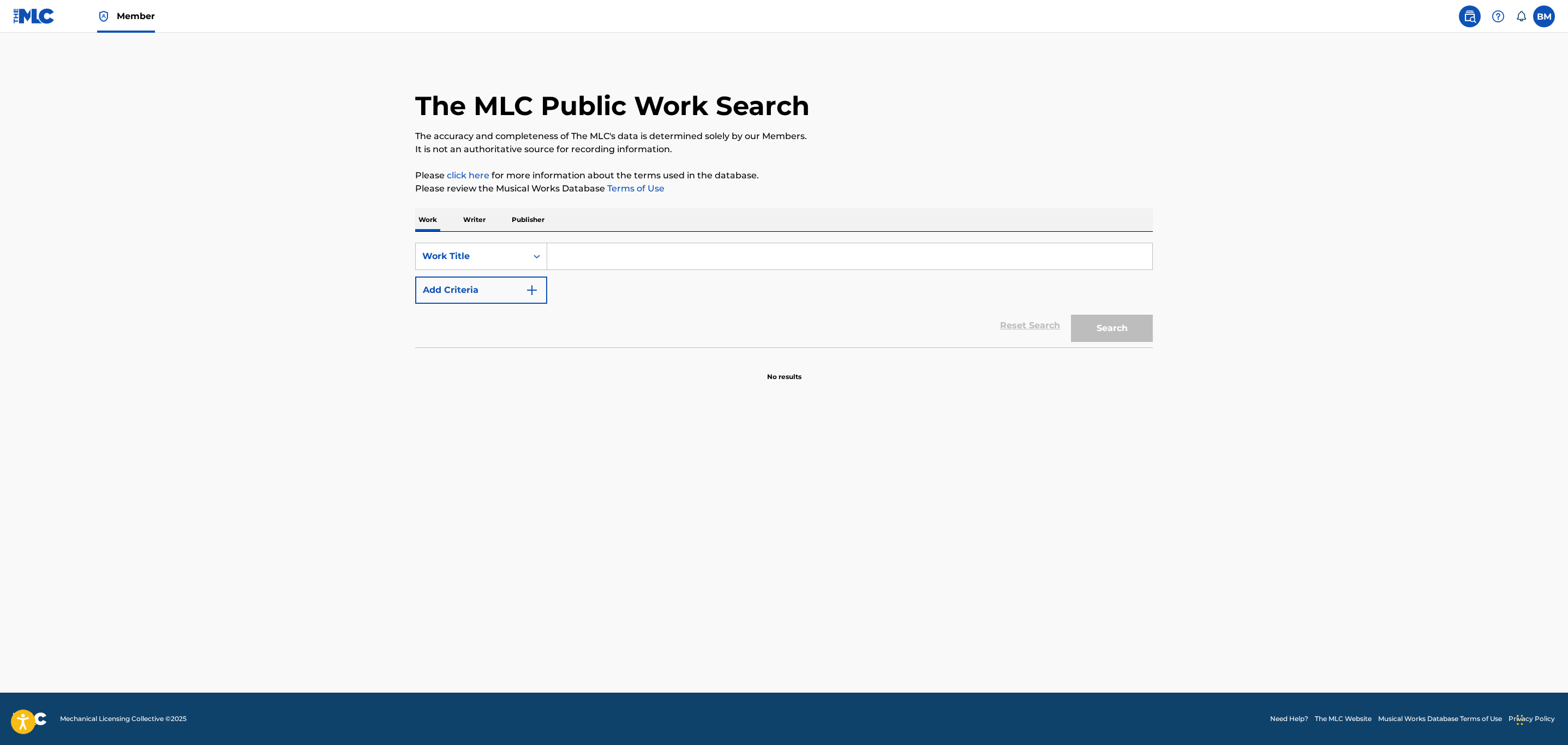
click at [585, 247] on input "Search Form" at bounding box center [849, 256] width 605 height 26
type input "yeah!"
click at [1143, 334] on button "Search" at bounding box center [1112, 329] width 82 height 28
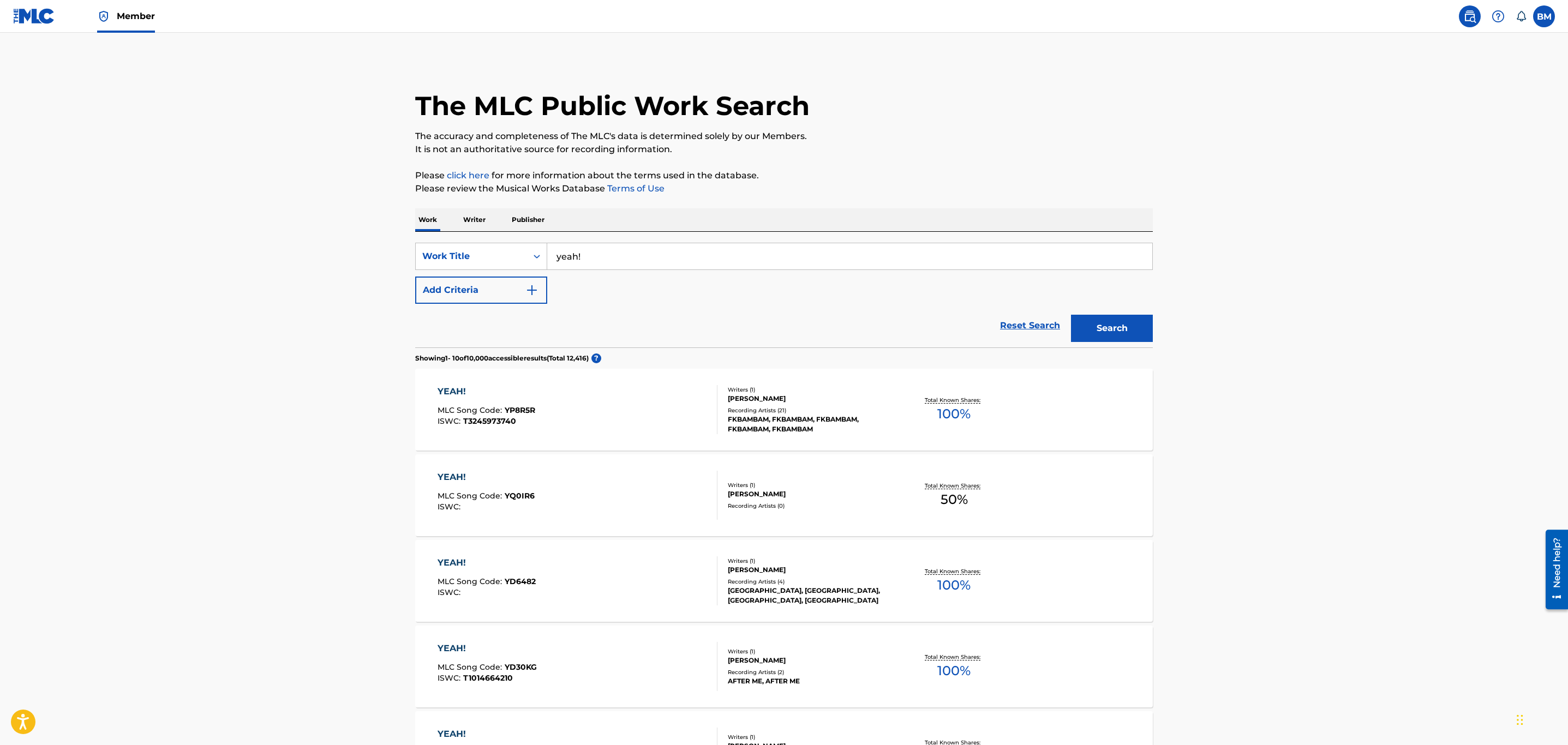
click at [501, 278] on button "Add Criteria" at bounding box center [481, 291] width 132 height 28
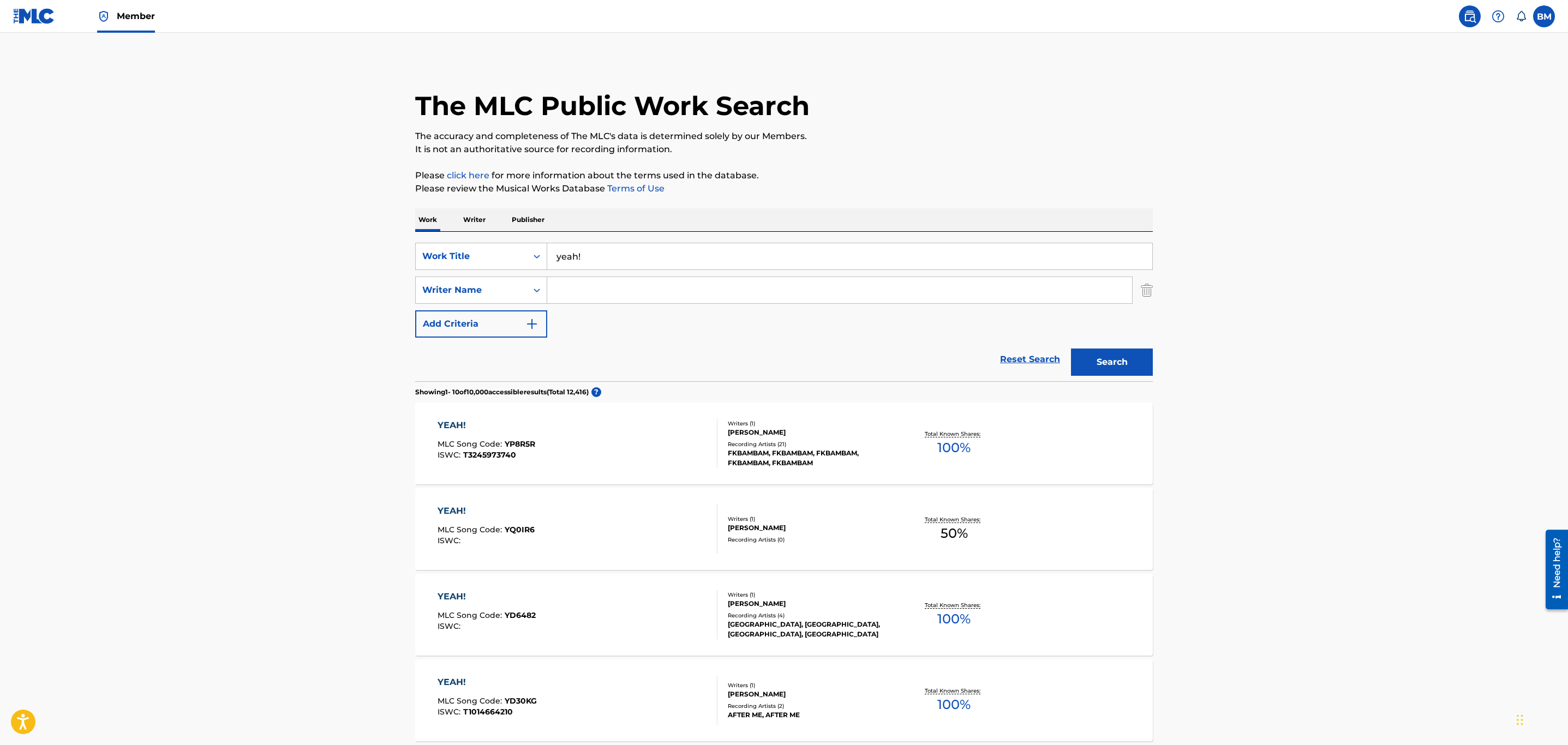
click at [603, 295] on input "Search Form" at bounding box center [840, 290] width 585 height 26
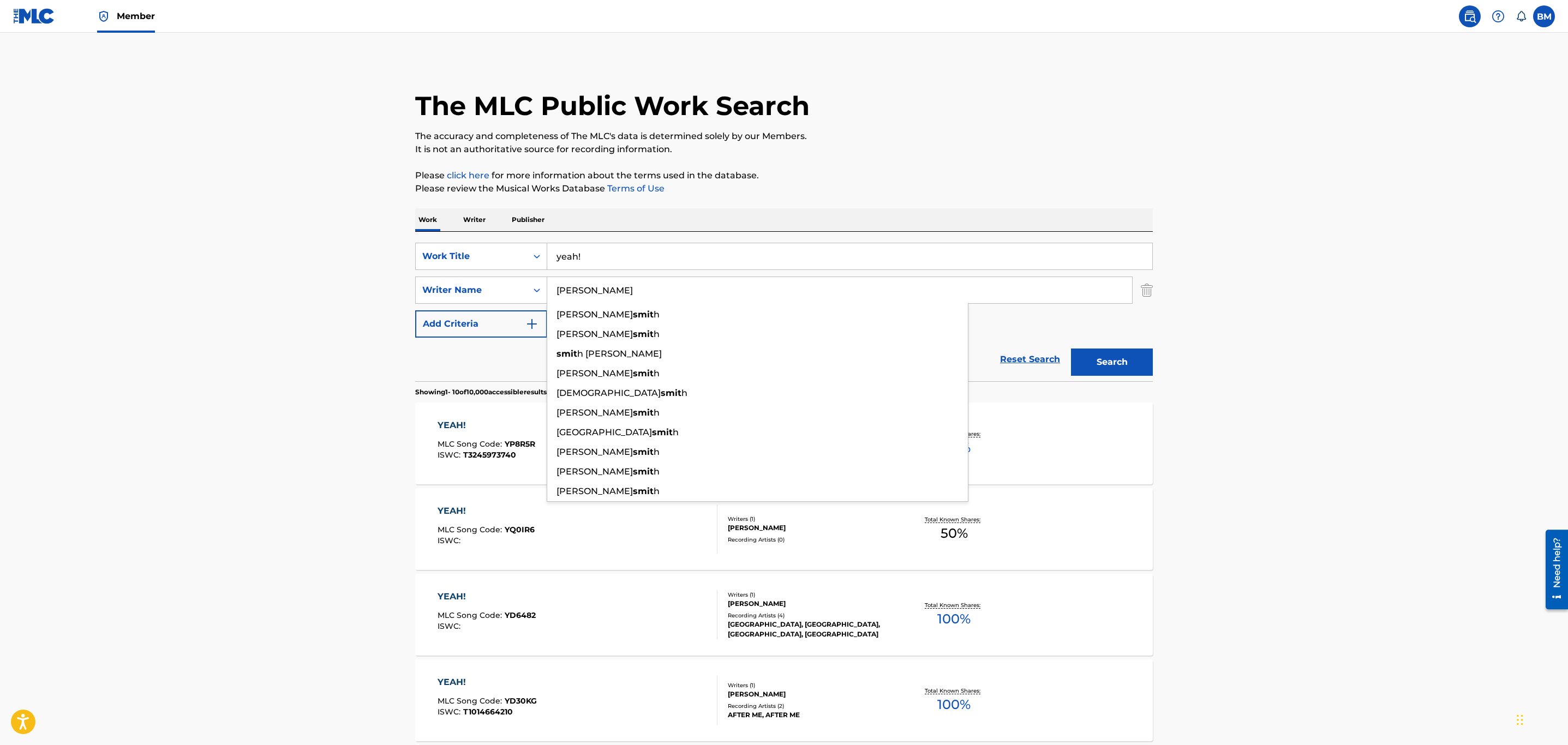
type input "[PERSON_NAME]"
click at [1071, 348] on button "Search" at bounding box center [1112, 362] width 82 height 28
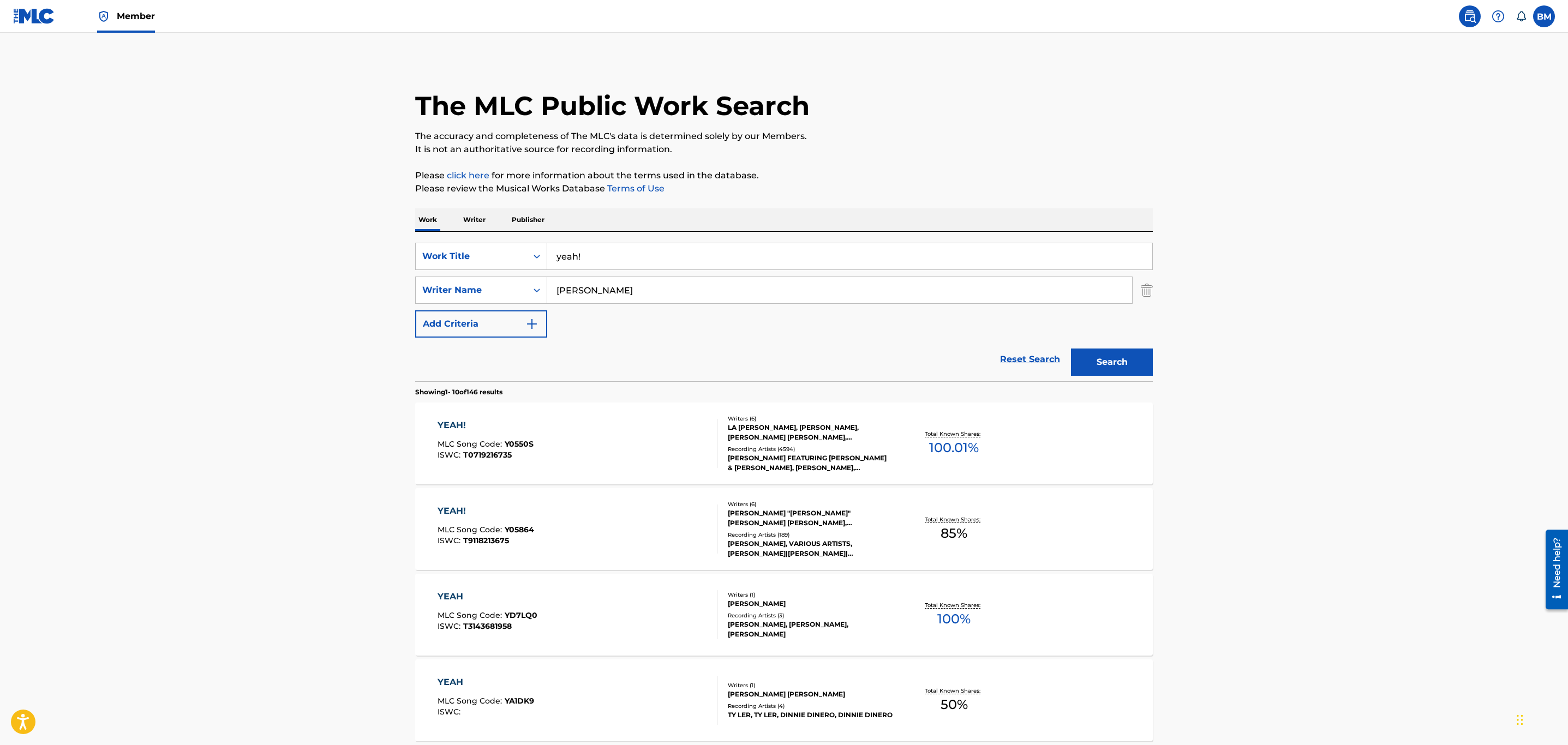
click at [656, 459] on div "YEAH! MLC Song Code : Y0550S ISWC : T0719216735" at bounding box center [577, 443] width 280 height 49
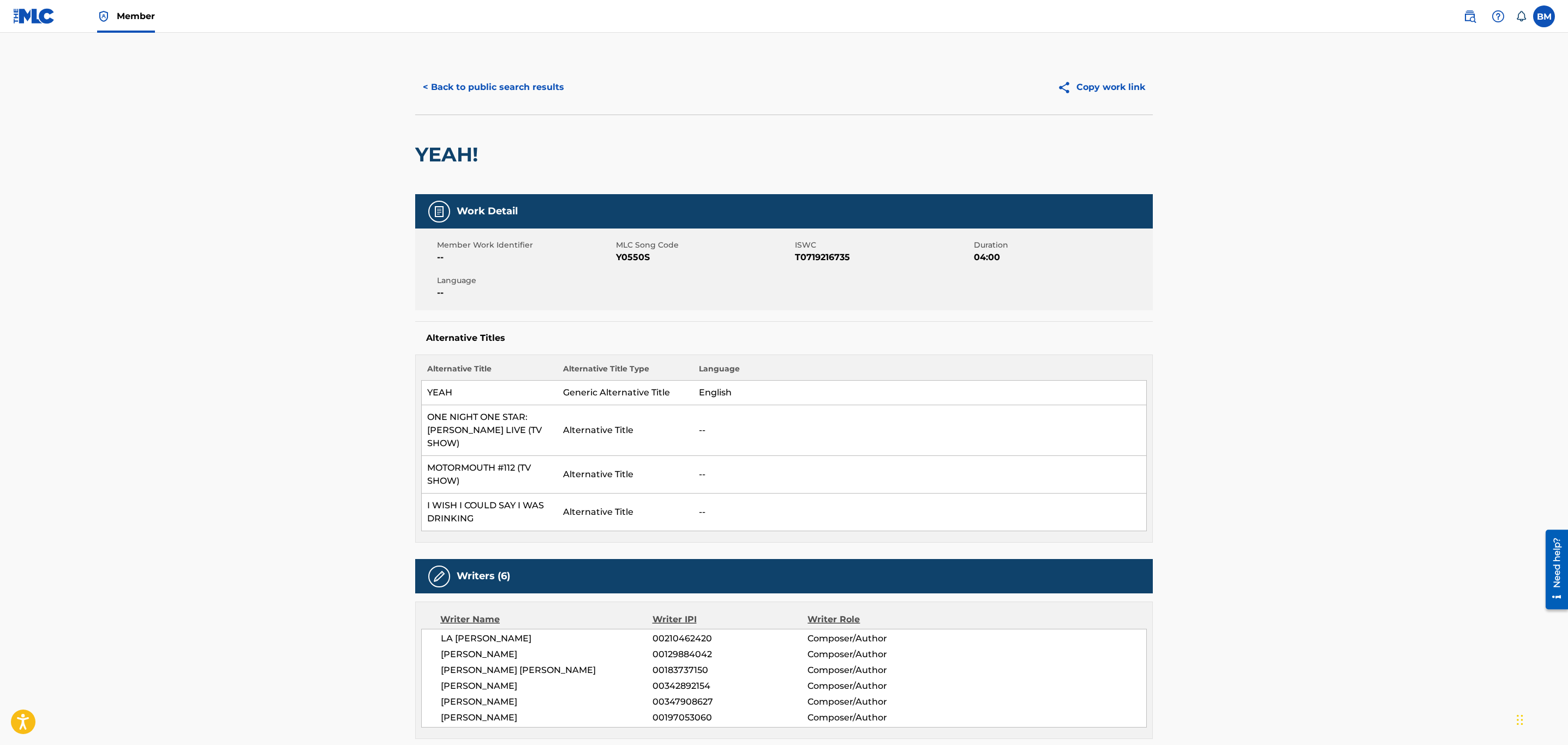
click at [521, 88] on button "< Back to public search results" at bounding box center [493, 88] width 157 height 28
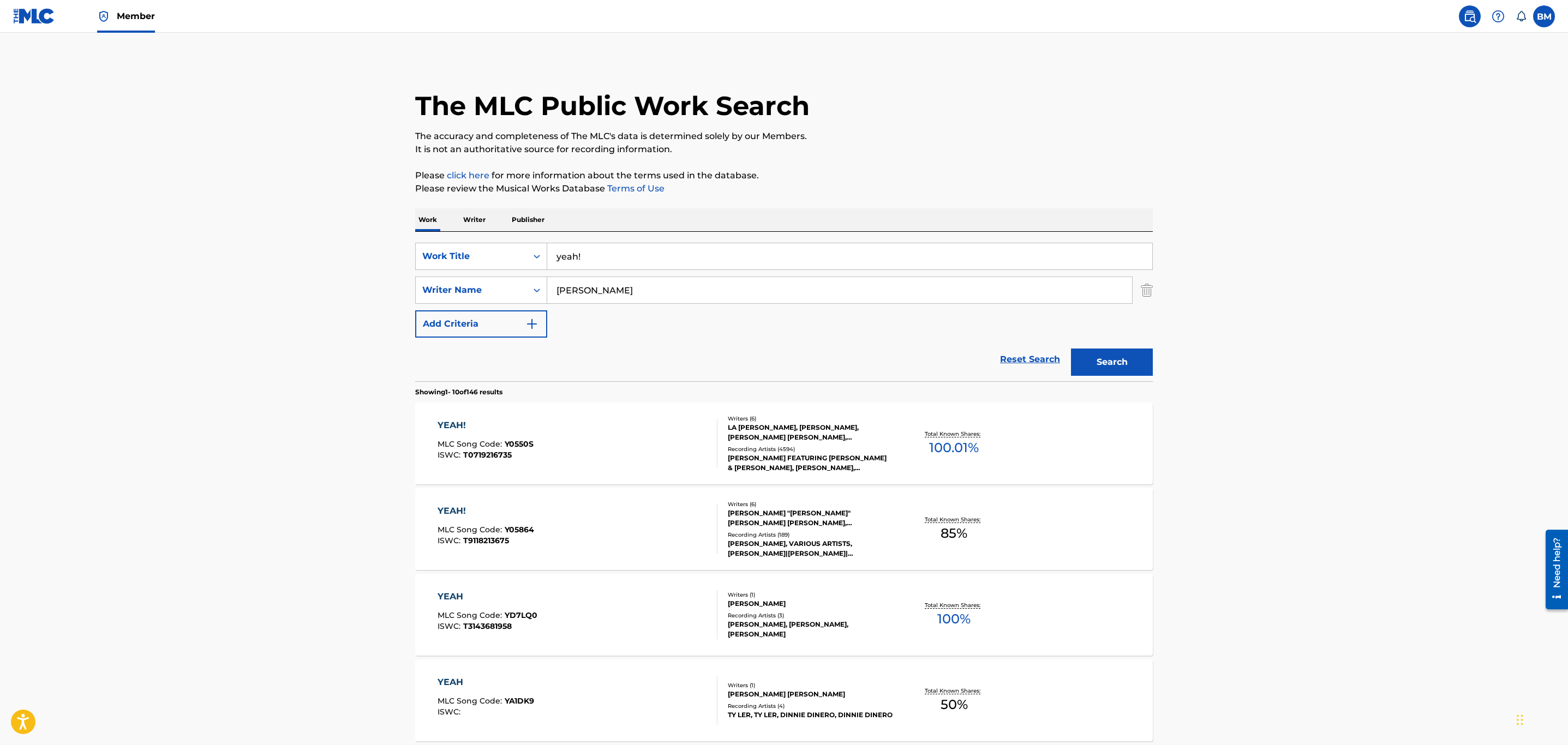
drag, startPoint x: 626, startPoint y: 252, endPoint x: 223, endPoint y: 239, distance: 403.2
click at [223, 239] on main "The MLC Public Work Search The accuracy and completeness of The MLC's data is d…" at bounding box center [784, 674] width 1568 height 1284
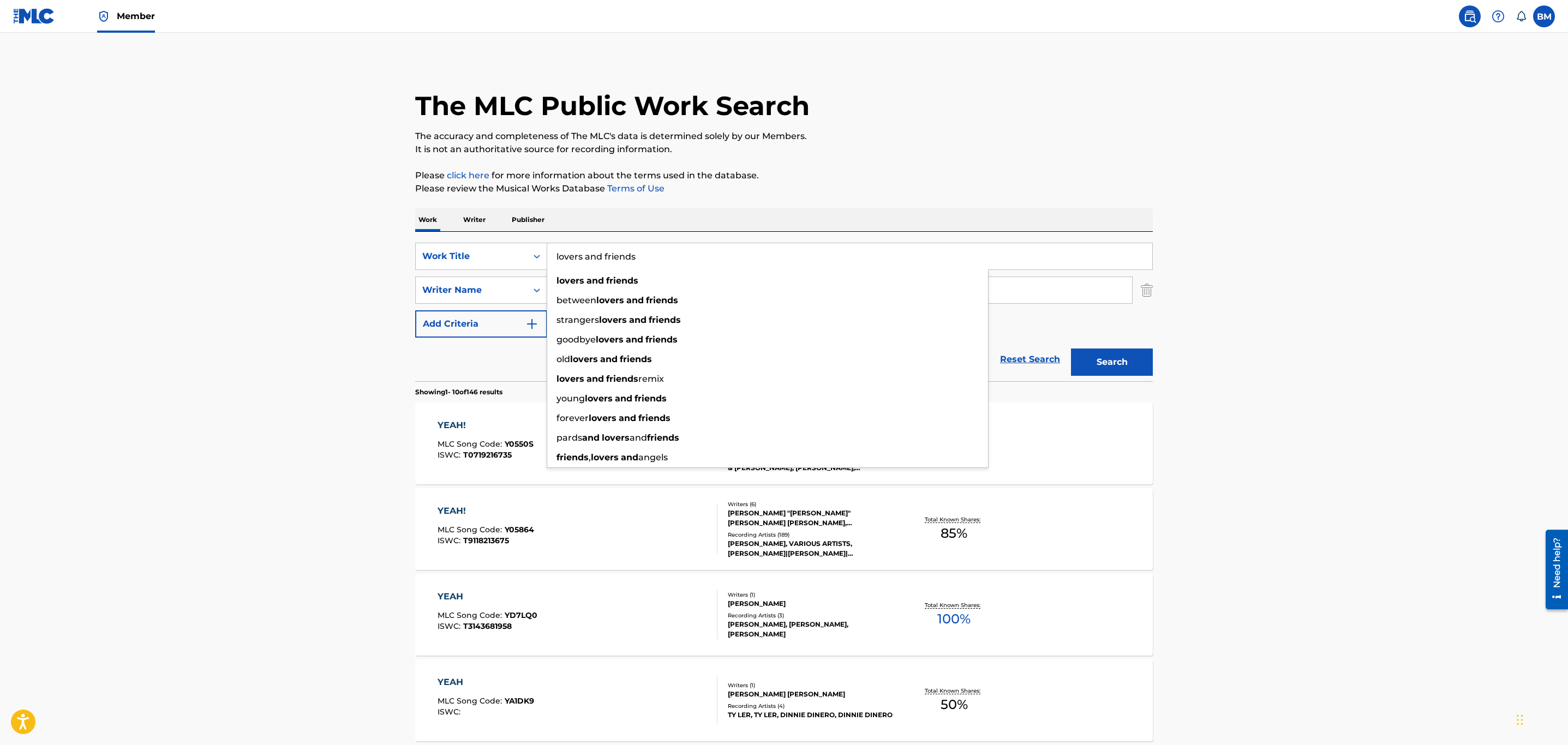
type input "lovers and friends"
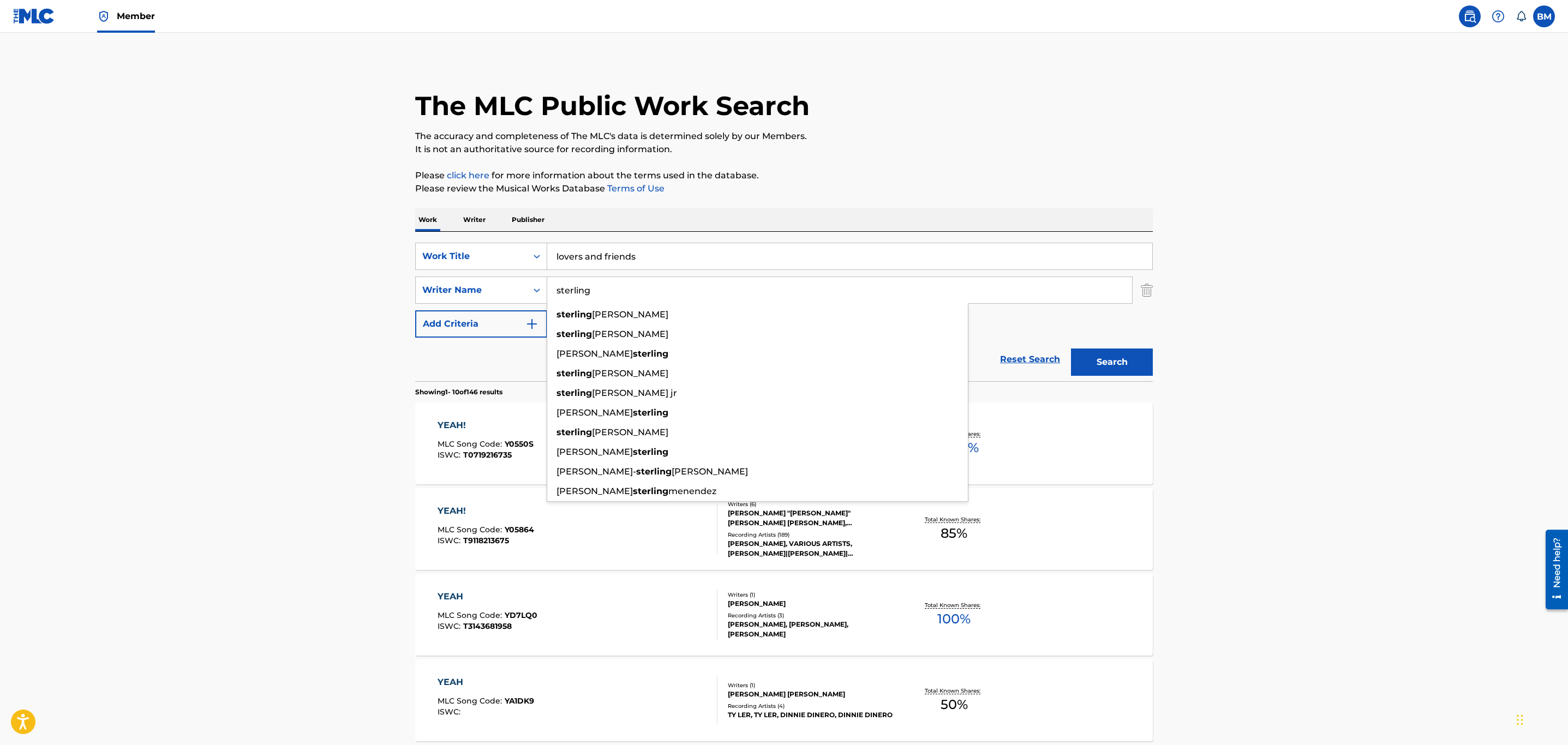
type input "sterling"
click at [1071, 348] on button "Search" at bounding box center [1112, 362] width 82 height 28
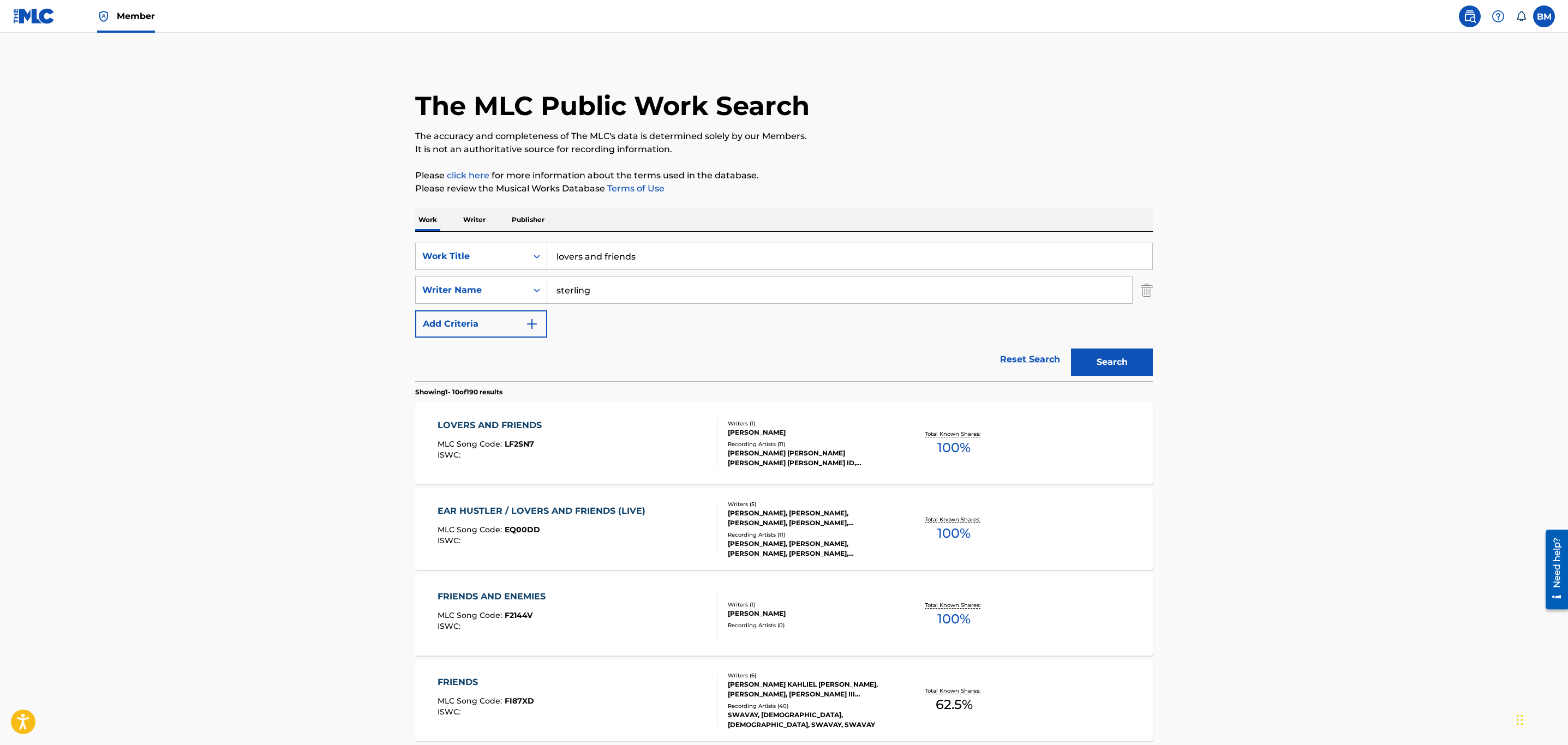
click at [651, 437] on div "LOVERS AND FRIENDS MLC Song Code : LF2SN7 ISWC :" at bounding box center [577, 443] width 280 height 49
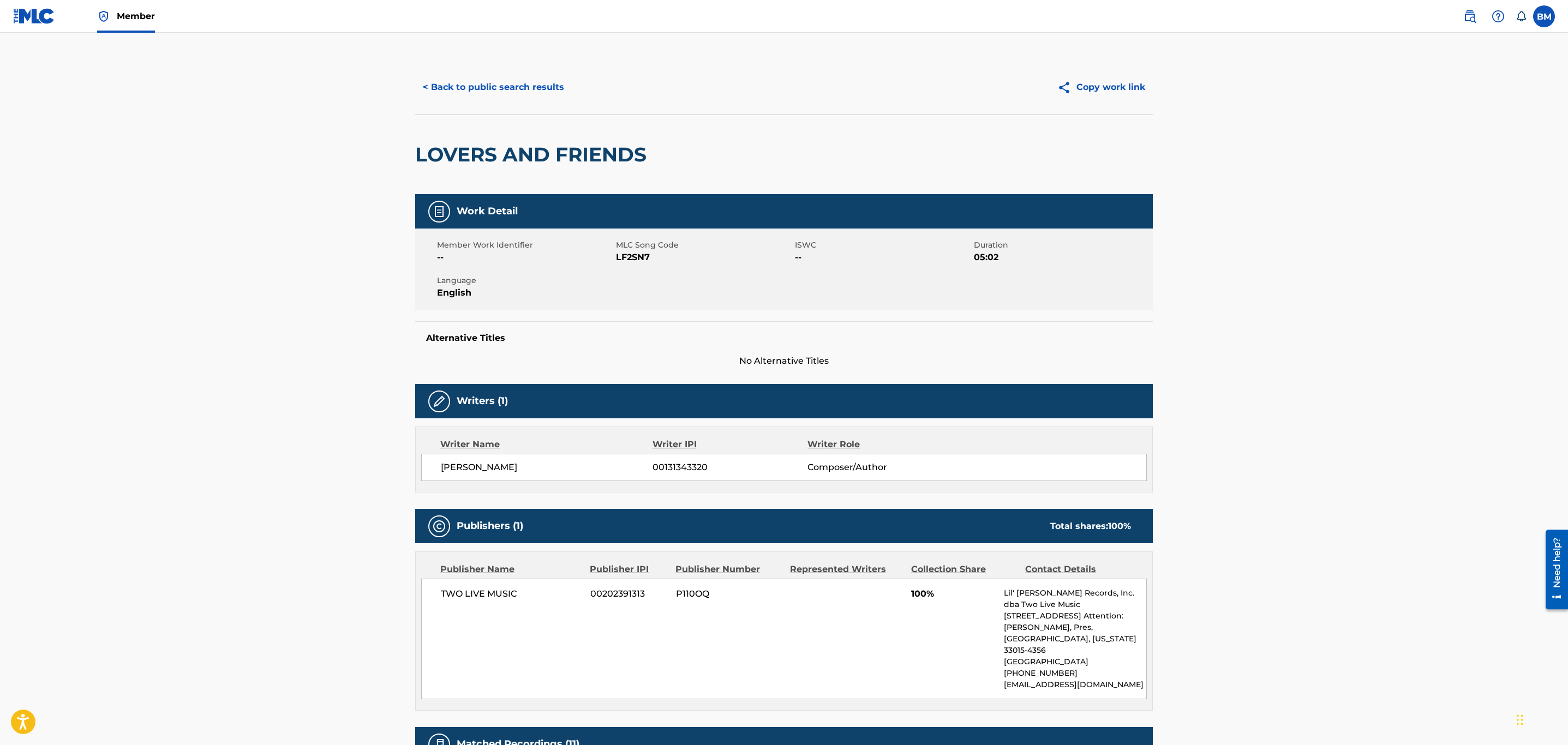
click at [462, 84] on button "< Back to public search results" at bounding box center [493, 88] width 157 height 28
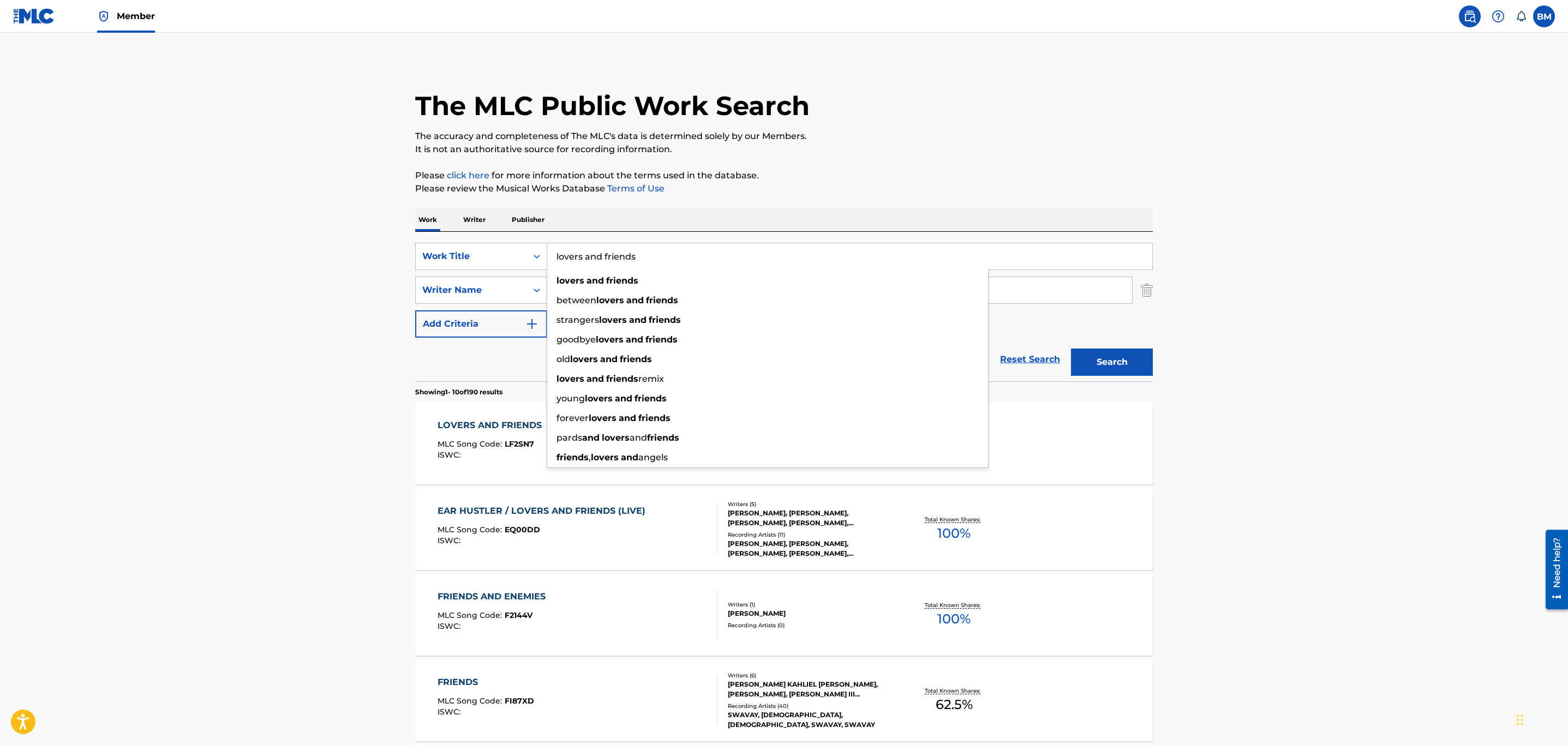
drag, startPoint x: 647, startPoint y: 255, endPoint x: 76, endPoint y: 253, distance: 571.0
click at [76, 253] on main "The MLC Public Work Search The accuracy and completeness of The MLC's data is d…" at bounding box center [784, 674] width 1568 height 1284
type input "get low"
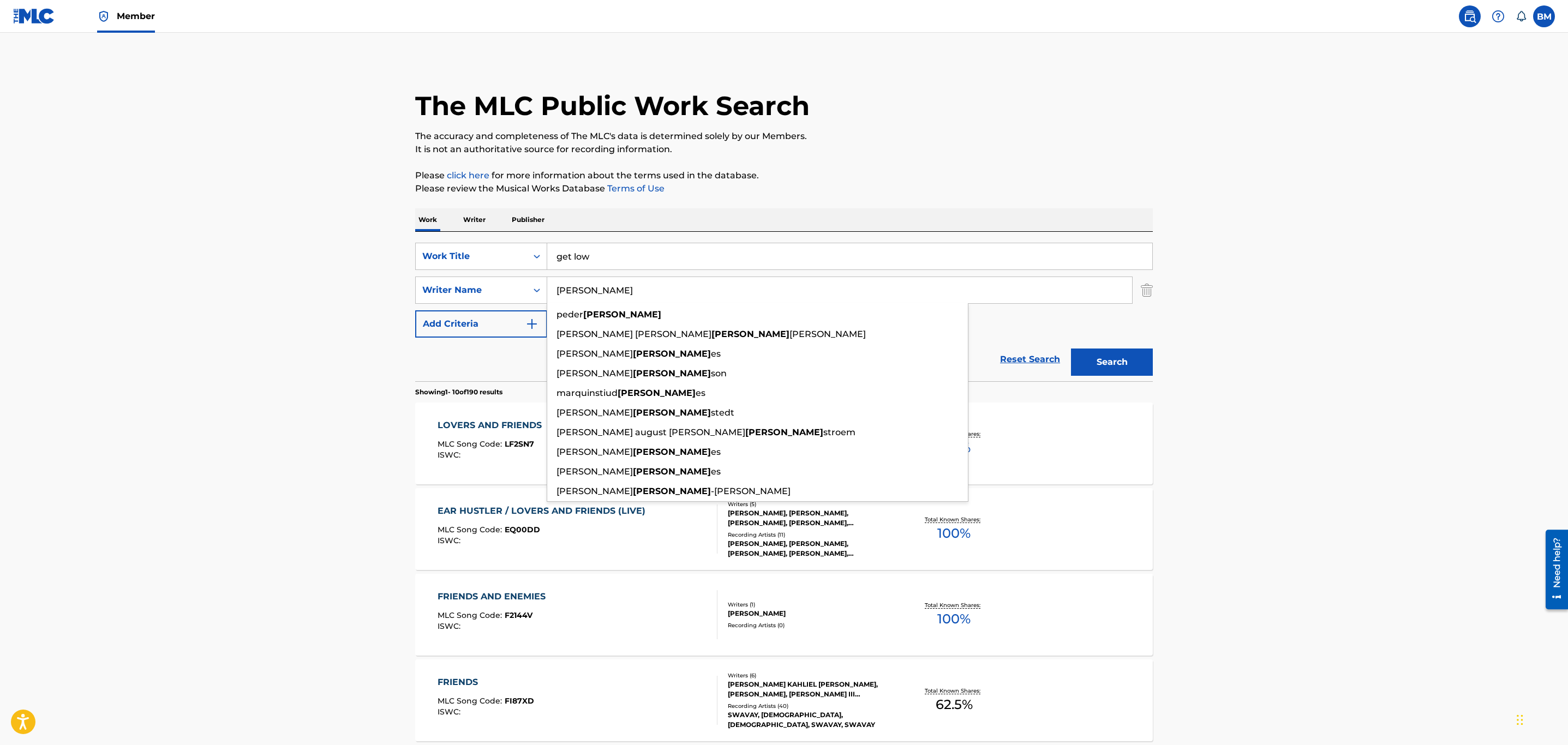
type input "[PERSON_NAME]"
click at [1071, 348] on button "Search" at bounding box center [1112, 362] width 82 height 28
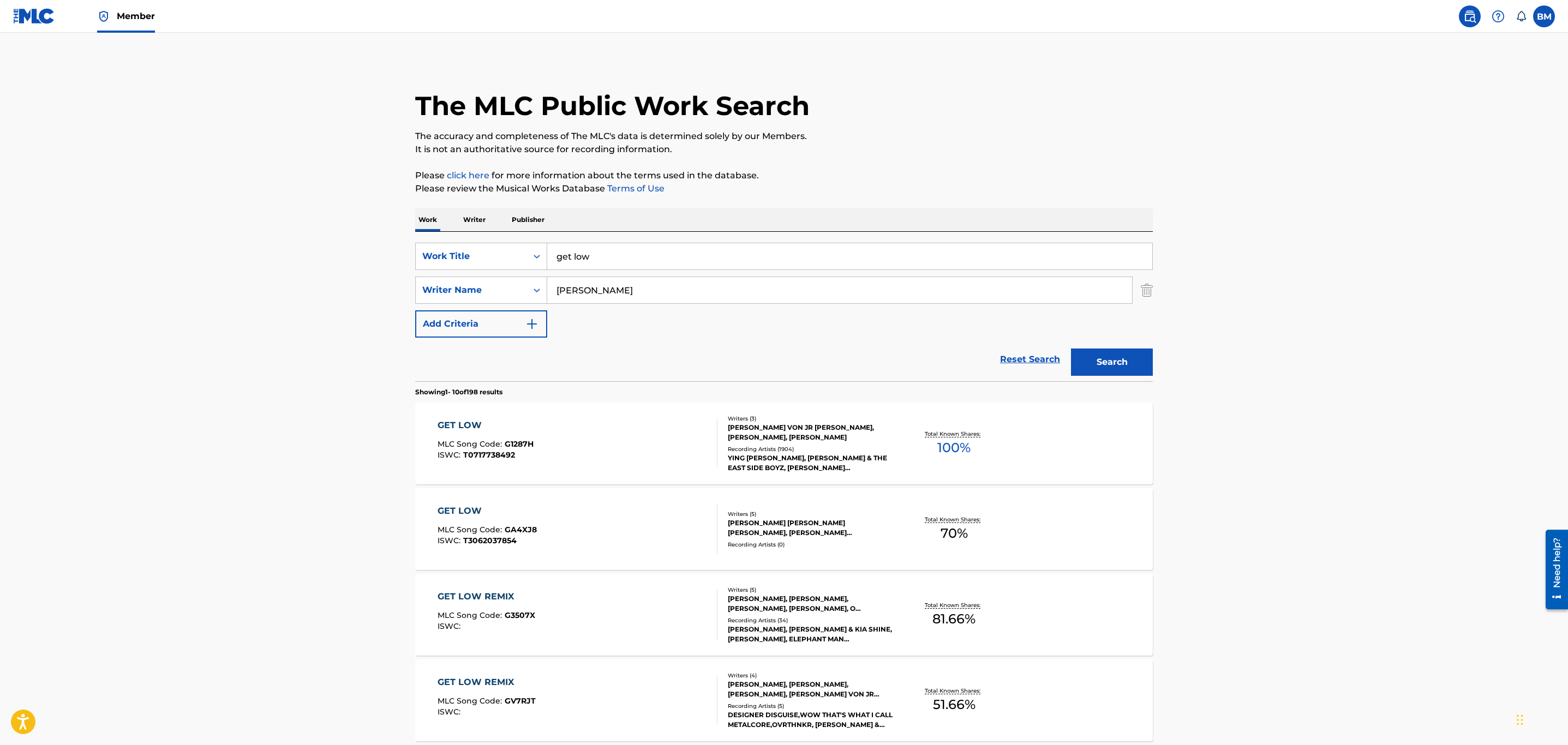
click at [650, 440] on div "GET LOW MLC Song Code : G1287H ISWC : T0717738492" at bounding box center [577, 443] width 280 height 49
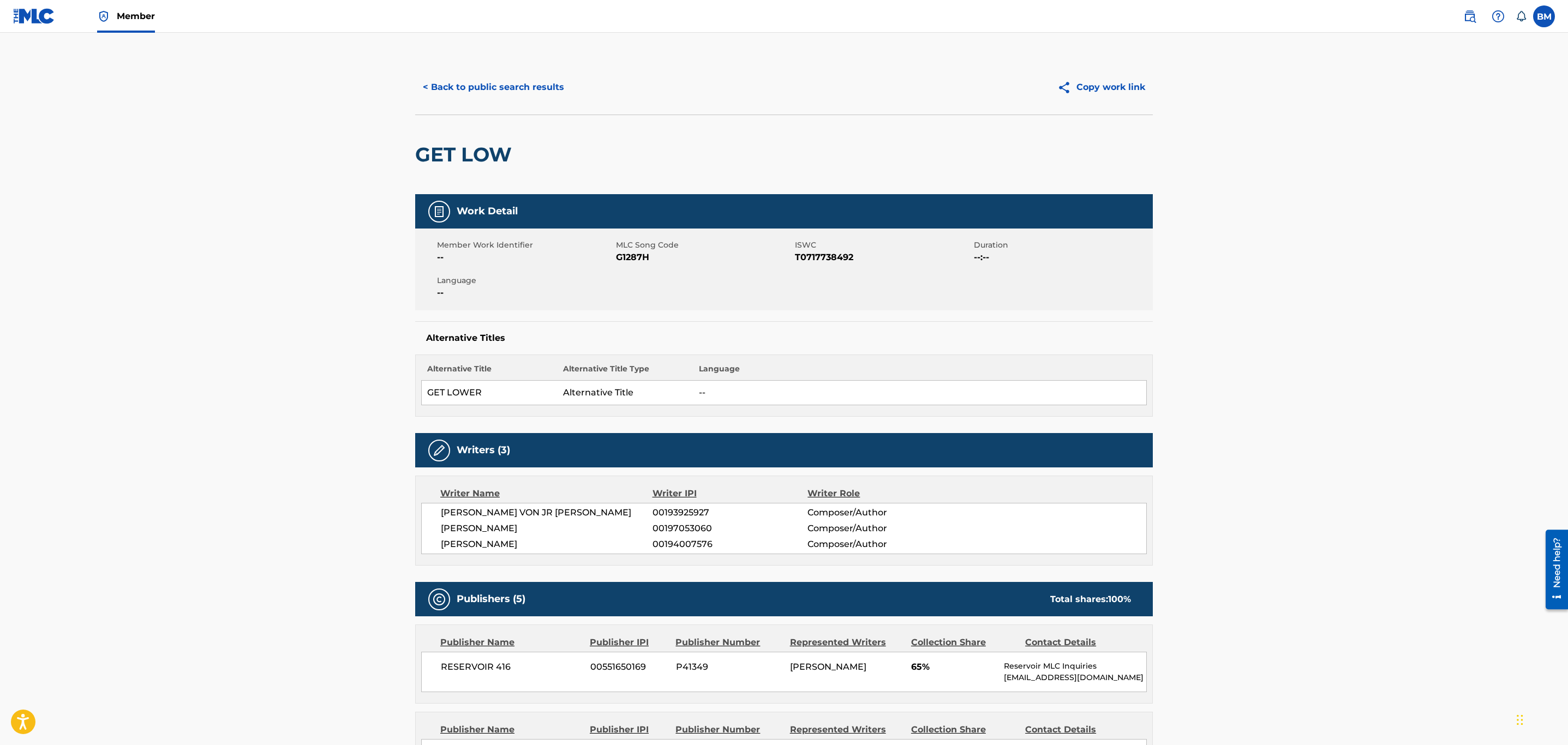
click at [501, 85] on button "< Back to public search results" at bounding box center [493, 88] width 157 height 28
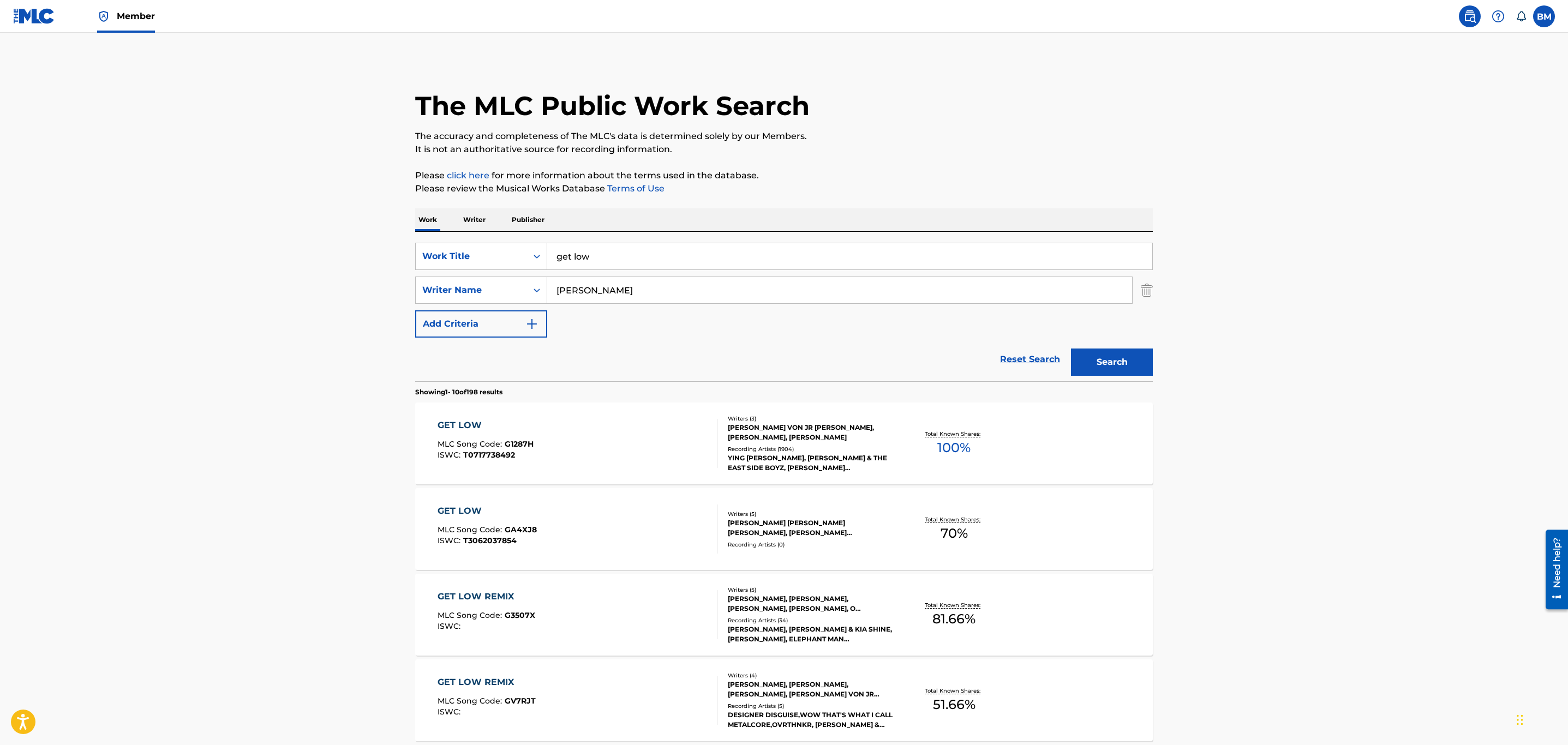
drag, startPoint x: 628, startPoint y: 257, endPoint x: 153, endPoint y: 240, distance: 475.3
click at [153, 240] on main "The MLC Public Work Search The accuracy and completeness of The MLC's data is d…" at bounding box center [784, 674] width 1568 height 1284
type input "yeah!"
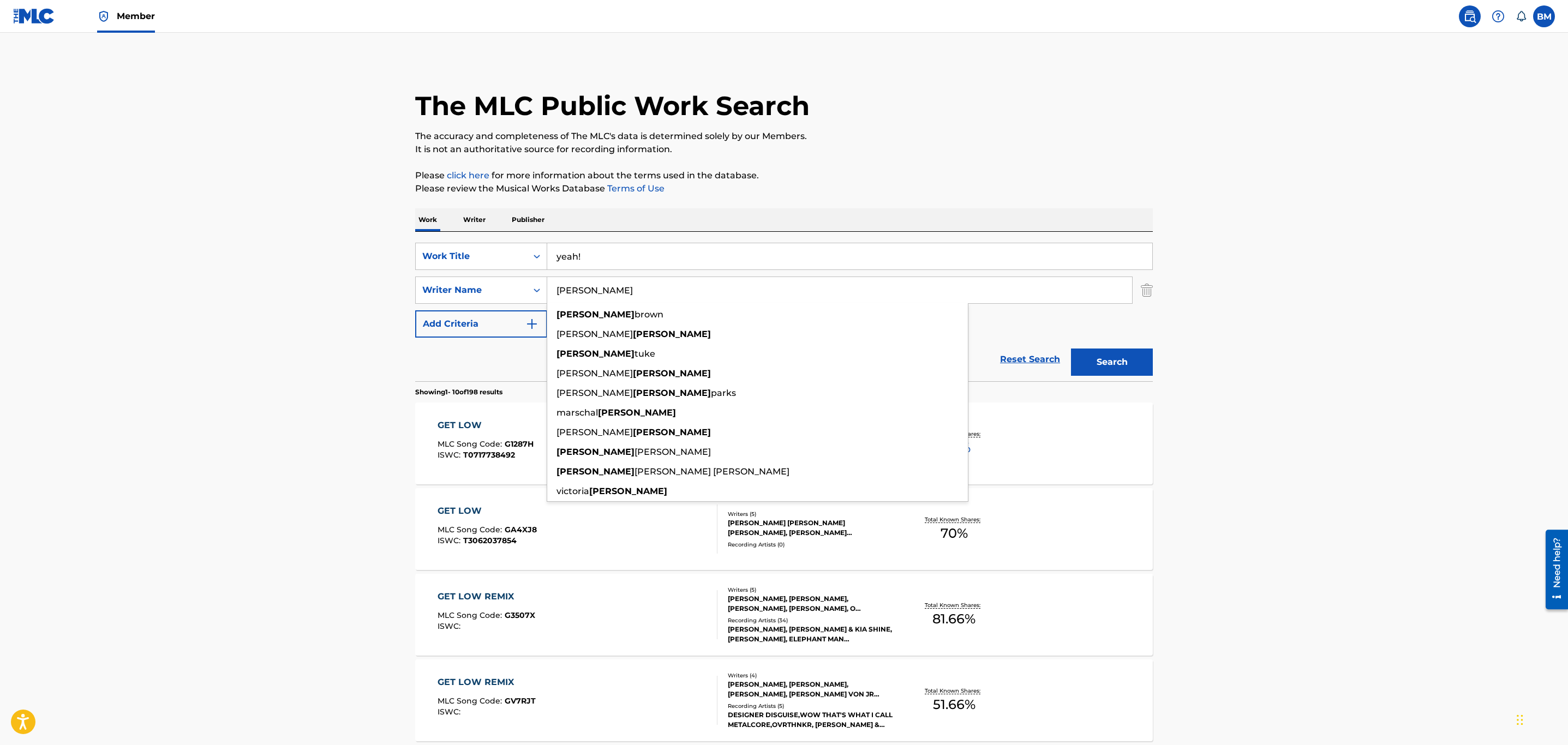
type input "[PERSON_NAME]"
click at [1071, 348] on button "Search" at bounding box center [1112, 362] width 82 height 28
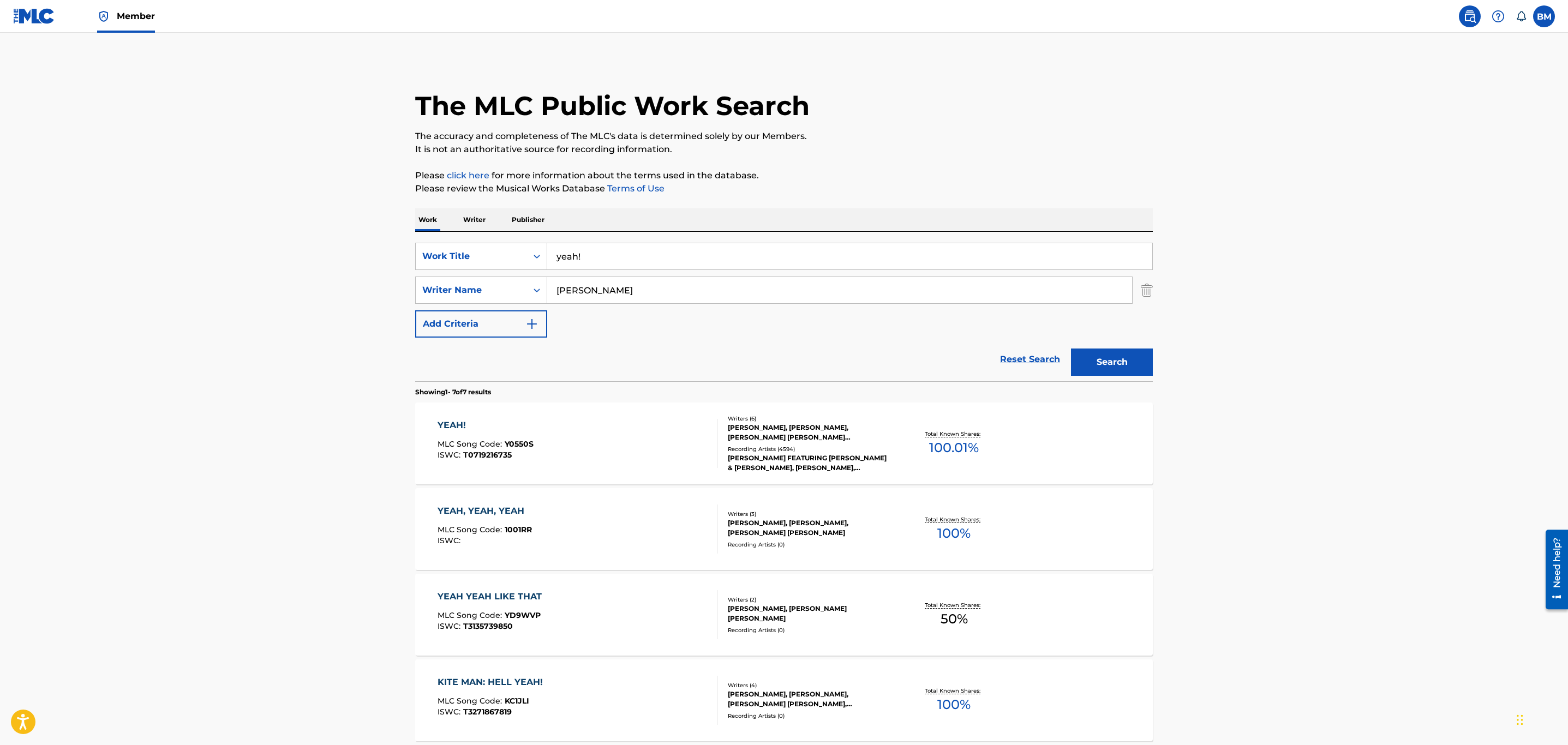
click at [655, 441] on div "YEAH! MLC Song Code : Y0550S ISWC : T0719216735" at bounding box center [577, 443] width 280 height 49
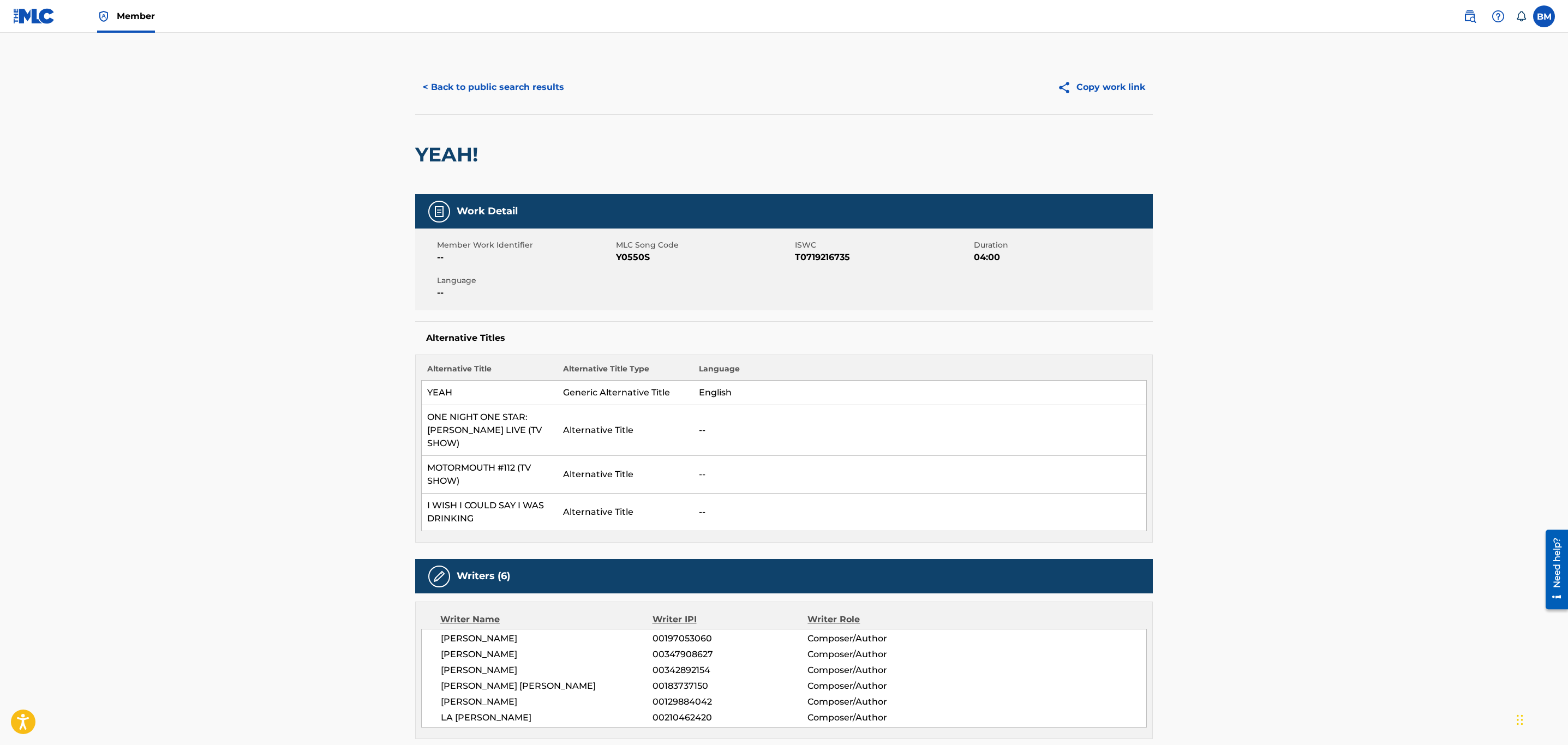
click at [508, 87] on button "< Back to public search results" at bounding box center [493, 88] width 157 height 28
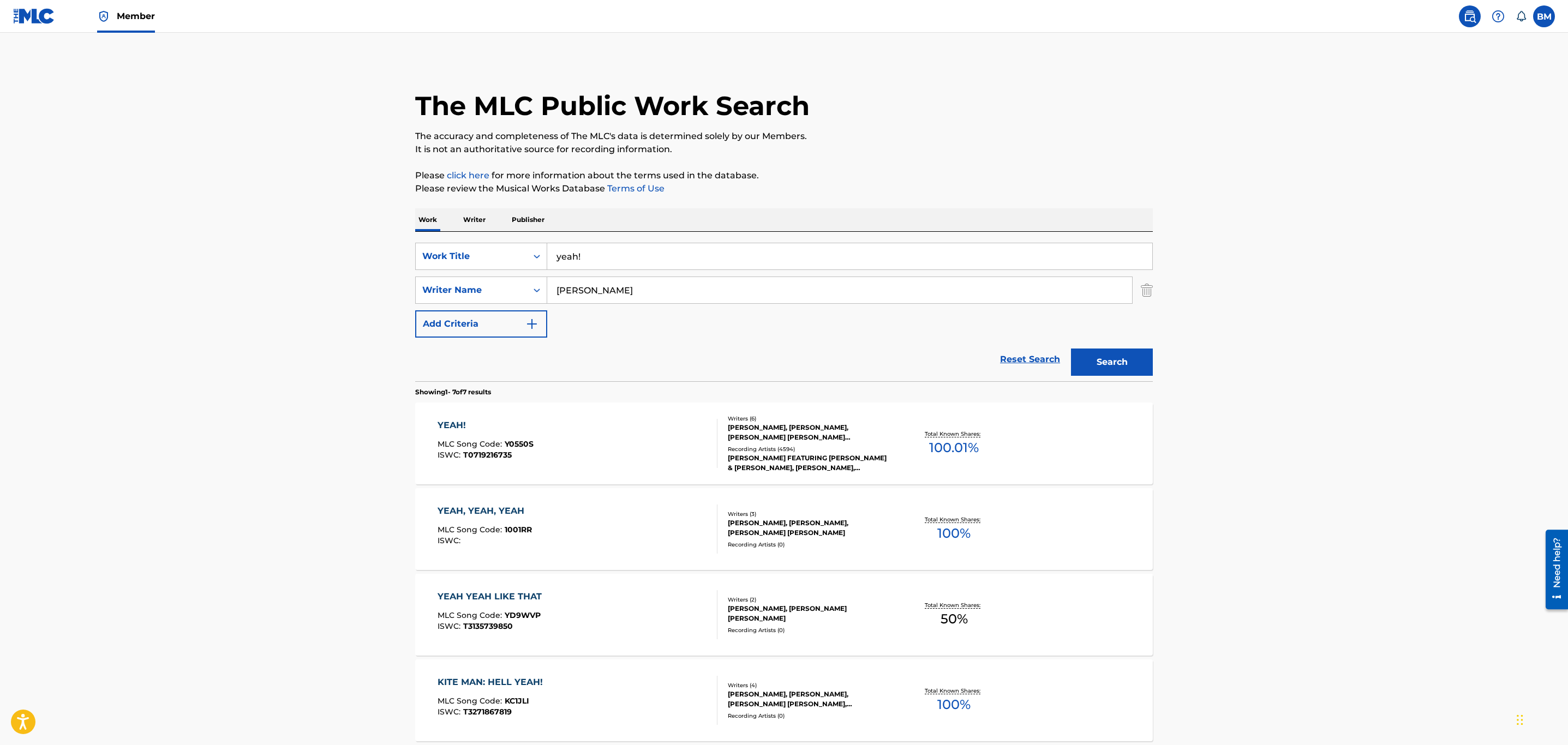
drag, startPoint x: 635, startPoint y: 256, endPoint x: 349, endPoint y: 241, distance: 286.4
click at [349, 241] on main "The MLC Public Work Search The accuracy and completeness of The MLC's data is d…" at bounding box center [784, 543] width 1568 height 1022
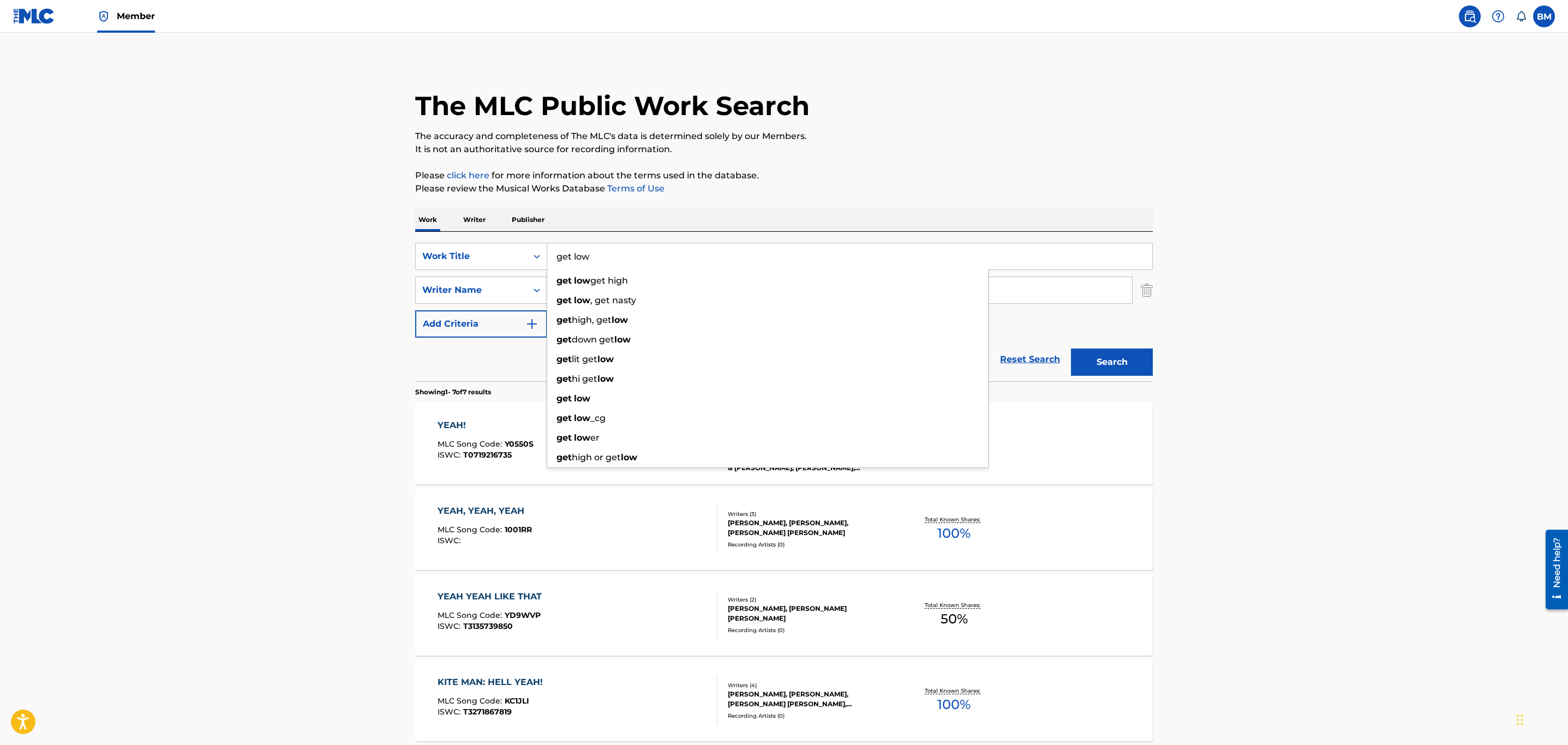
type input "get low"
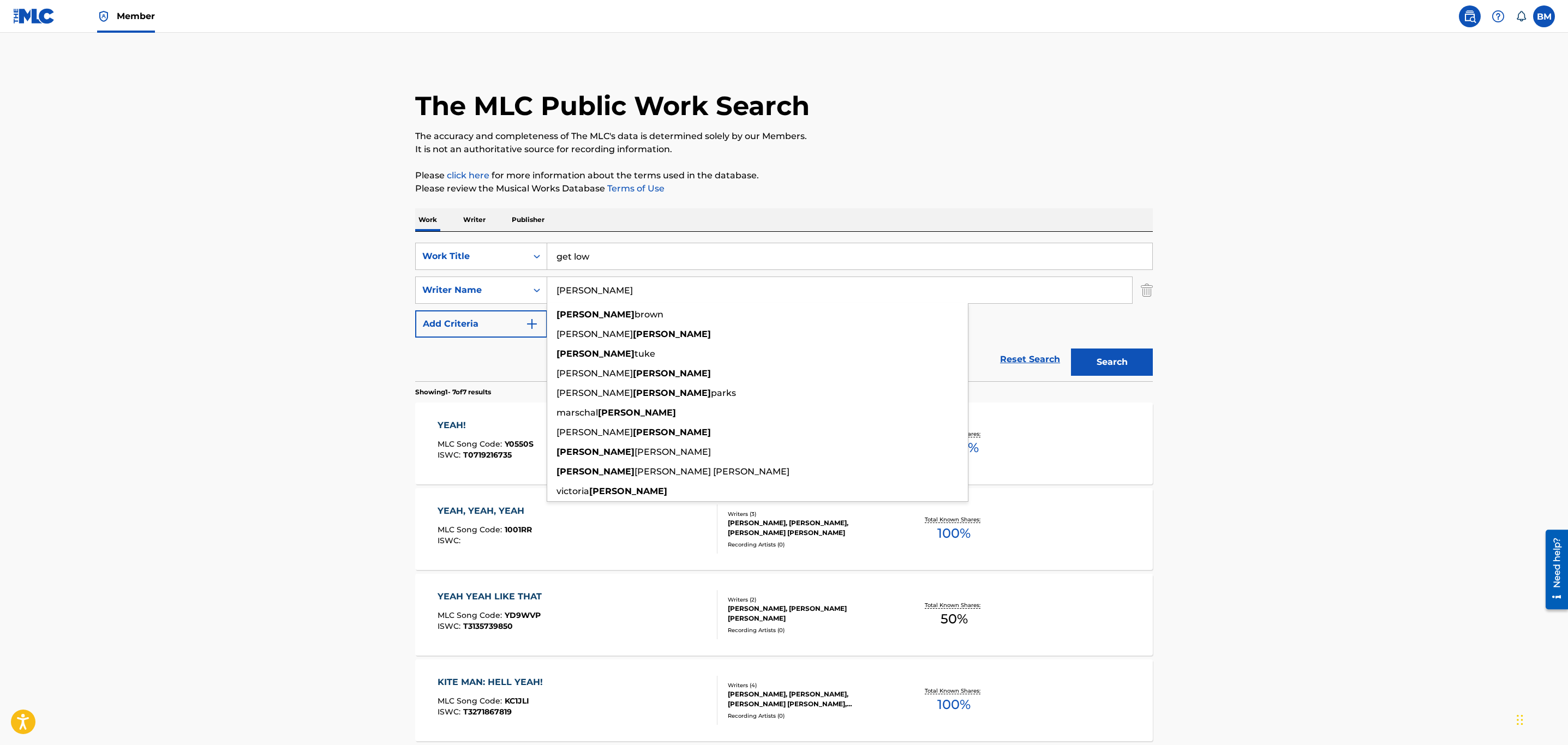
click at [300, 247] on main "The MLC Public Work Search The accuracy and completeness of The MLC's data is d…" at bounding box center [784, 543] width 1568 height 1022
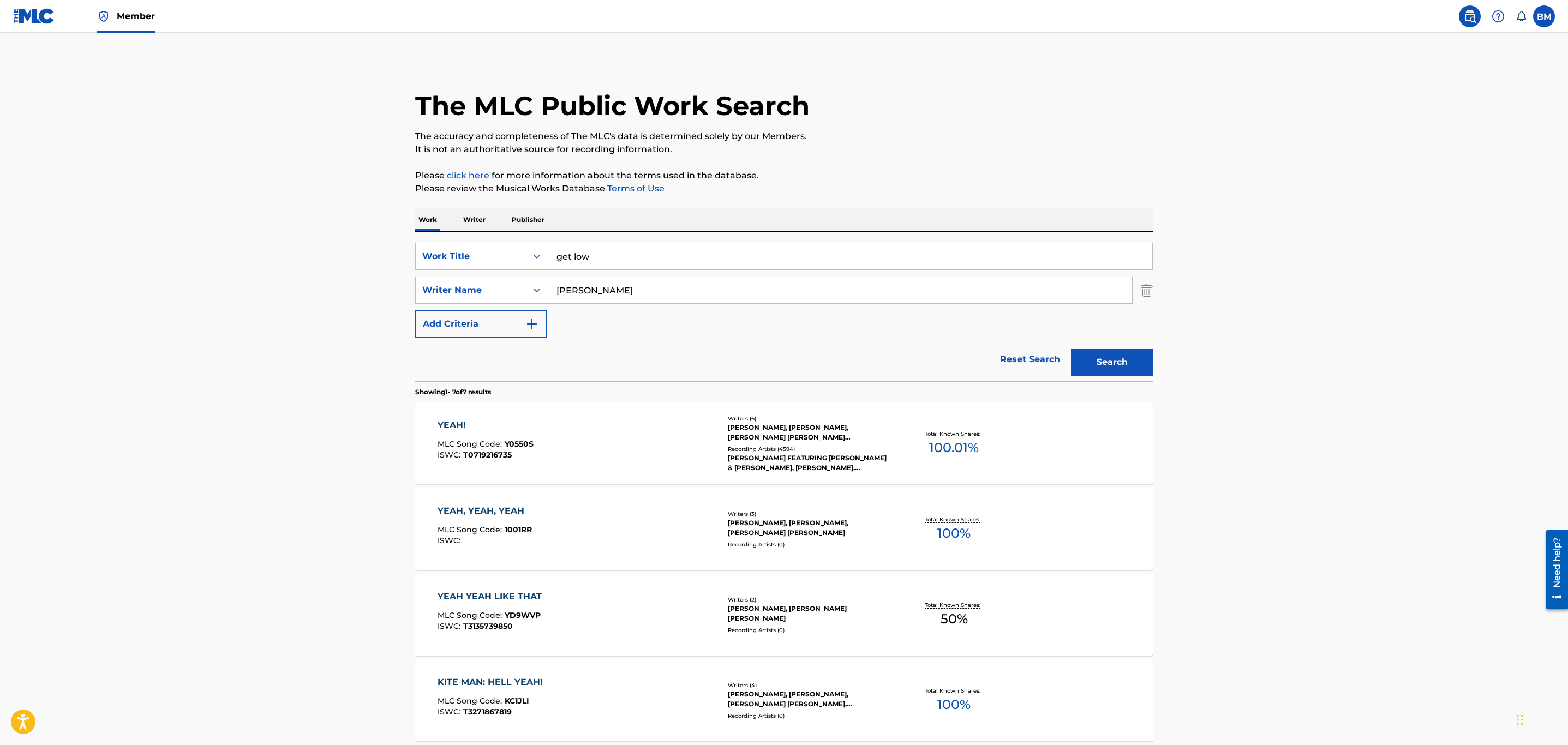
click at [607, 424] on div "YEAH! MLC Song Code : Y0550S ISWC : T0719216735" at bounding box center [577, 443] width 280 height 49
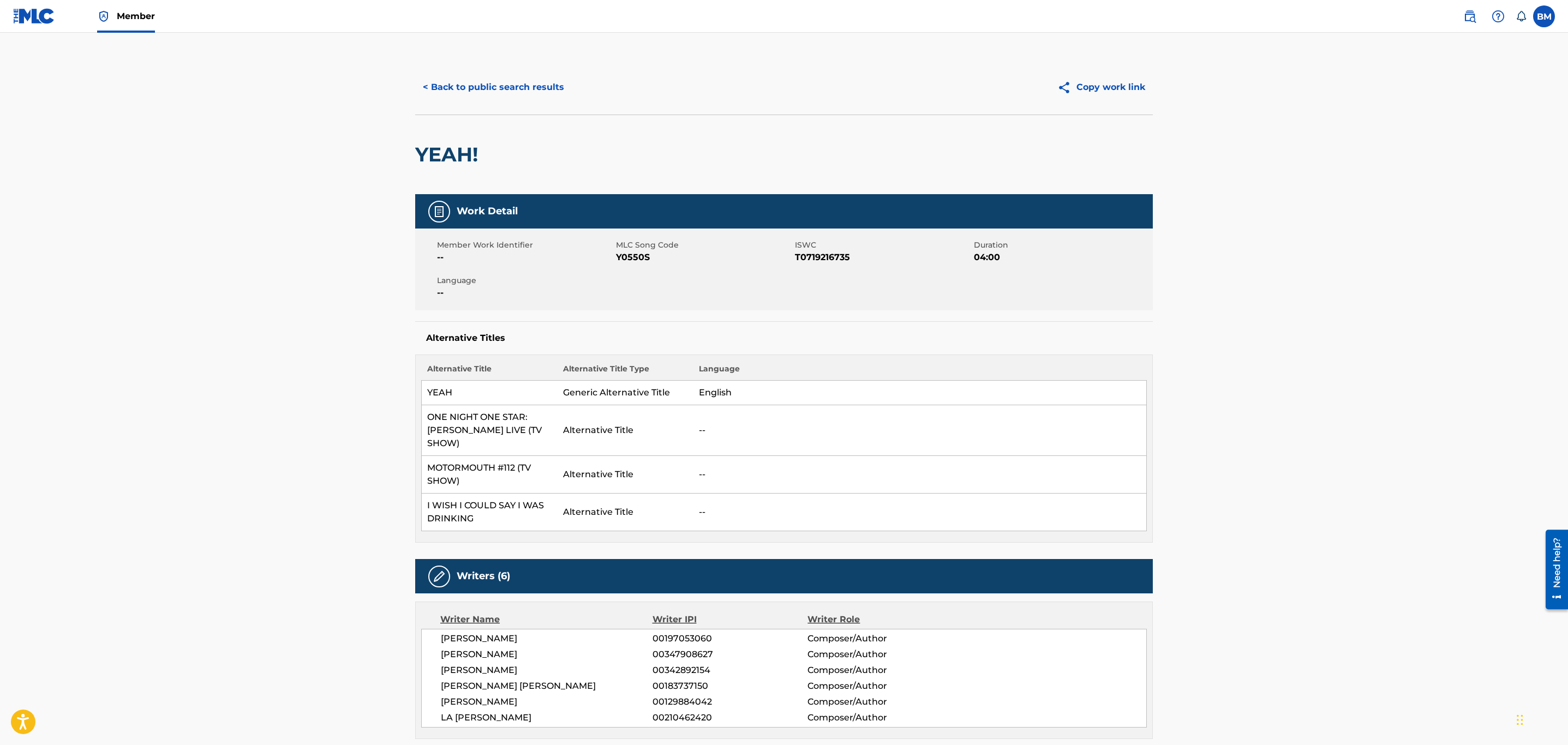
click at [537, 85] on button "< Back to public search results" at bounding box center [493, 88] width 157 height 28
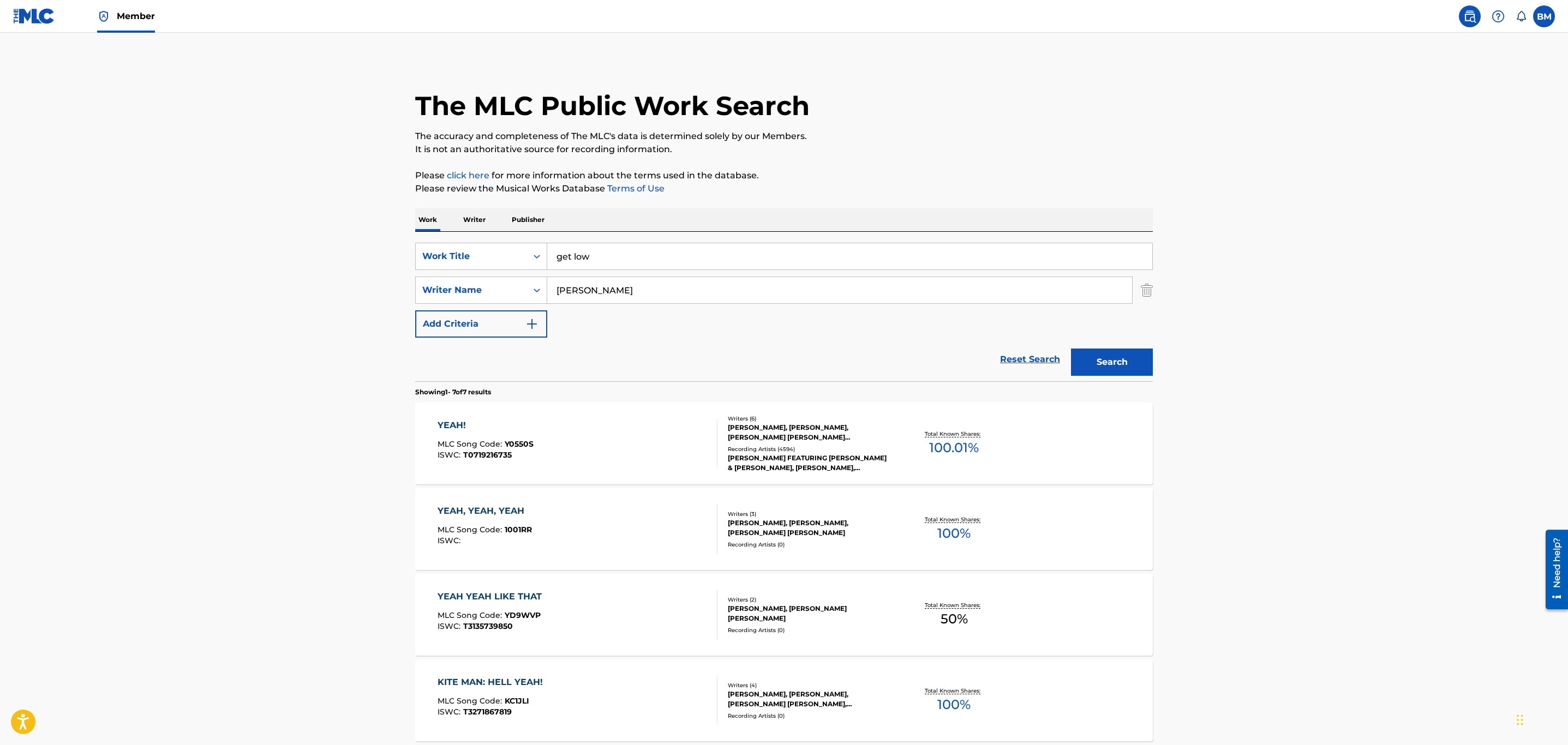
click at [1105, 351] on button "Search" at bounding box center [1112, 362] width 82 height 28
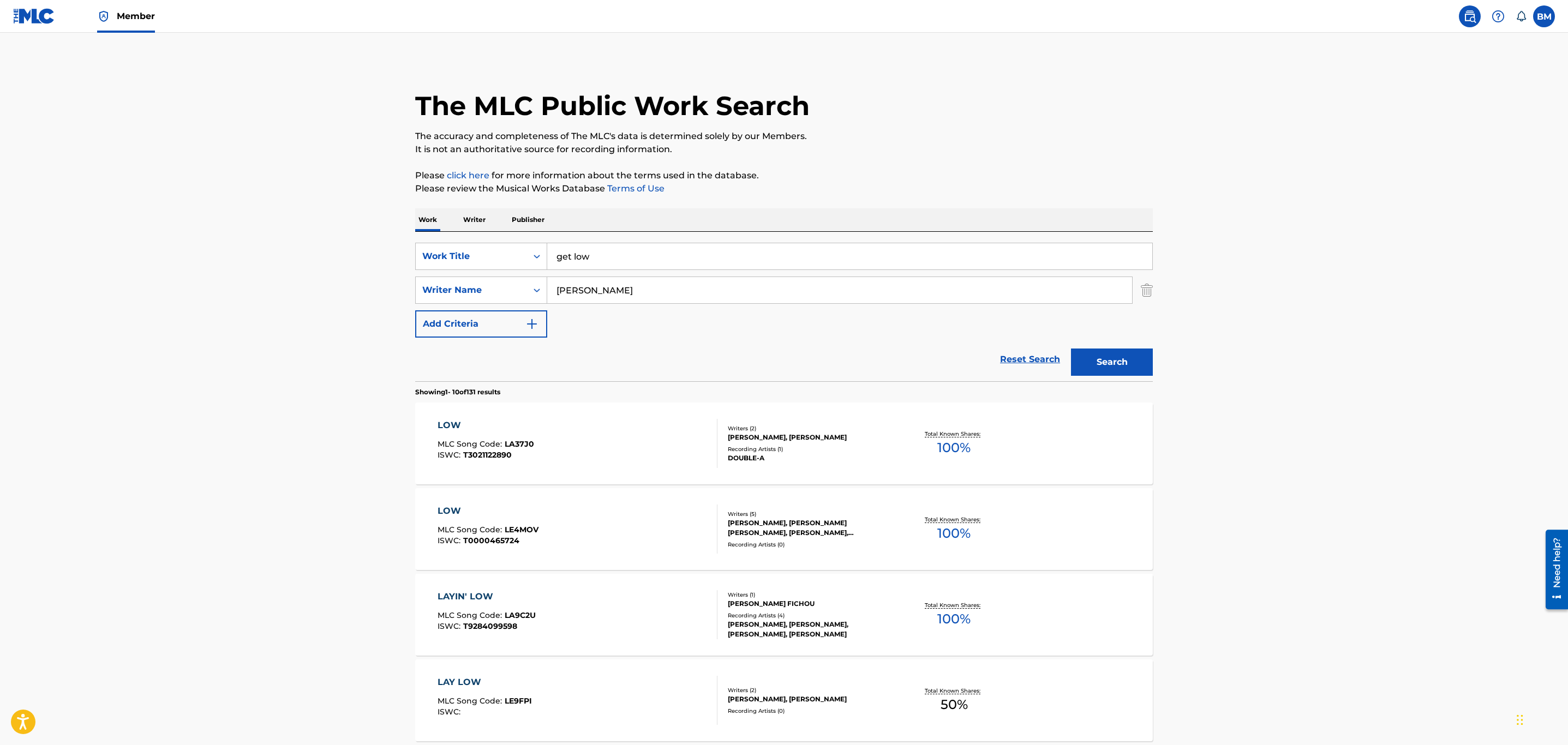
click at [1117, 364] on button "Search" at bounding box center [1112, 362] width 82 height 28
drag, startPoint x: 634, startPoint y: 296, endPoint x: 258, endPoint y: 295, distance: 376.0
click at [258, 295] on main "The MLC Public Work Search The accuracy and completeness of The MLC's data is d…" at bounding box center [784, 674] width 1568 height 1284
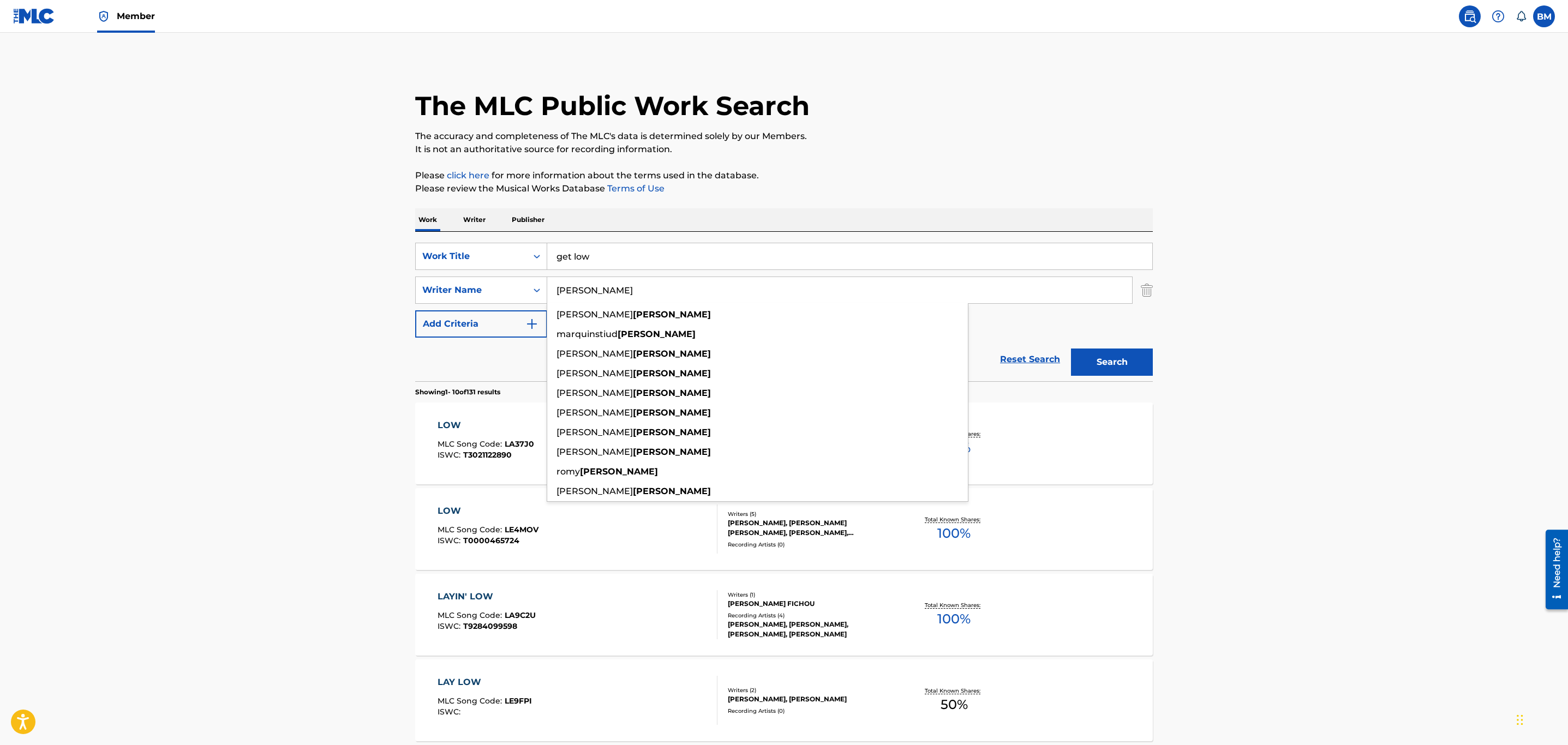
type input "[PERSON_NAME]"
click at [1071, 348] on button "Search" at bounding box center [1112, 362] width 82 height 28
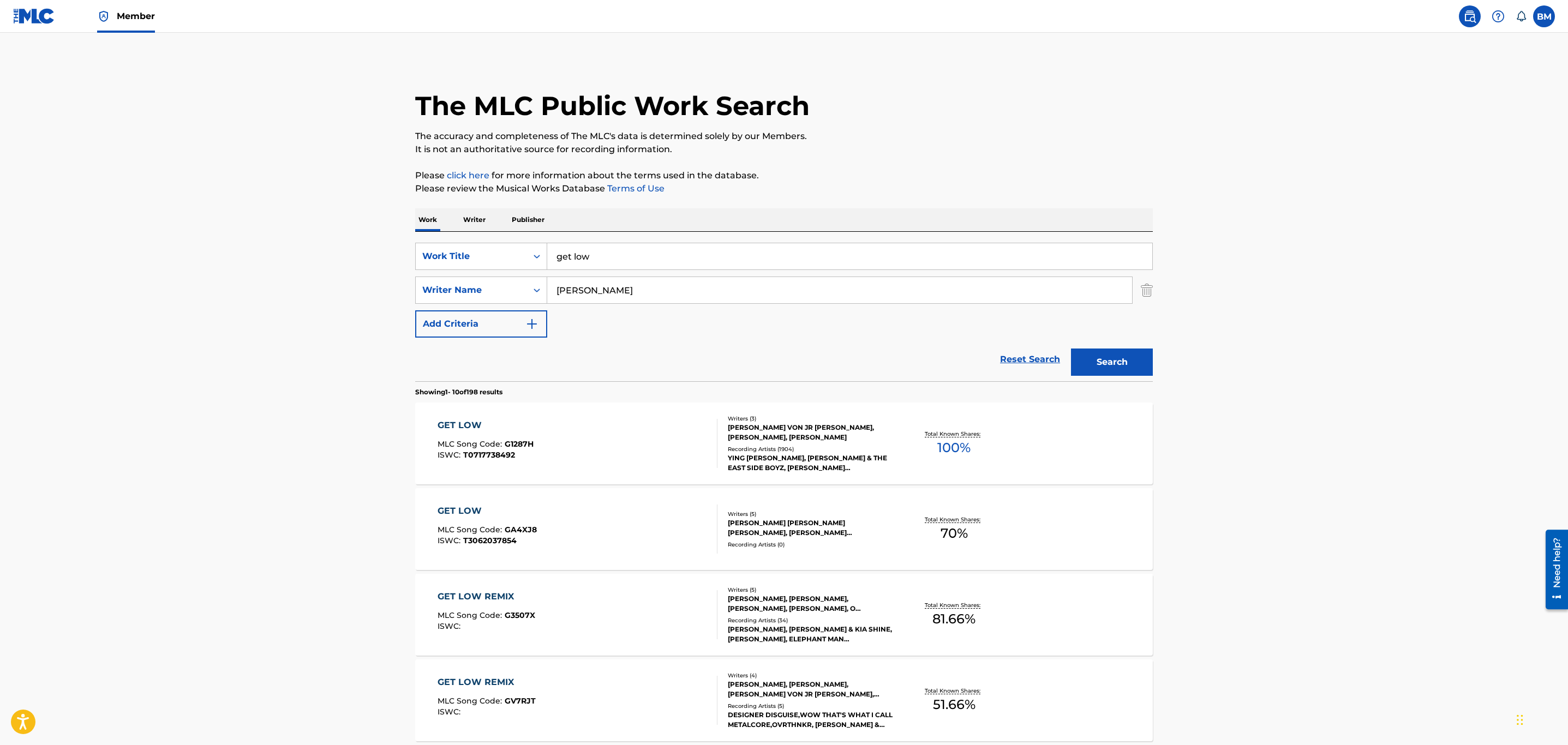
click at [632, 459] on div "GET LOW MLC Song Code : G1287H ISWC : T0717738492" at bounding box center [577, 443] width 280 height 49
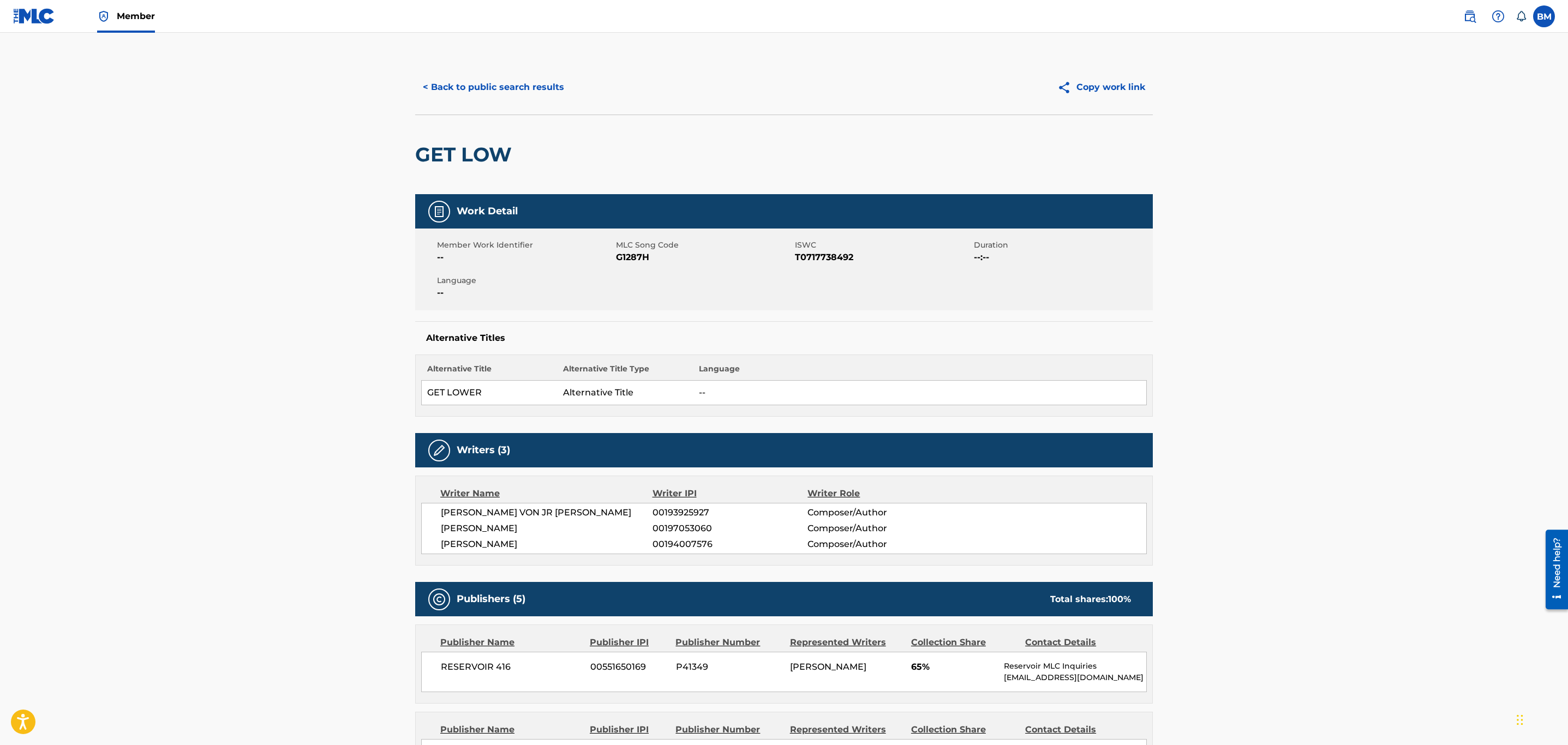
click at [434, 95] on button "< Back to public search results" at bounding box center [493, 88] width 157 height 28
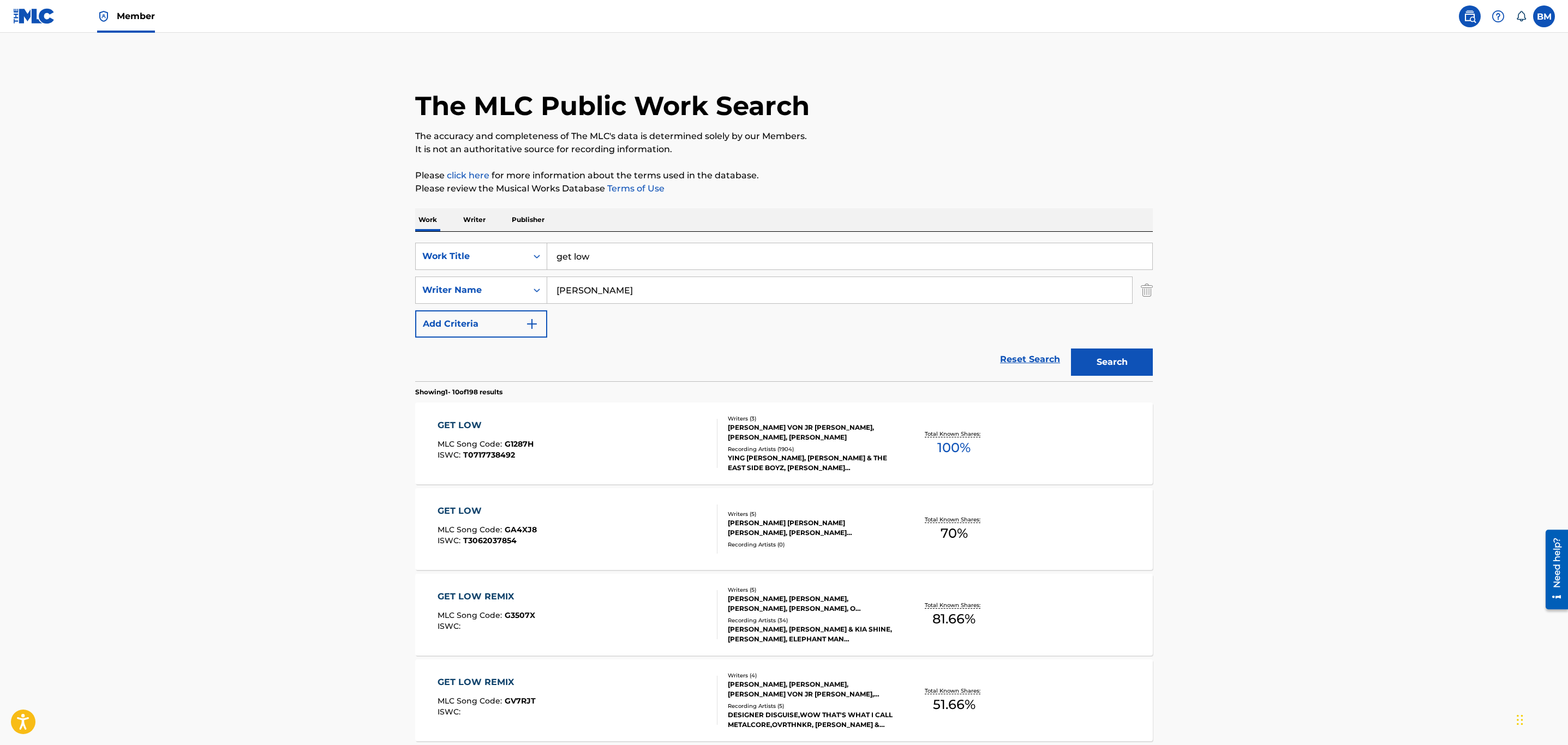
drag, startPoint x: 412, startPoint y: 265, endPoint x: 322, endPoint y: 260, distance: 90.1
click at [322, 260] on main "The MLC Public Work Search The accuracy and completeness of The MLC's data is d…" at bounding box center [784, 674] width 1568 height 1284
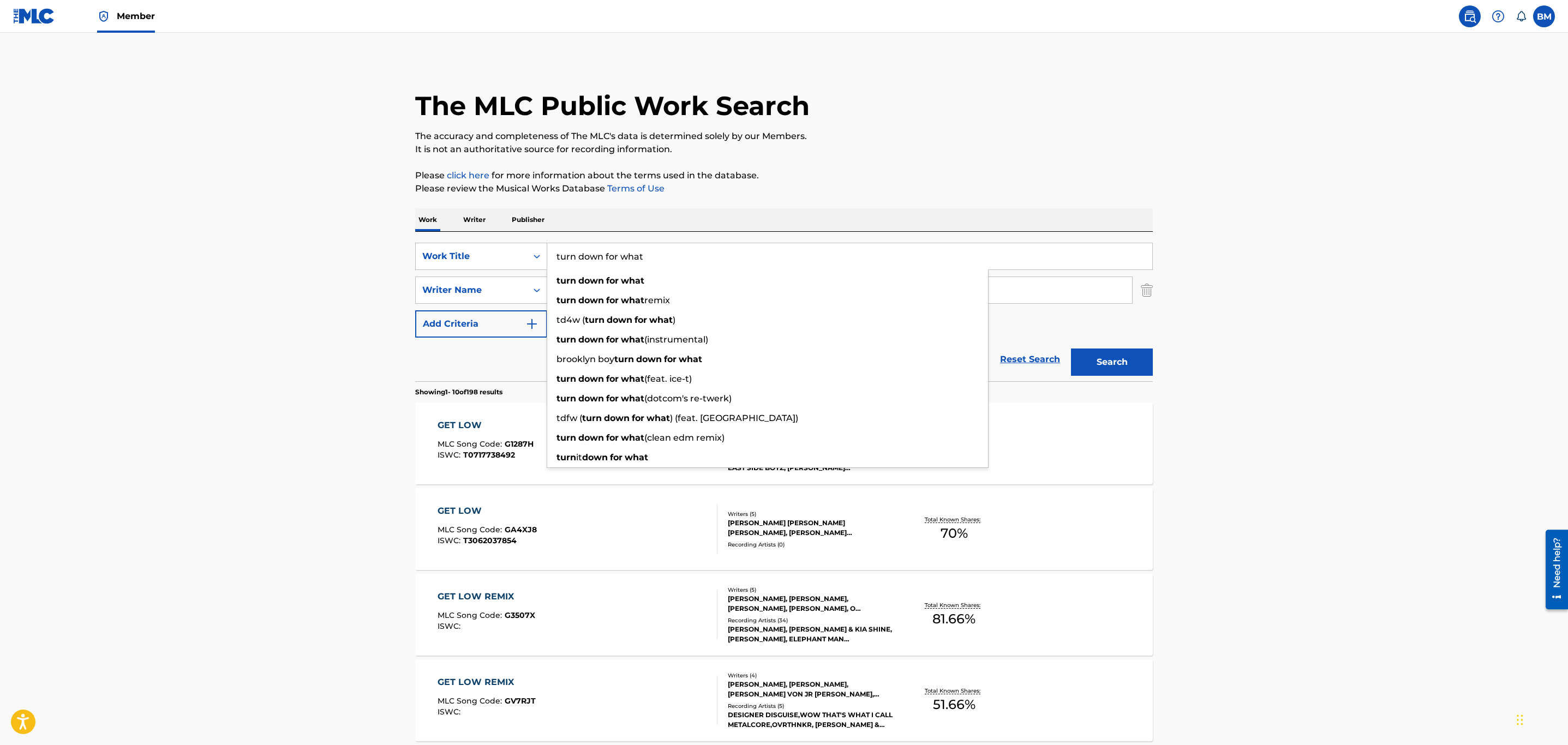
type input "turn down for what"
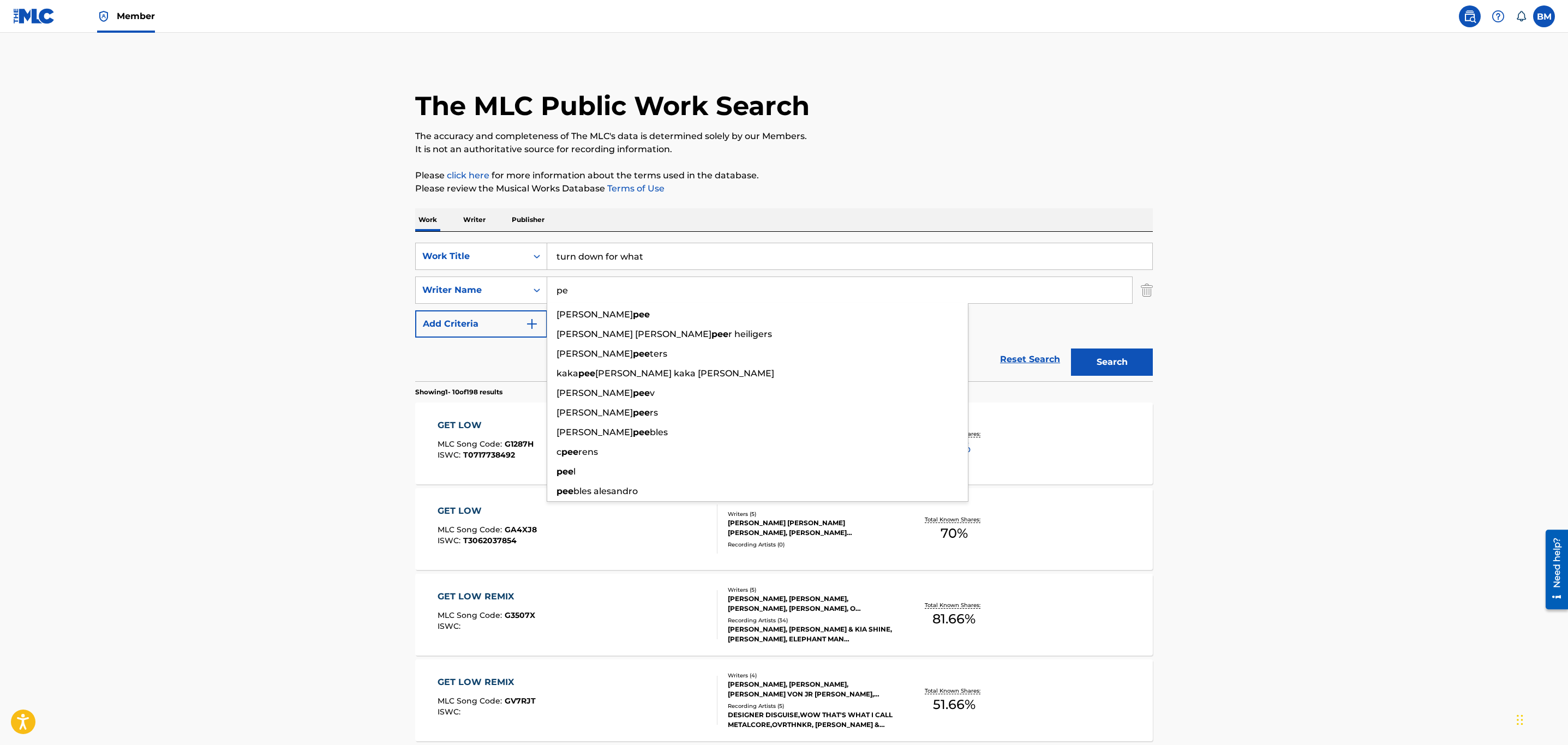
type input "p"
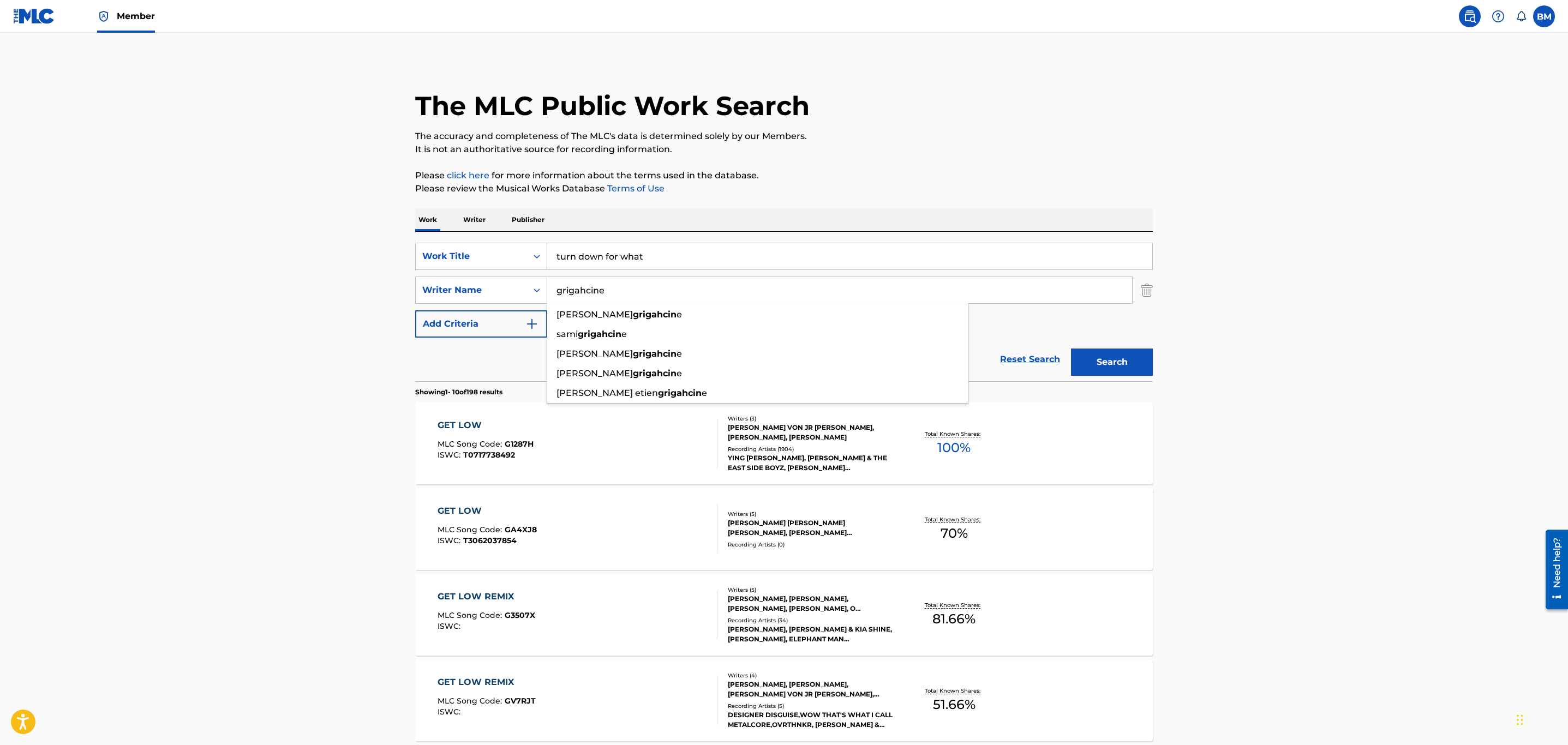
type input "grigahcine"
click at [1071, 348] on button "Search" at bounding box center [1112, 362] width 82 height 28
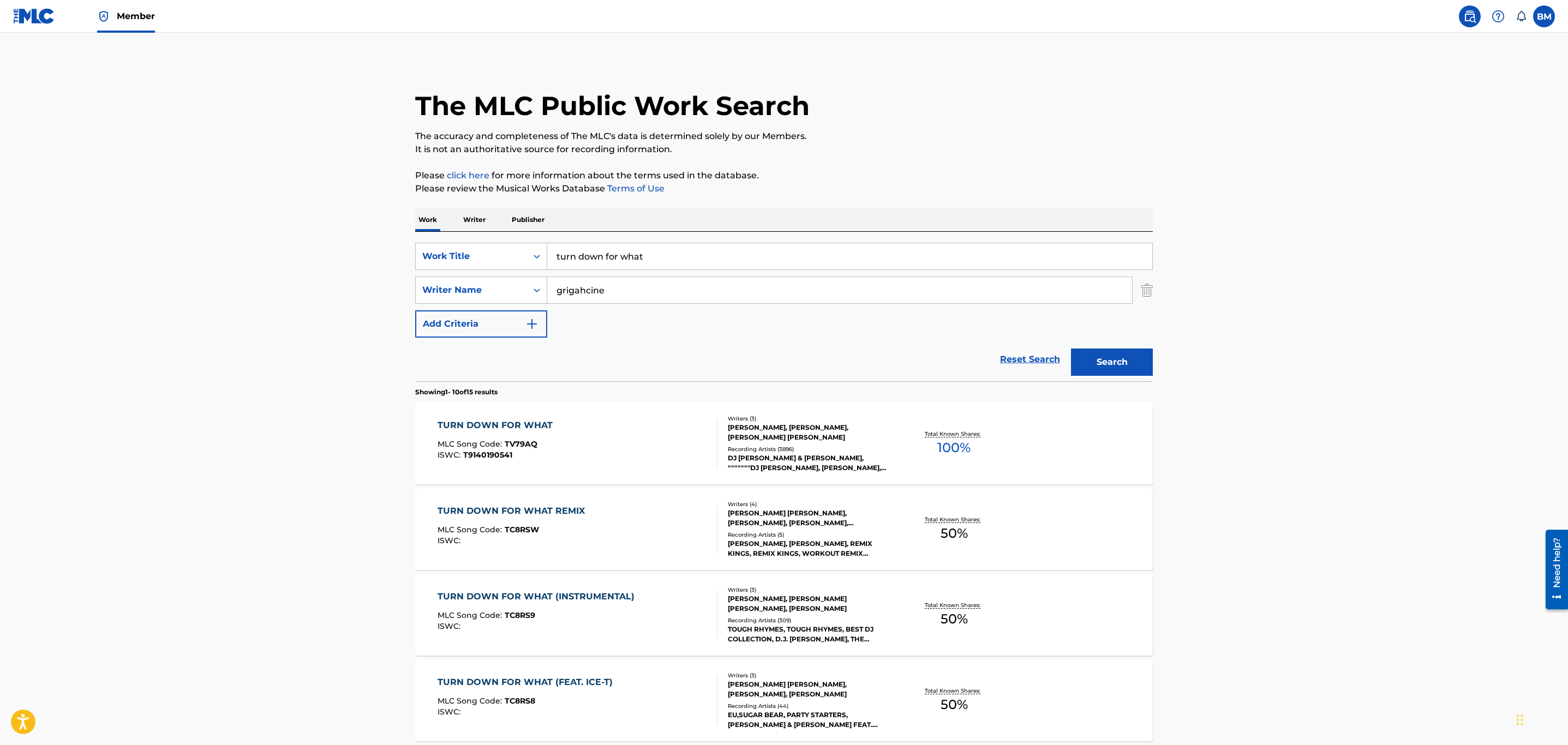
click at [658, 438] on div "TURN DOWN FOR WHAT MLC Song Code : TV79AQ ISWC : T9140190541" at bounding box center [577, 443] width 280 height 49
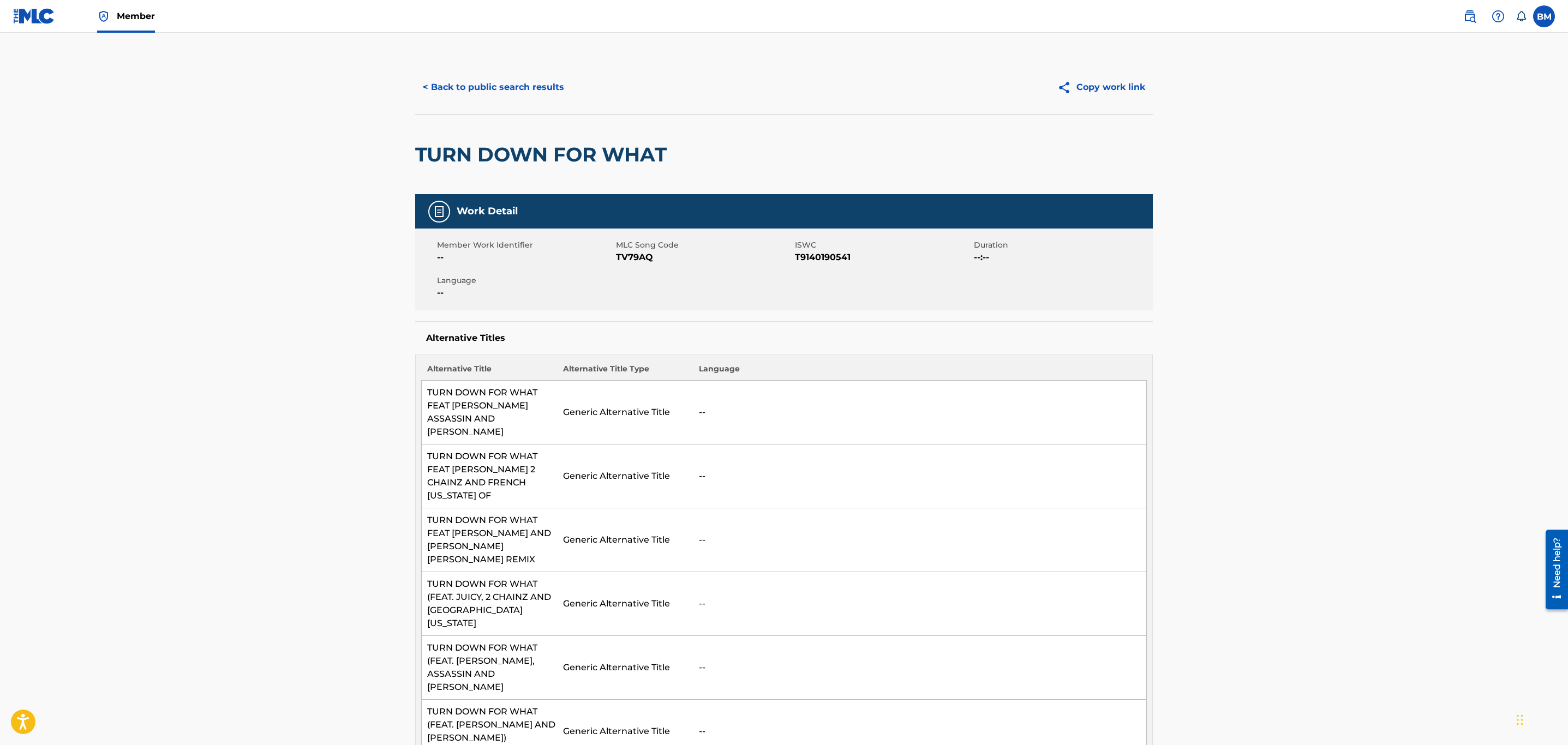
click at [511, 88] on button "< Back to public search results" at bounding box center [493, 88] width 157 height 28
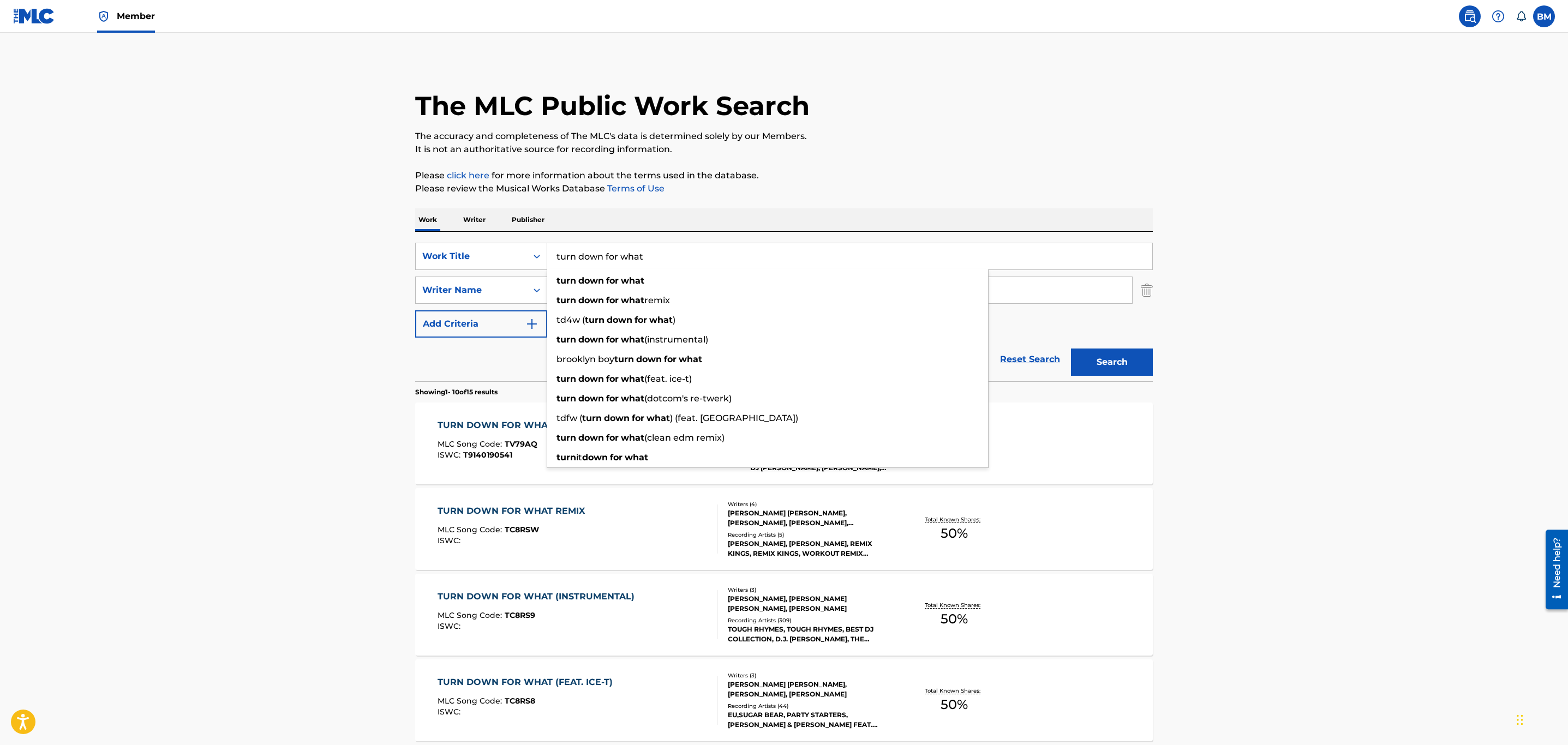
drag, startPoint x: 648, startPoint y: 255, endPoint x: 247, endPoint y: 262, distance: 401.1
click at [247, 262] on main "The MLC Public Work Search The accuracy and completeness of The MLC's data is d…" at bounding box center [784, 674] width 1568 height 1284
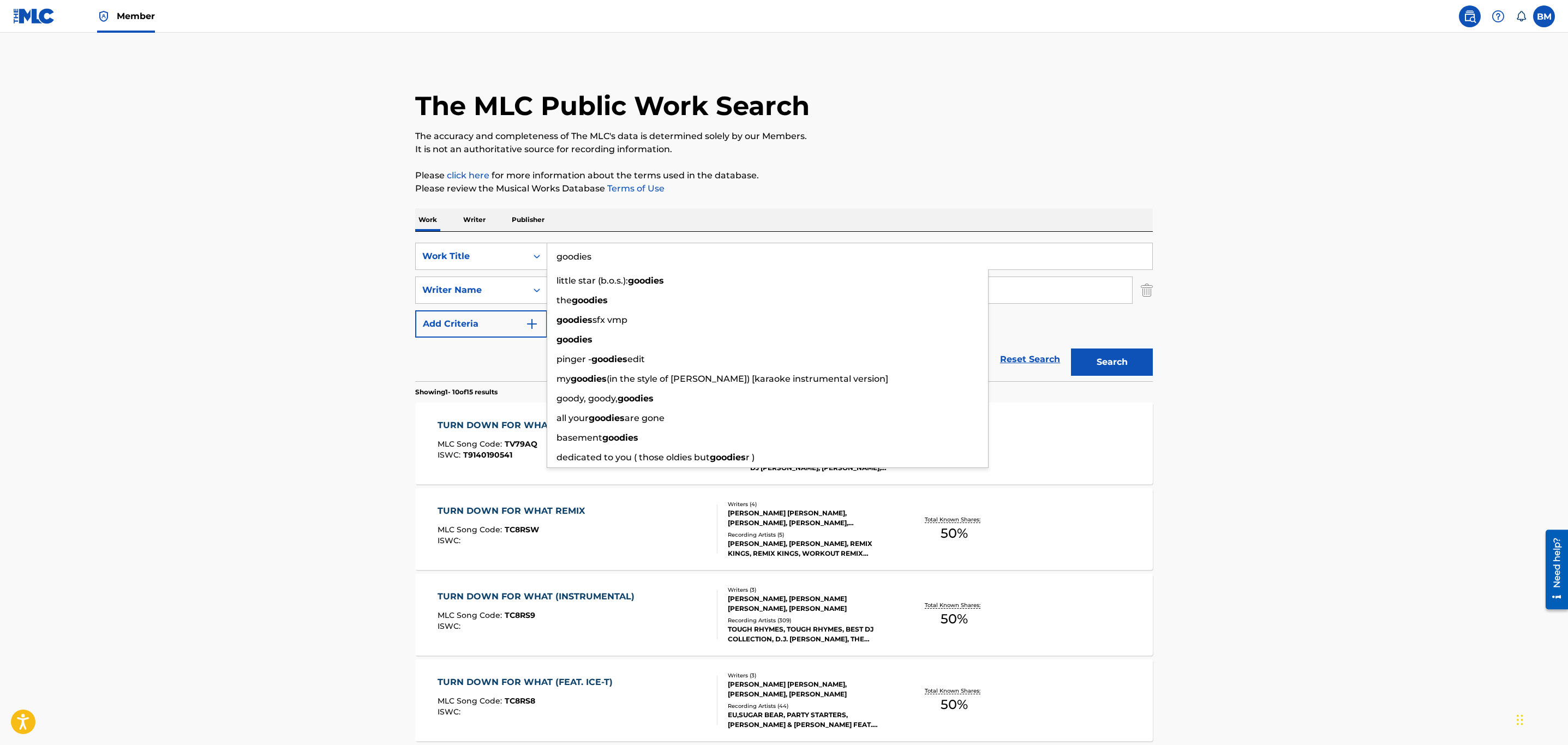
type input "goodies"
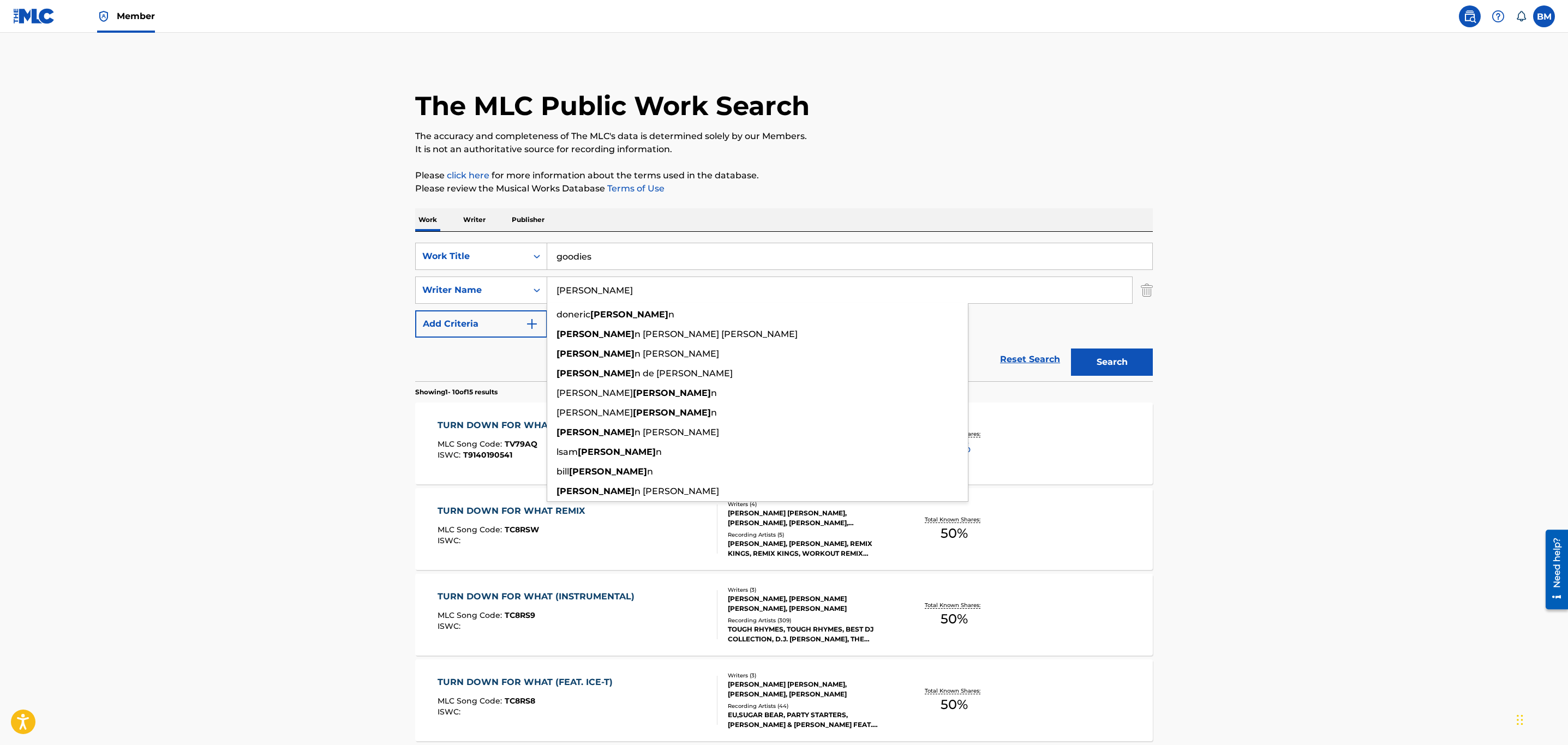
type input "[PERSON_NAME]"
click at [1071, 348] on button "Search" at bounding box center [1112, 362] width 82 height 28
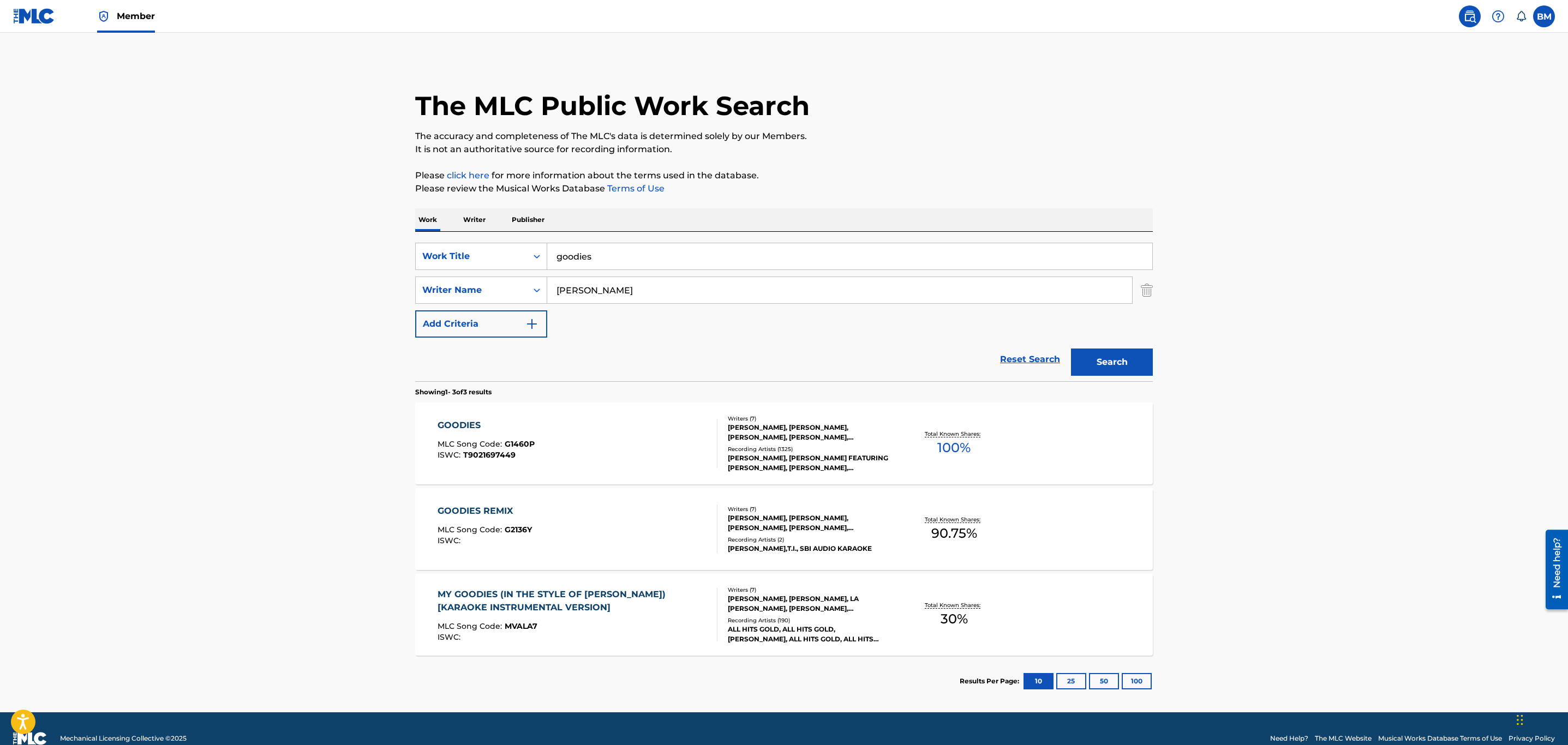
click at [637, 450] on div "GOODIES MLC Song Code : G1460P ISWC : T9021697449" at bounding box center [577, 443] width 280 height 49
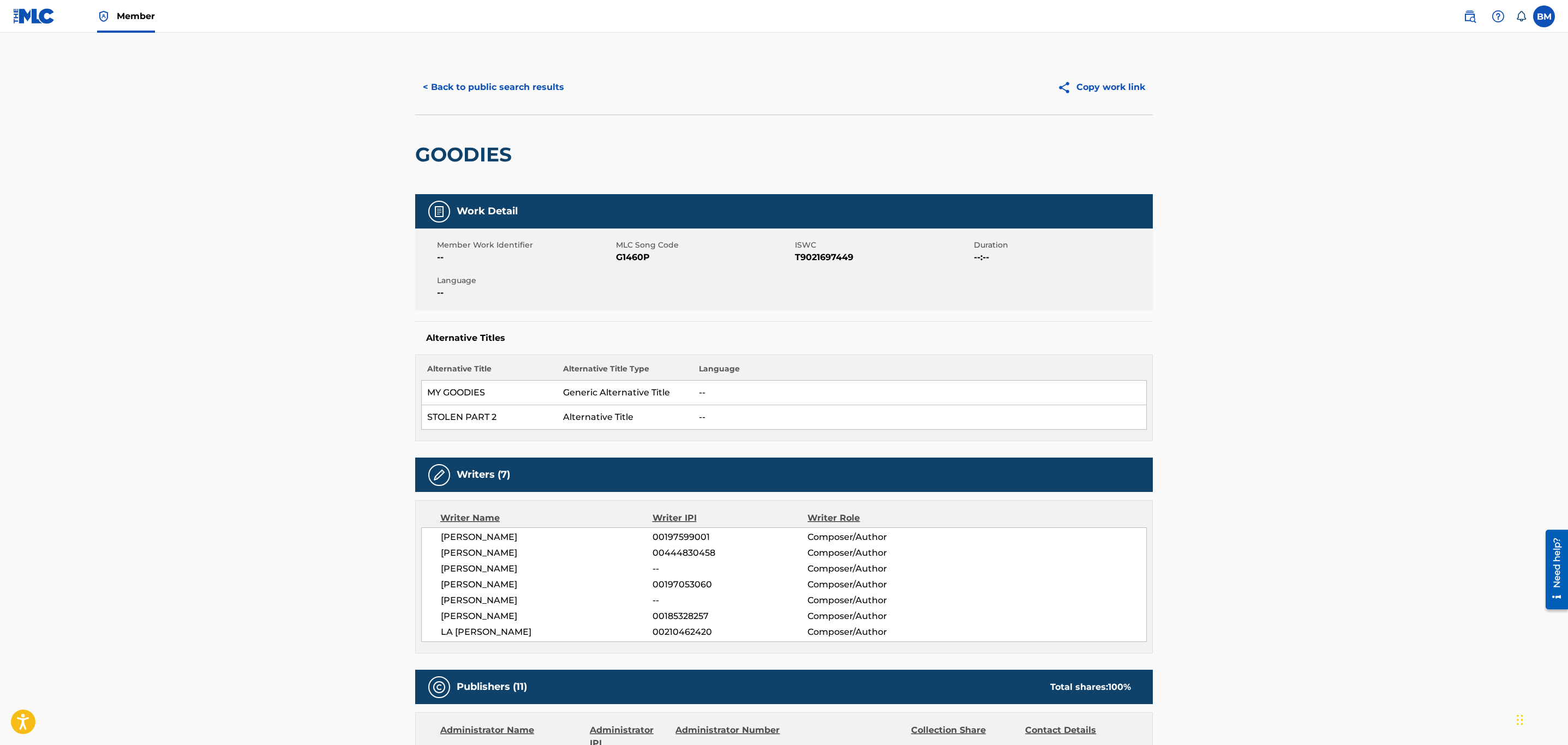
click at [452, 90] on button "< Back to public search results" at bounding box center [493, 88] width 157 height 28
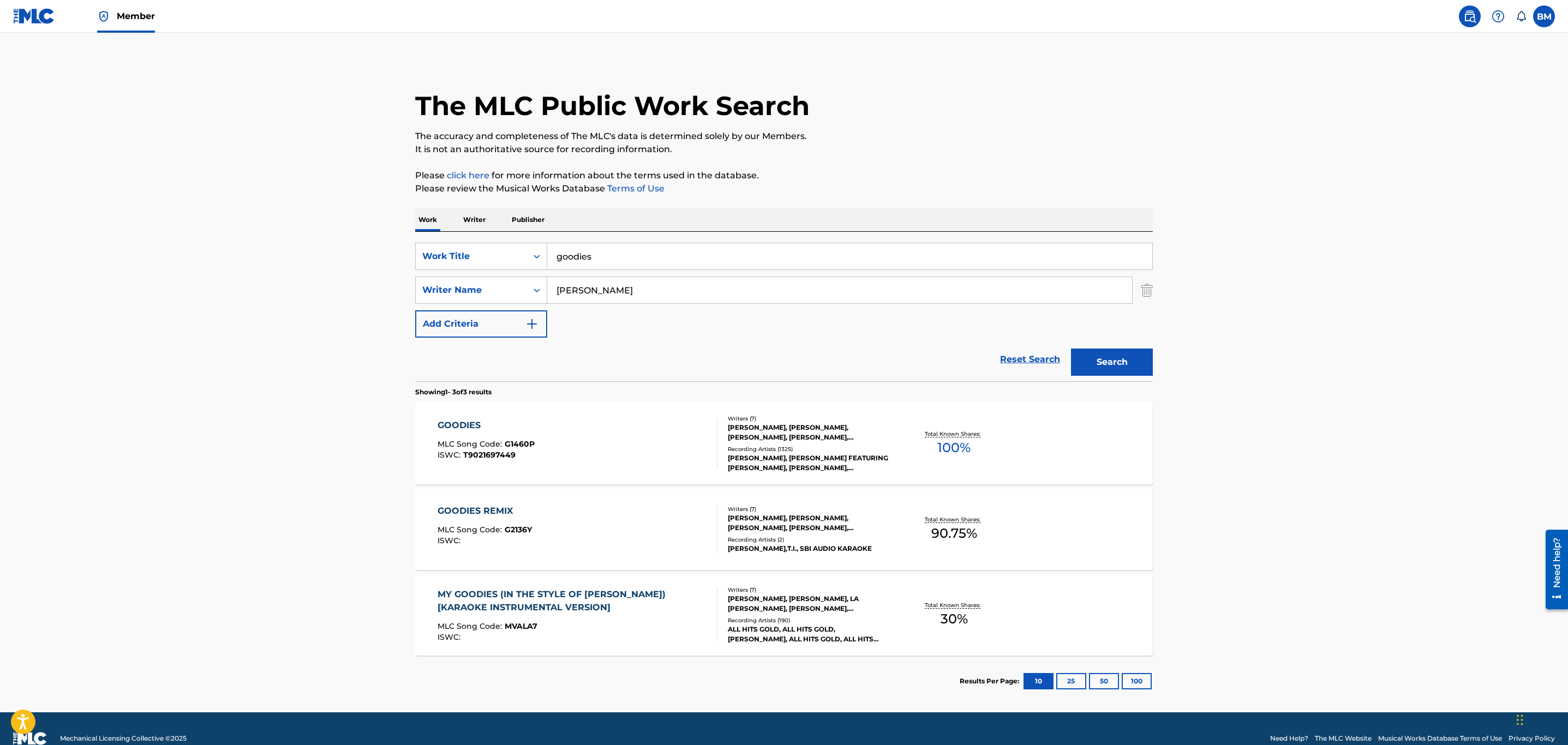
drag, startPoint x: 486, startPoint y: 239, endPoint x: 369, endPoint y: 235, distance: 117.1
click at [348, 239] on main "The MLC Public Work Search The accuracy and completeness of The MLC's data is d…" at bounding box center [784, 372] width 1568 height 679
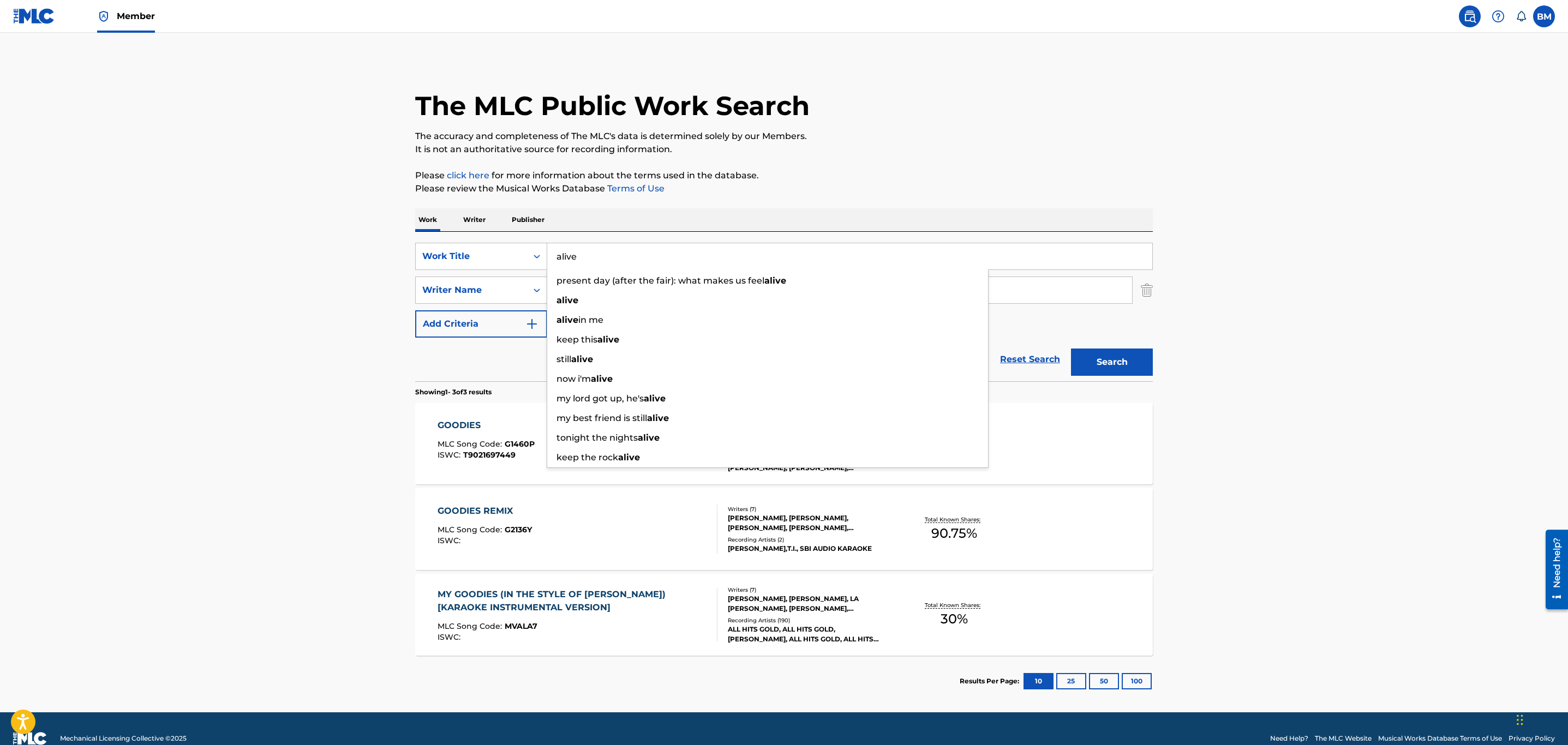
type input "alive"
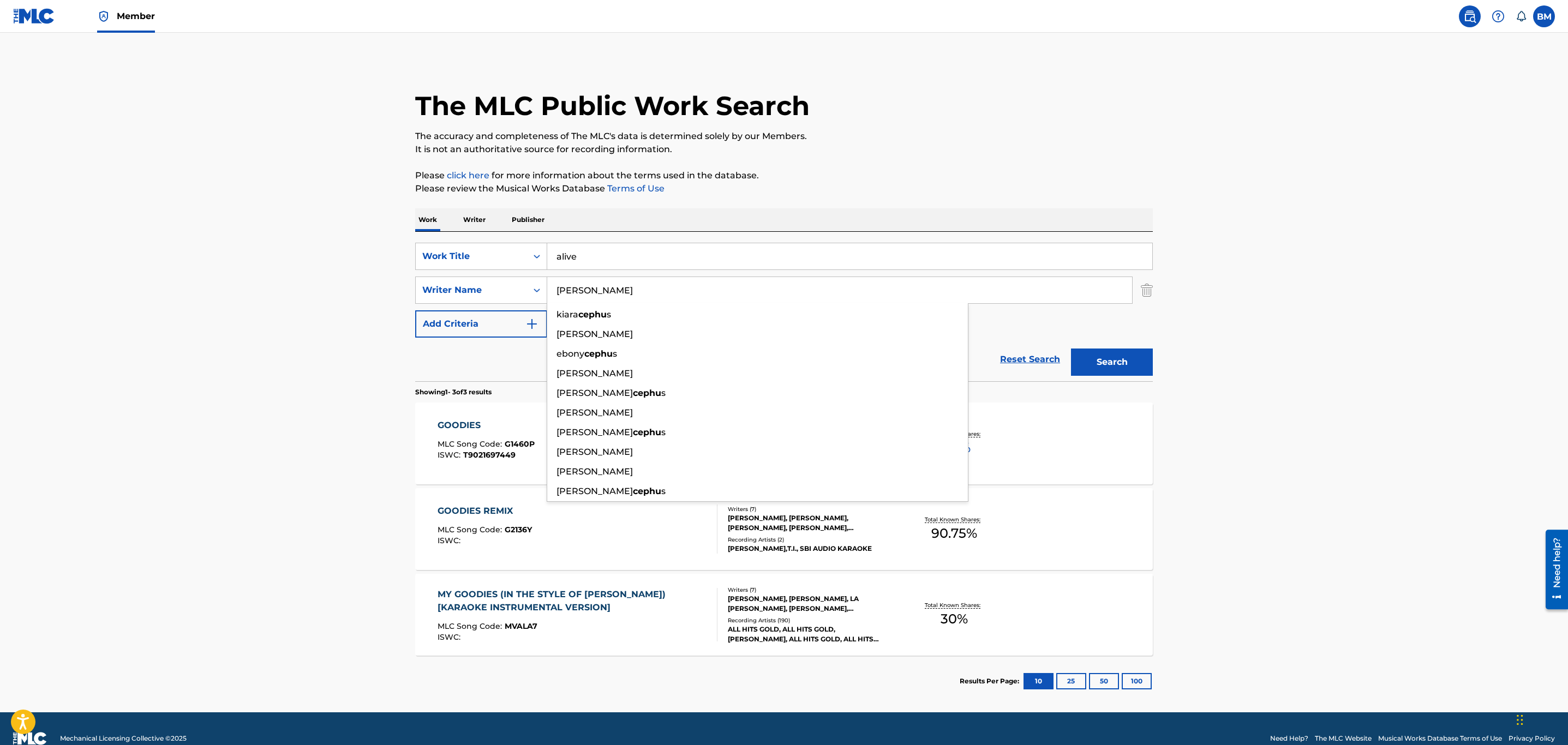
type input "[PERSON_NAME]"
click at [1071, 348] on button "Search" at bounding box center [1112, 362] width 82 height 28
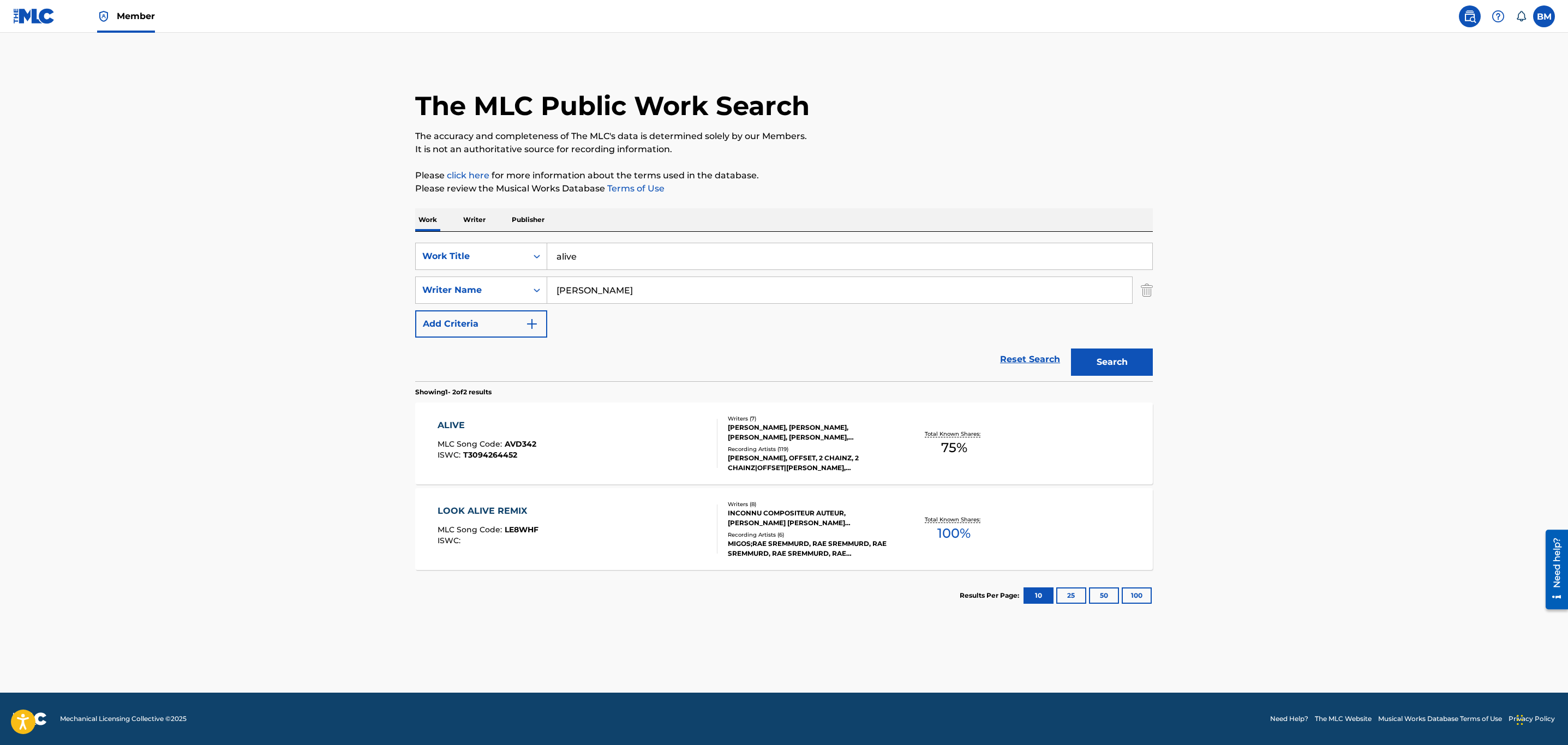
click at [663, 451] on div "ALIVE MLC Song Code : AVD342 ISWC : T3094264452" at bounding box center [577, 443] width 280 height 49
